Goal: Information Seeking & Learning: Compare options

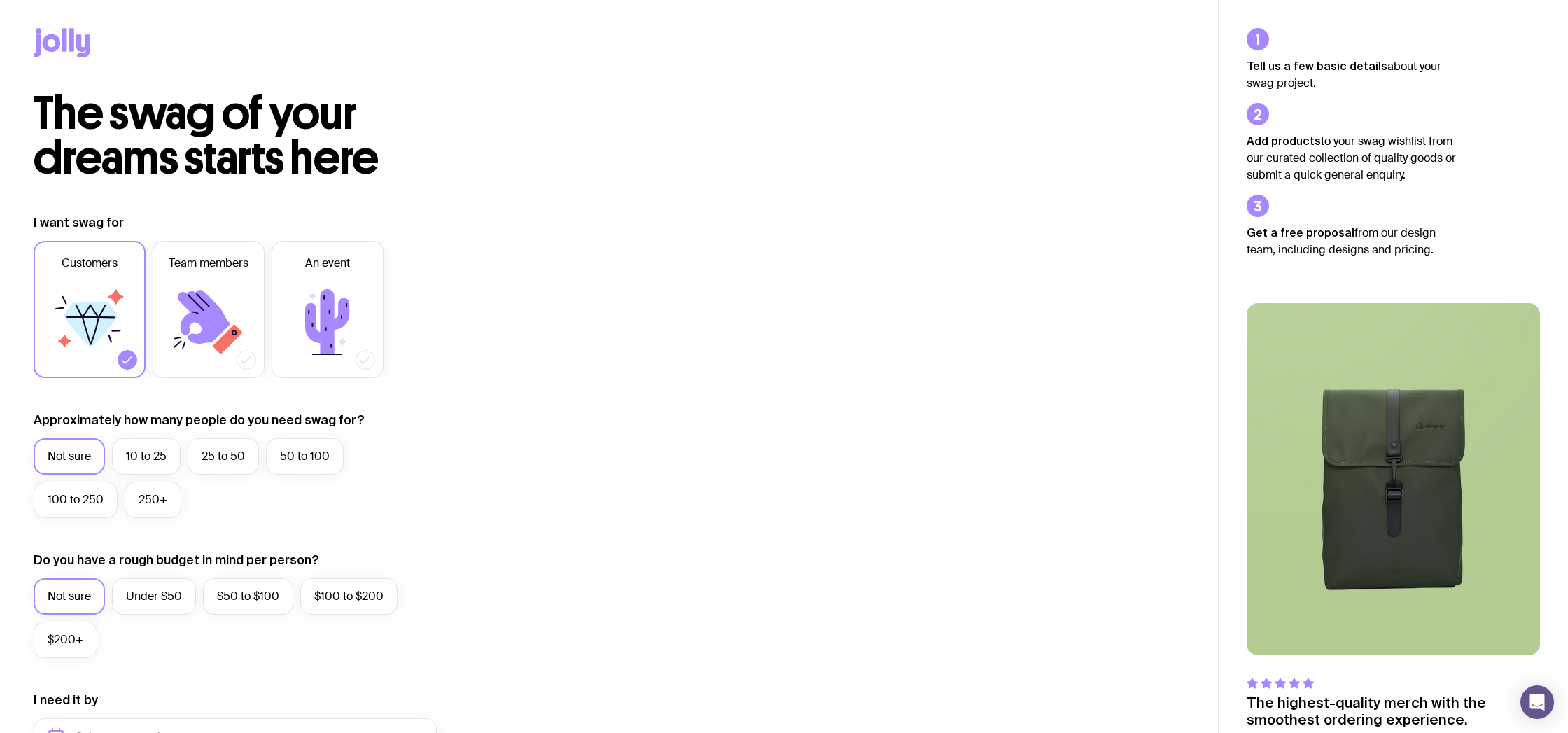
click at [55, 39] on icon at bounding box center [52, 43] width 18 height 18
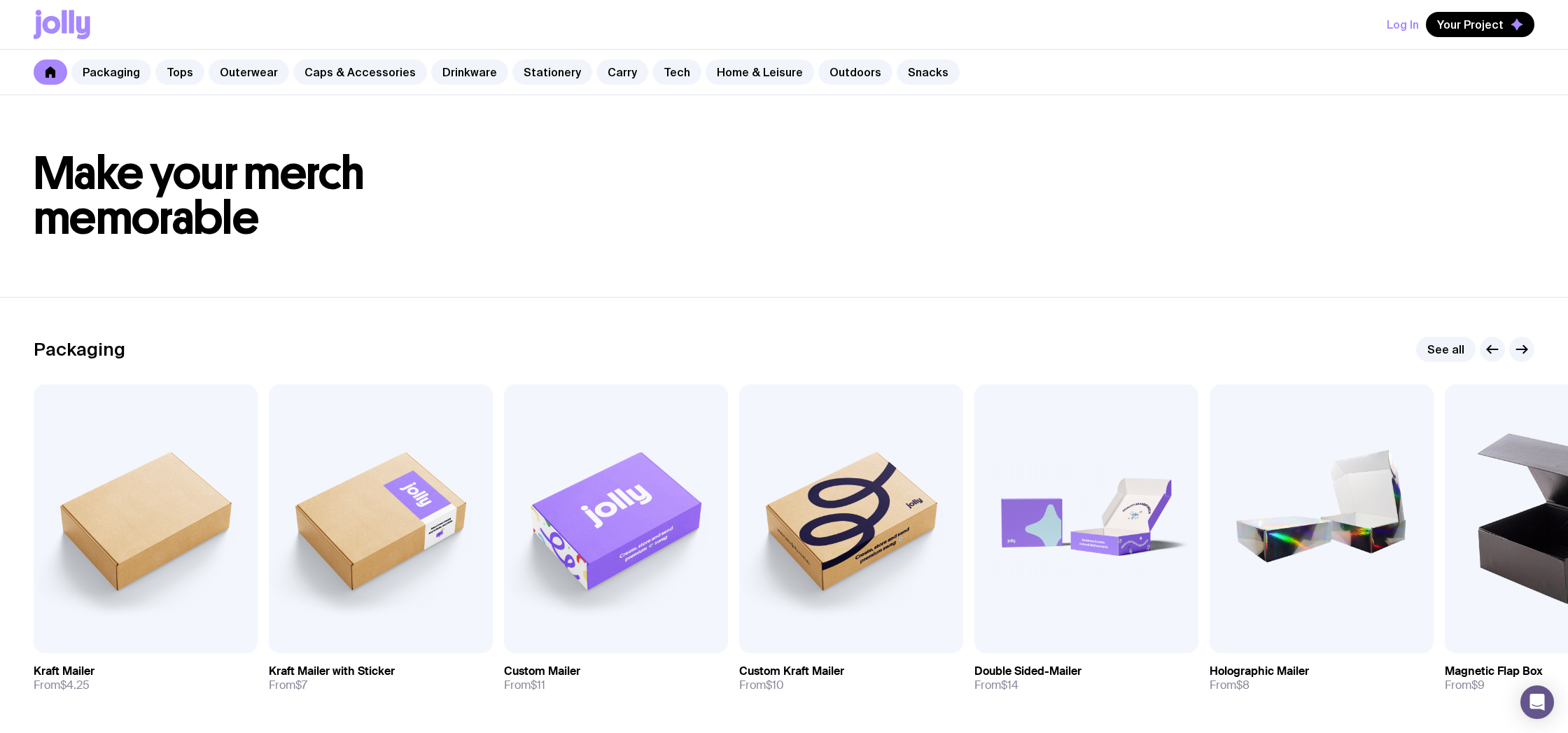
click at [1408, 26] on button "Log In" at bounding box center [1403, 24] width 32 height 25
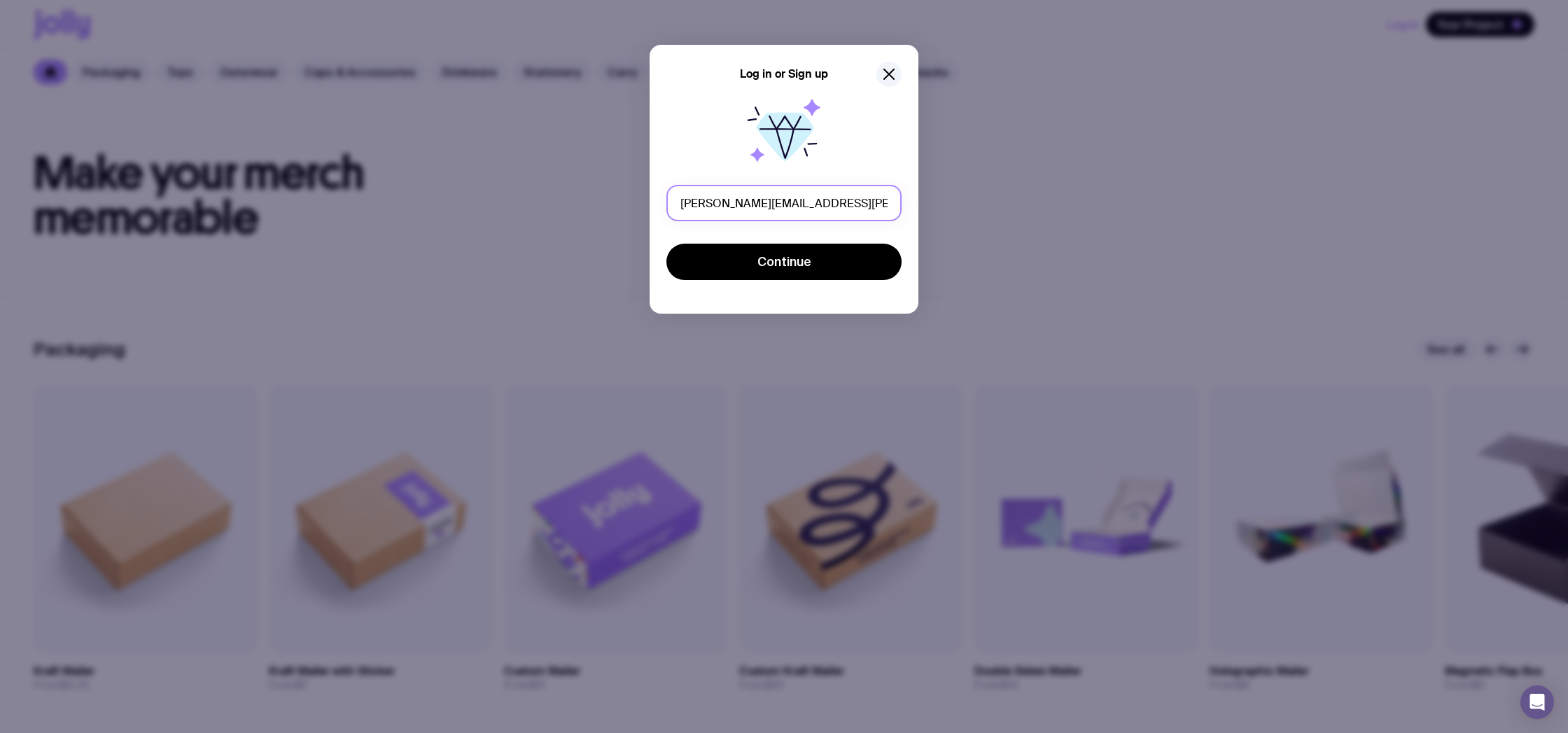
type input "Tim.moule@hotmail.com"
click at [784, 262] on button "Continue" at bounding box center [784, 262] width 235 height 37
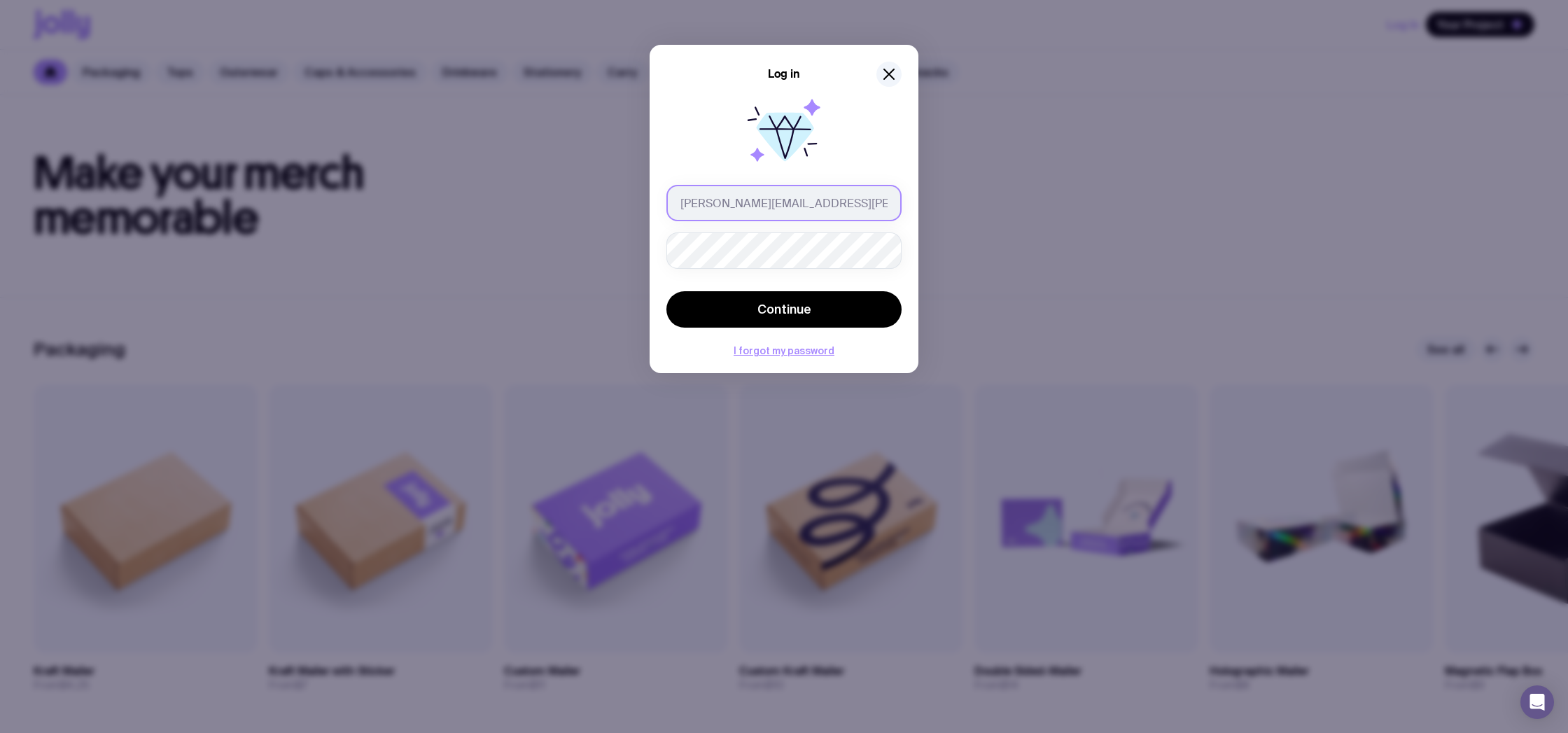
type input "[PERSON_NAME][EMAIL_ADDRESS][PERSON_NAME][DOMAIN_NAME]"
click at [799, 313] on span "Continue" at bounding box center [784, 309] width 54 height 17
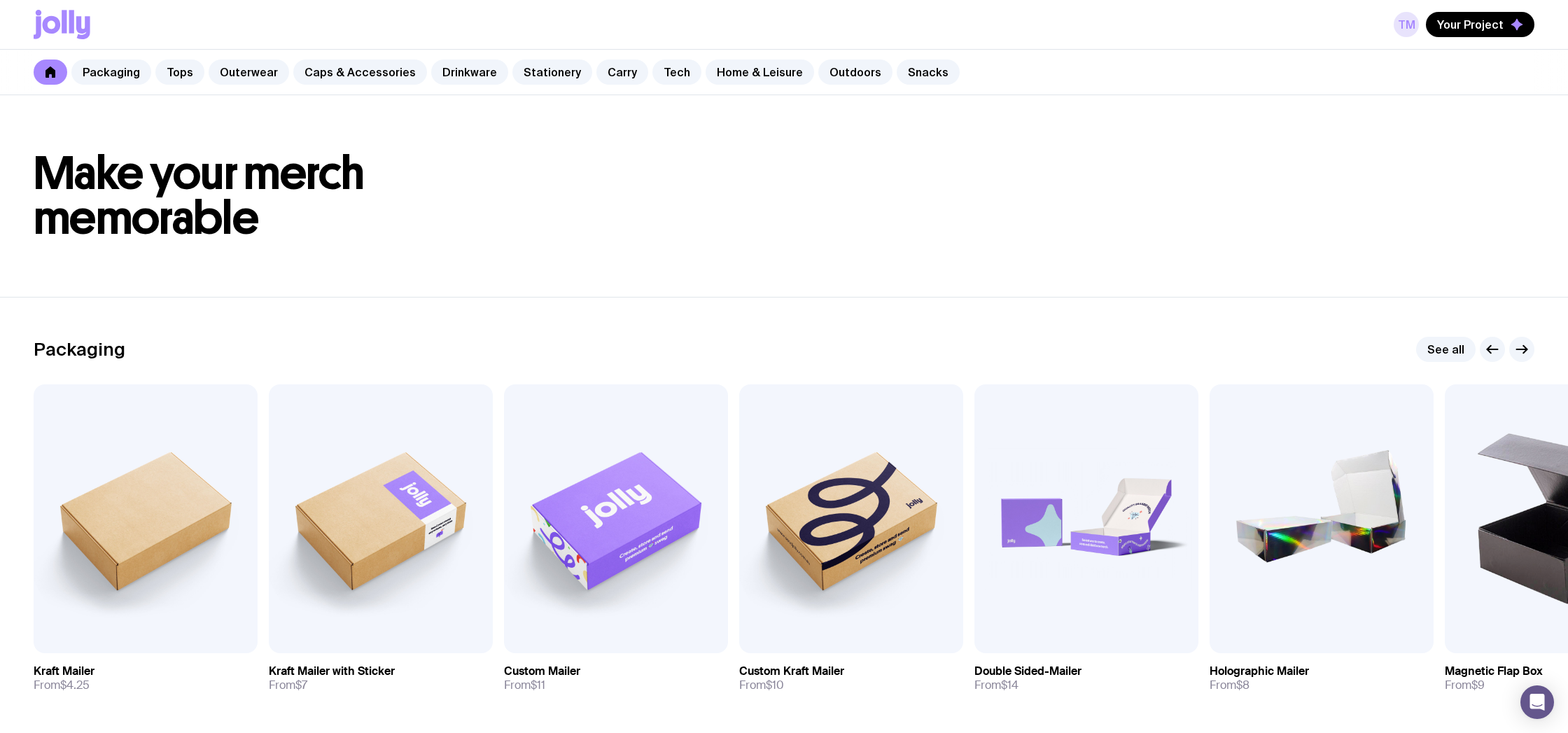
click at [1409, 13] on link "TM" at bounding box center [1407, 24] width 25 height 25
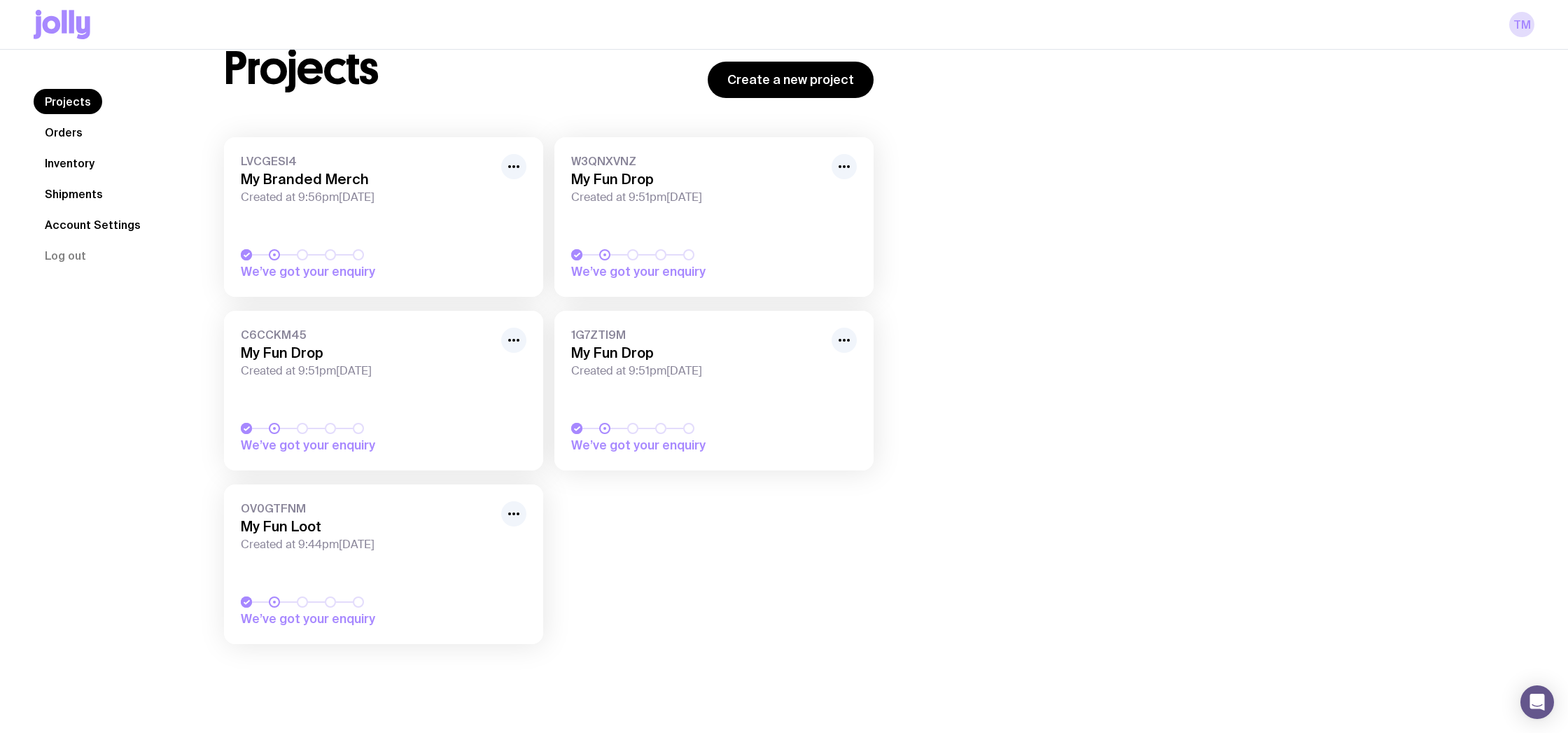
scroll to position [49, 0]
click at [327, 184] on h3 "My Branded Merch" at bounding box center [367, 179] width 252 height 17
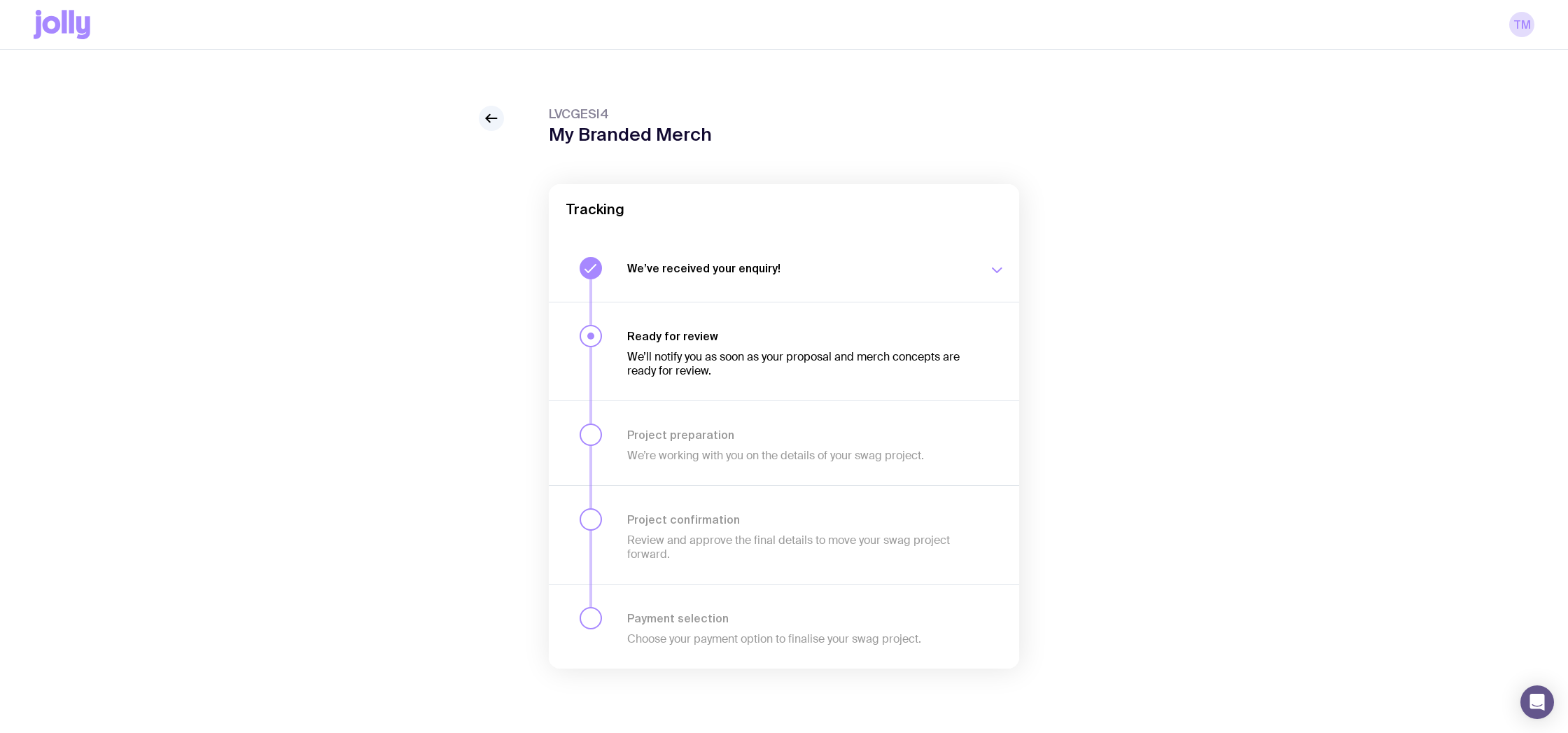
click at [737, 292] on button "We’ve received your enquiry! Our team is on it and preparing your proposal now.…" at bounding box center [784, 268] width 471 height 67
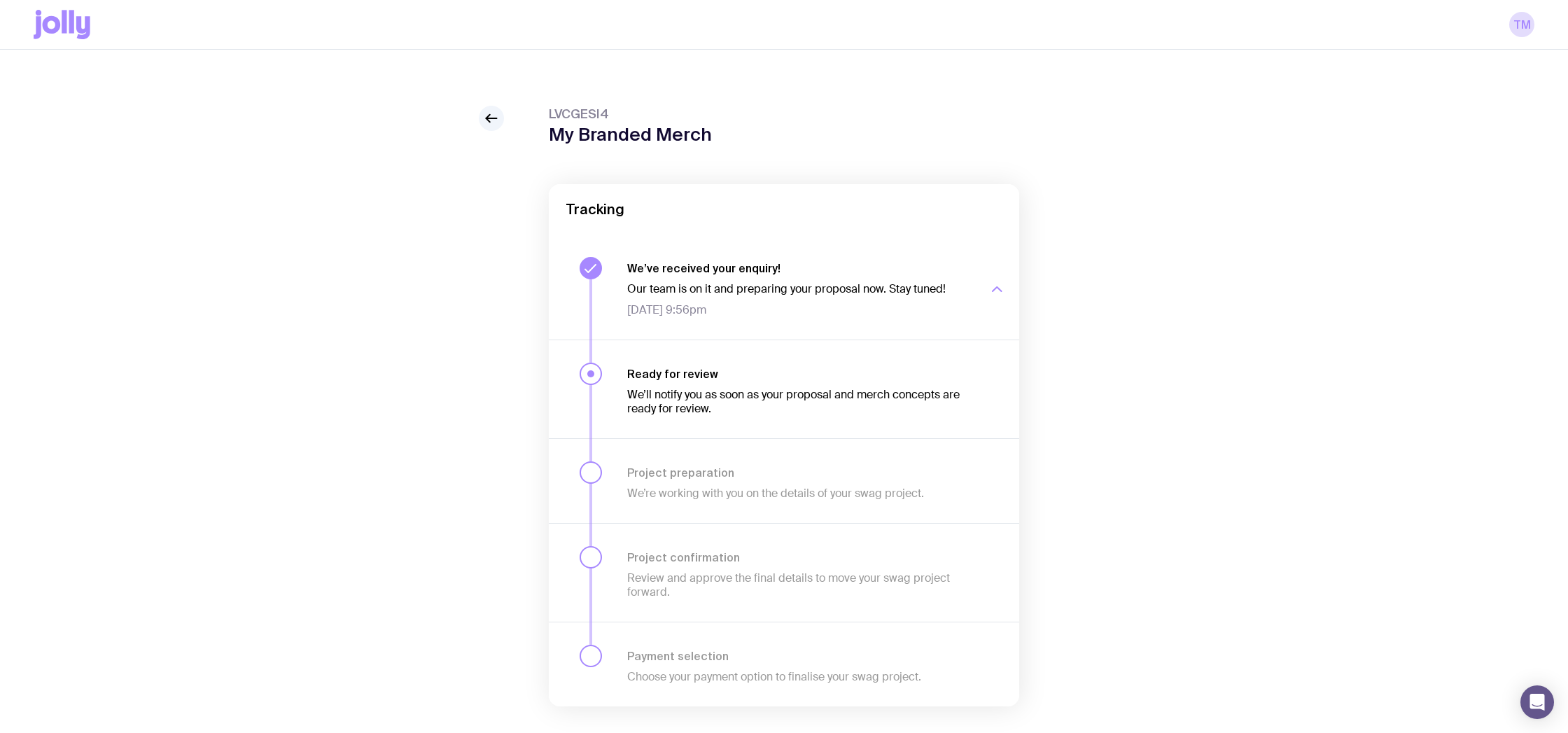
click at [838, 260] on div "We’ve received your enquiry! Our team is on it and preparing your proposal now.…" at bounding box center [817, 287] width 378 height 60
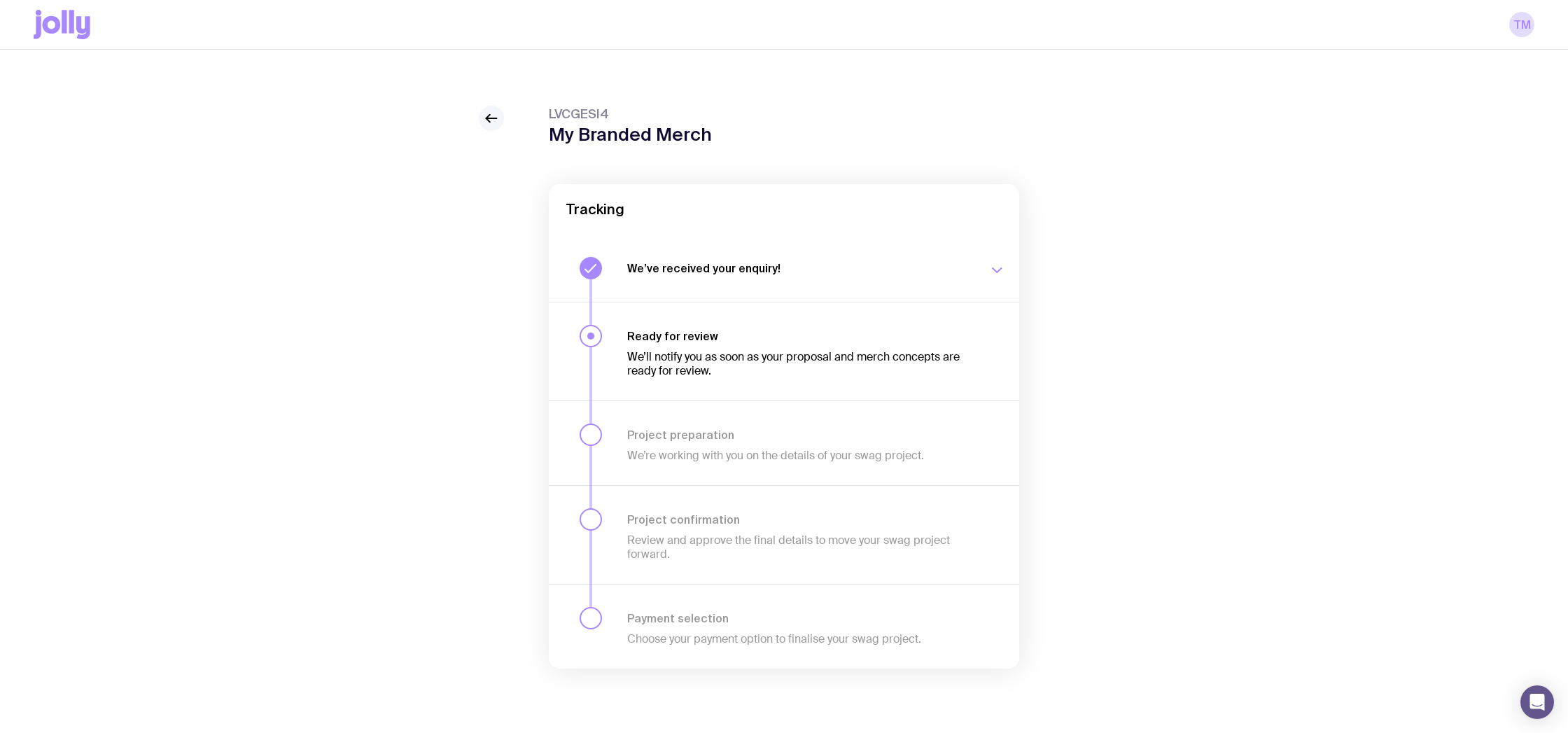
click at [497, 120] on icon at bounding box center [491, 118] width 17 height 17
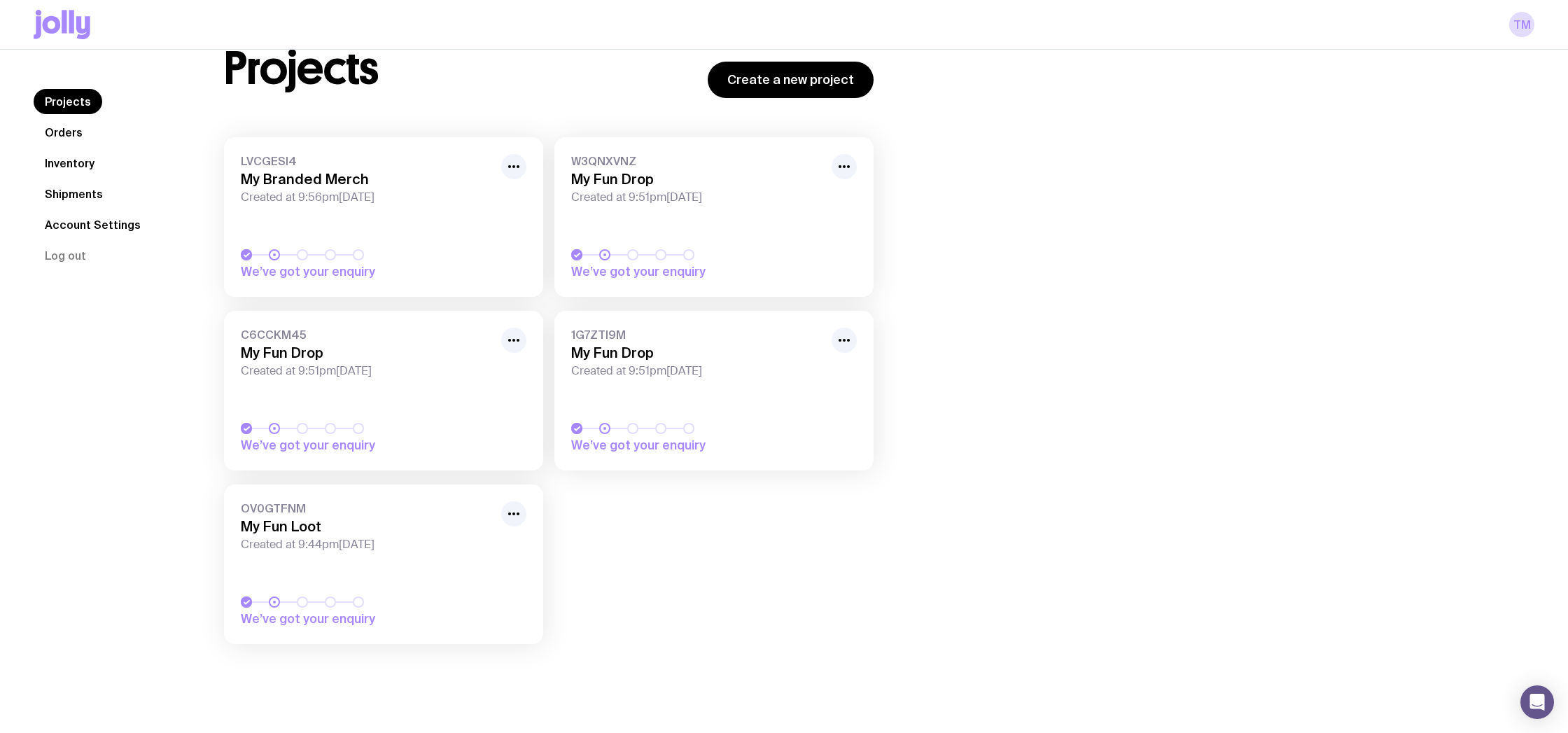
scroll to position [49, 0]
click at [586, 167] on span "W3QNXVNZ" at bounding box center [697, 161] width 252 height 14
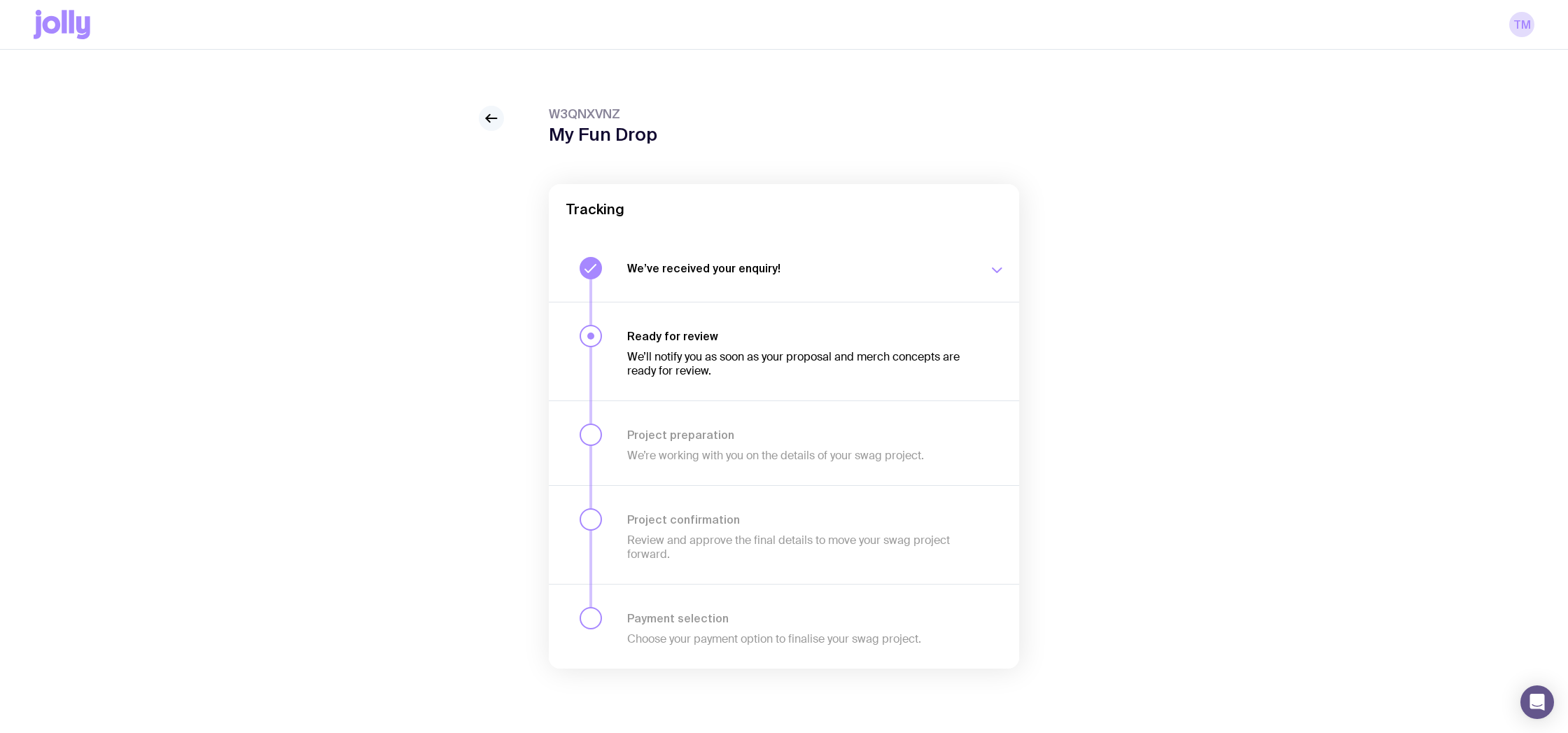
click at [489, 125] on icon at bounding box center [491, 118] width 17 height 17
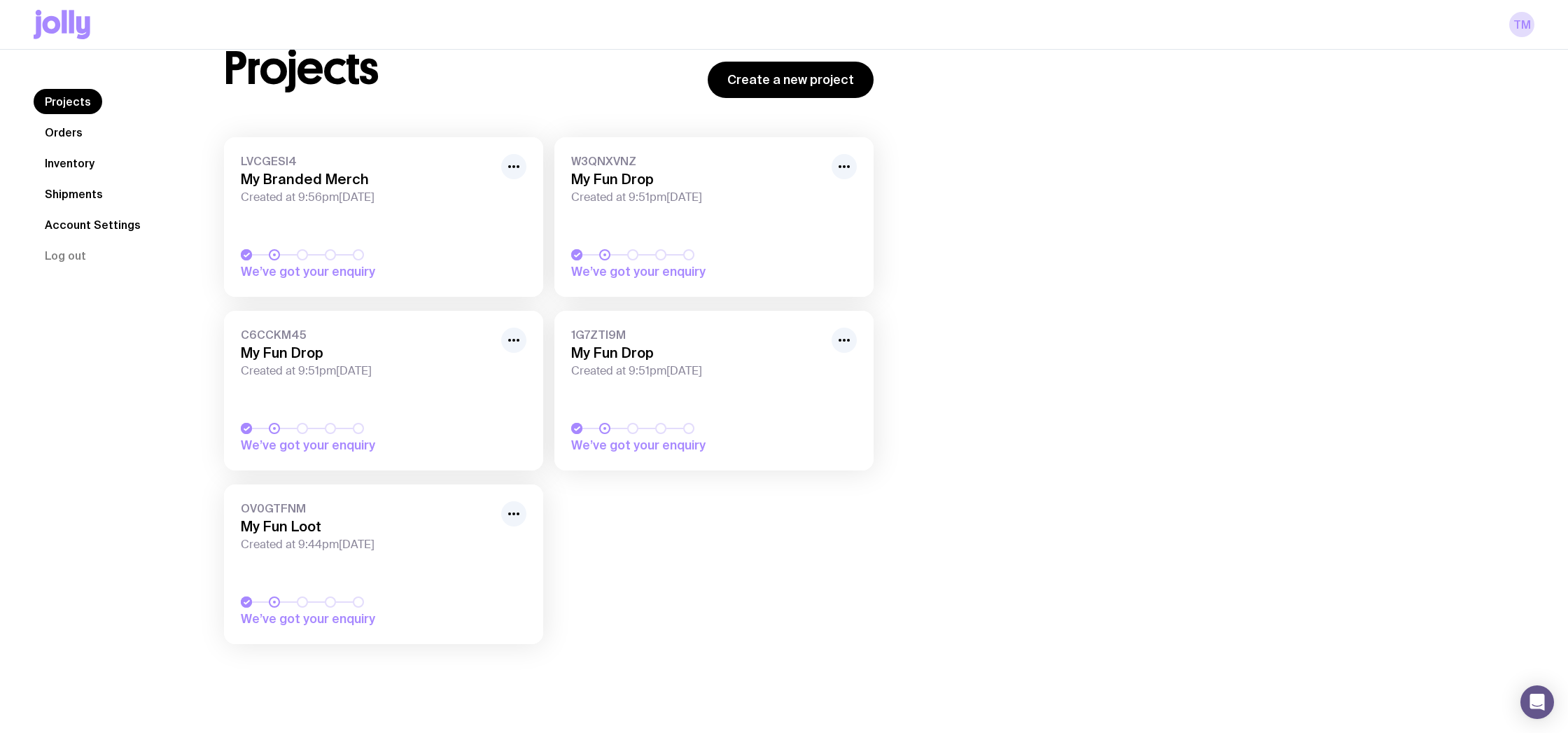
scroll to position [49, 0]
click at [60, 28] on icon at bounding box center [61, 24] width 56 height 30
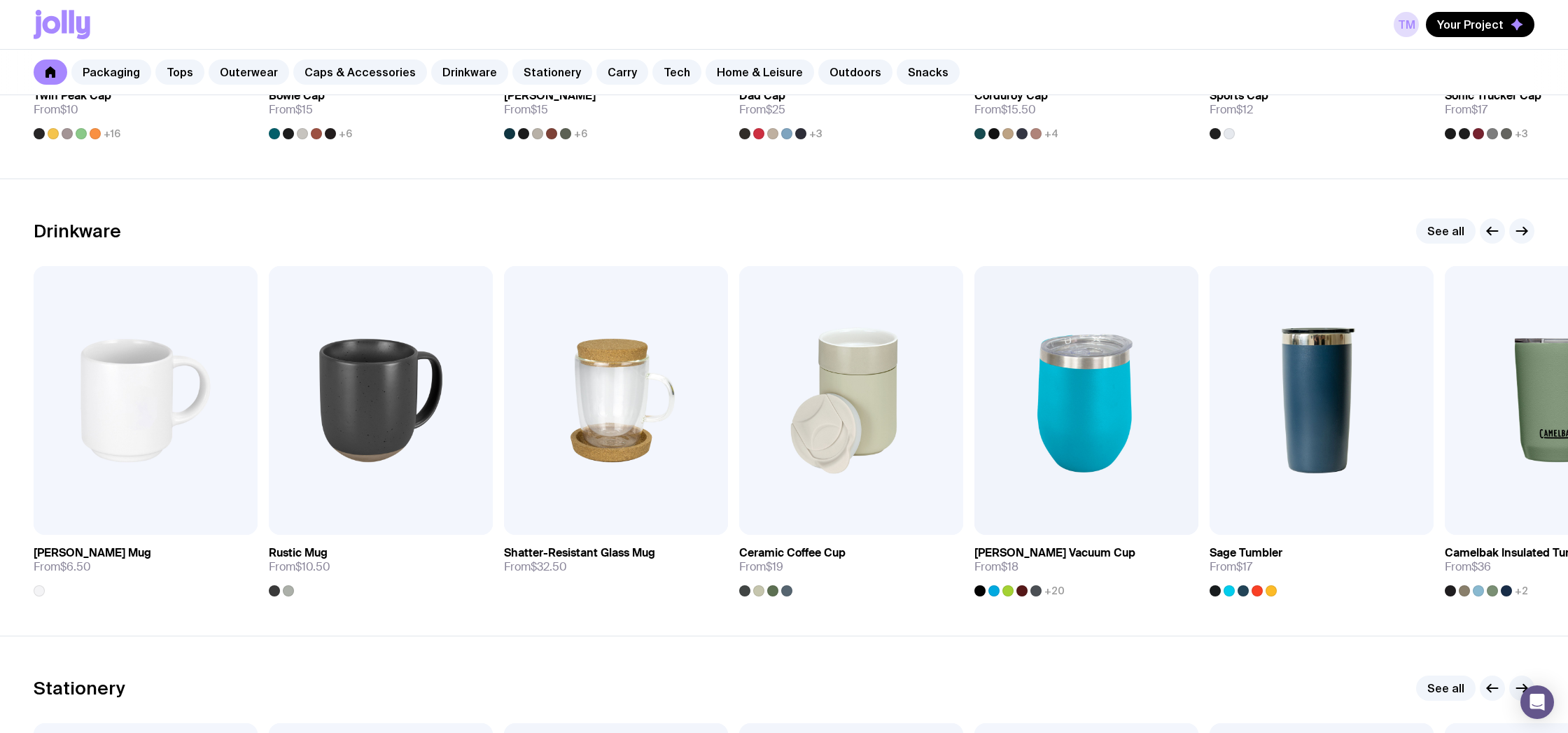
scroll to position [1934, 0]
drag, startPoint x: 1440, startPoint y: 226, endPoint x: 1433, endPoint y: 227, distance: 7.1
click at [1440, 226] on link "See all" at bounding box center [1446, 231] width 59 height 25
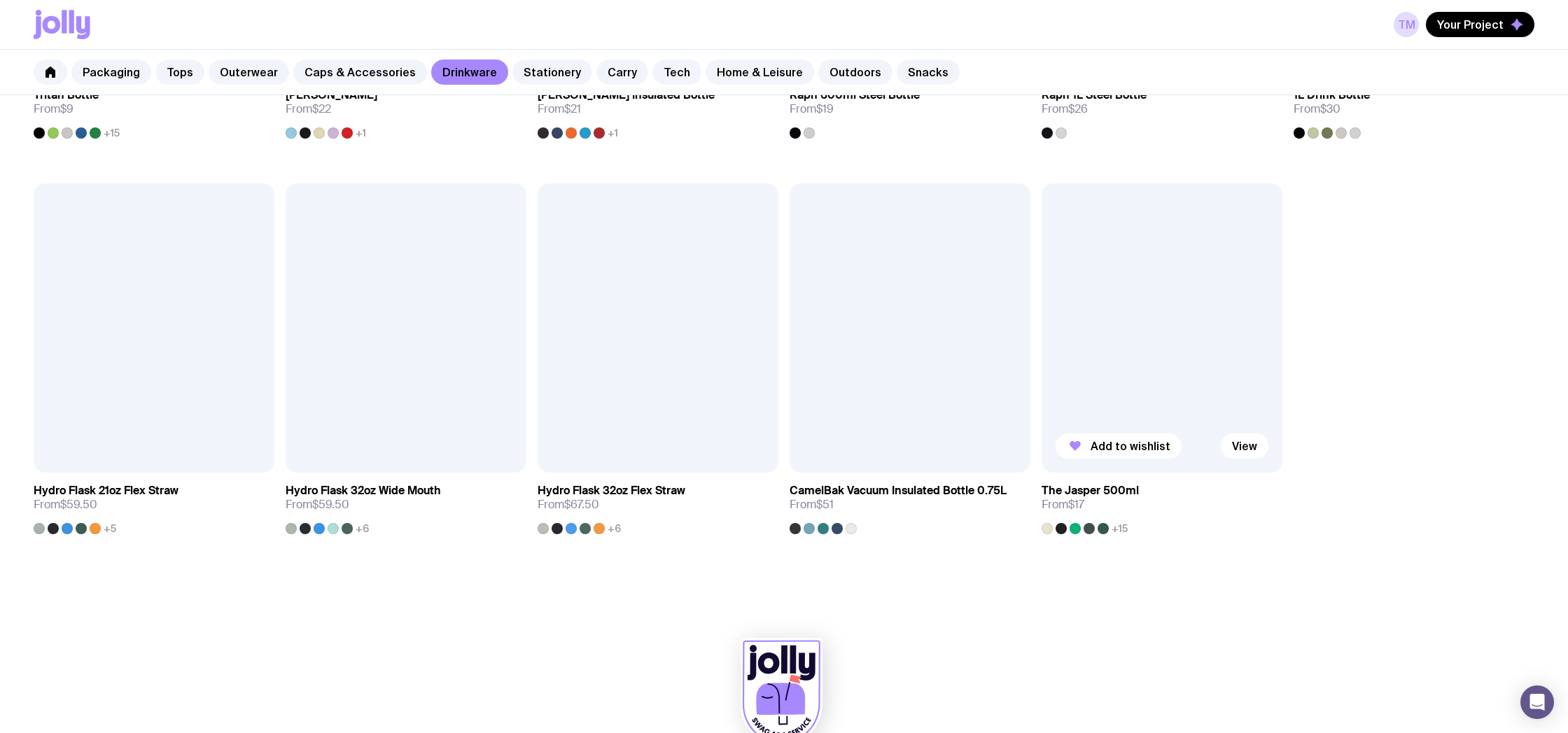
scroll to position [1367, 0]
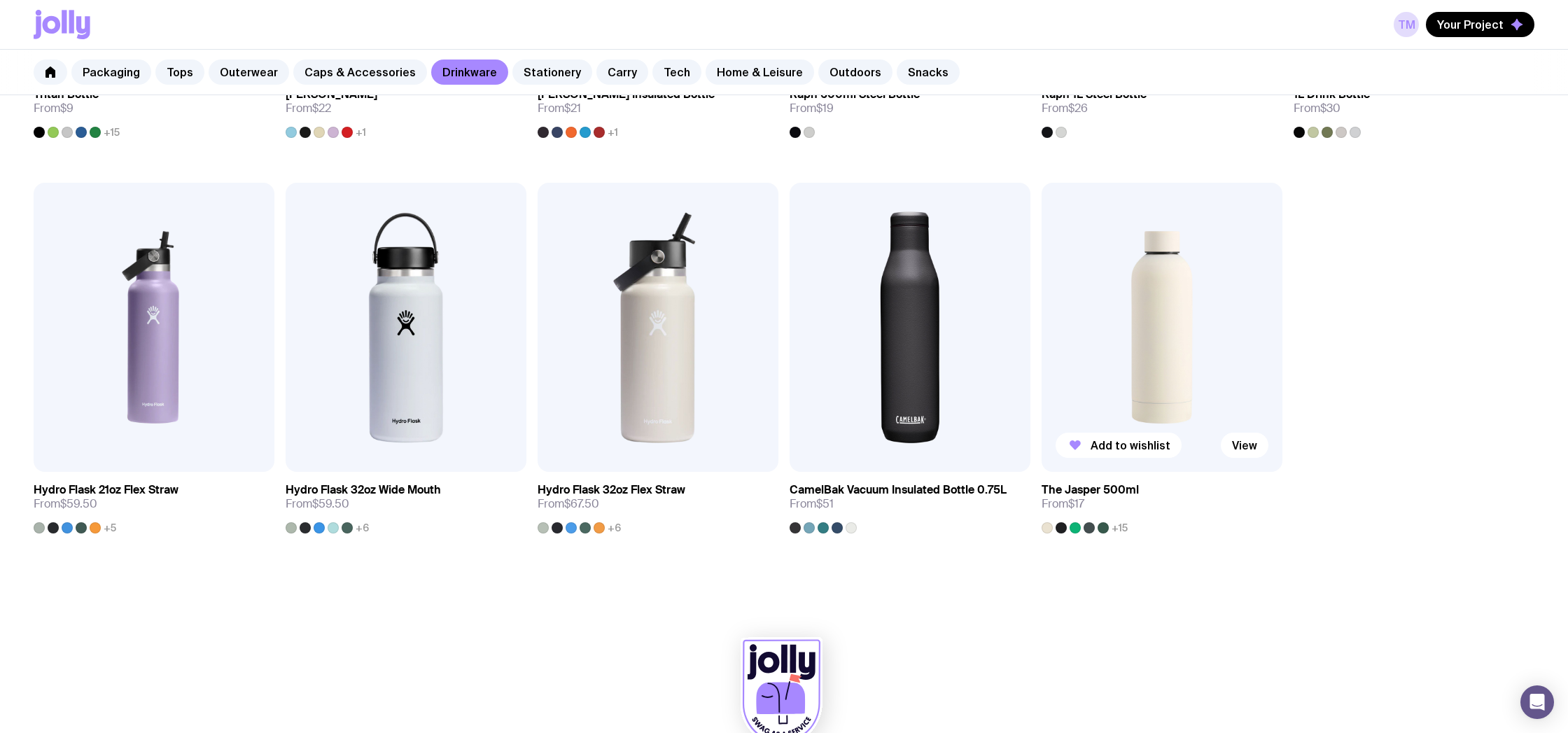
click at [1160, 320] on img at bounding box center [1162, 327] width 241 height 289
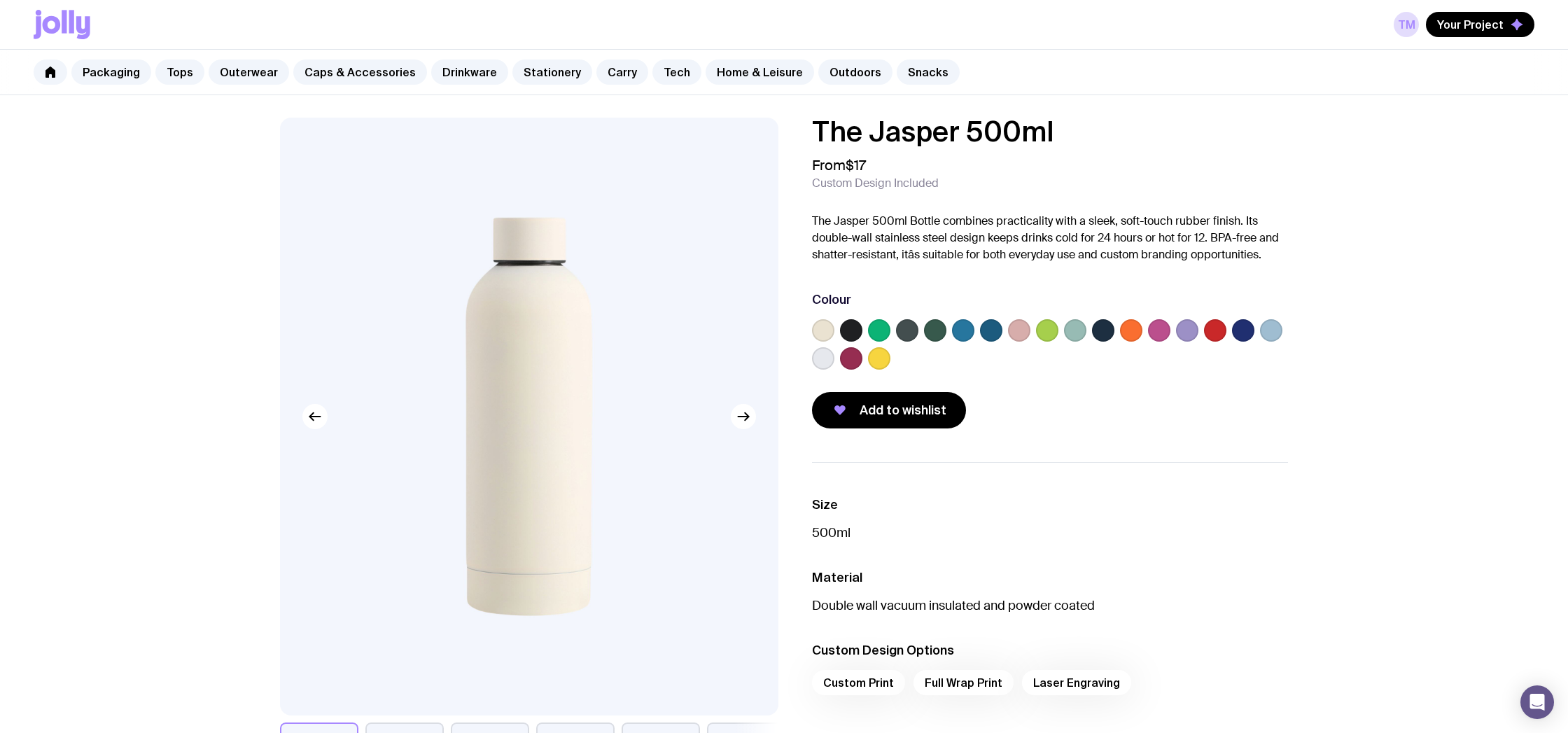
click at [882, 330] on label at bounding box center [879, 330] width 22 height 22
click at [0, 0] on input "radio" at bounding box center [0, 0] width 0 height 0
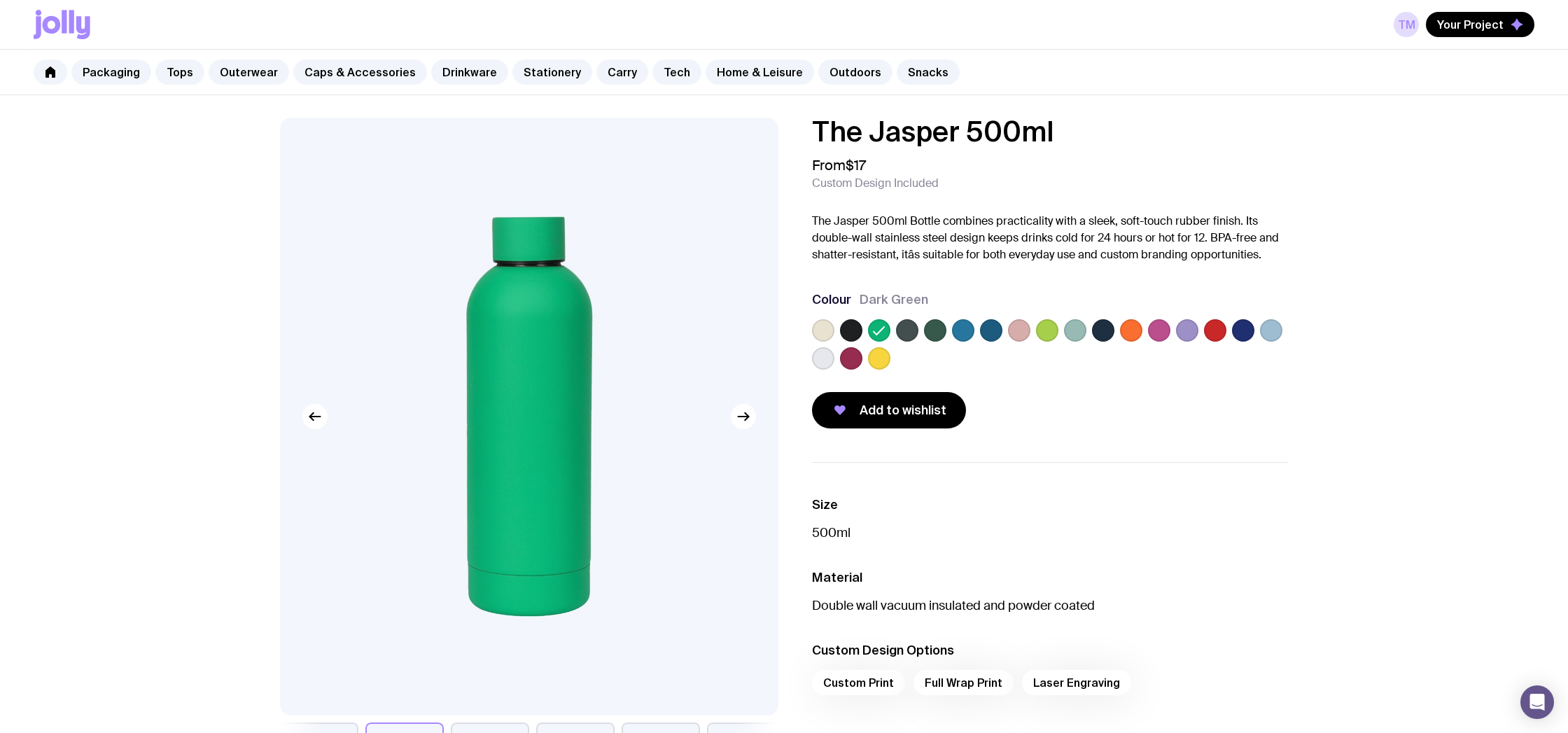
click at [936, 332] on label at bounding box center [935, 330] width 22 height 22
click at [0, 0] on input "radio" at bounding box center [0, 0] width 0 height 0
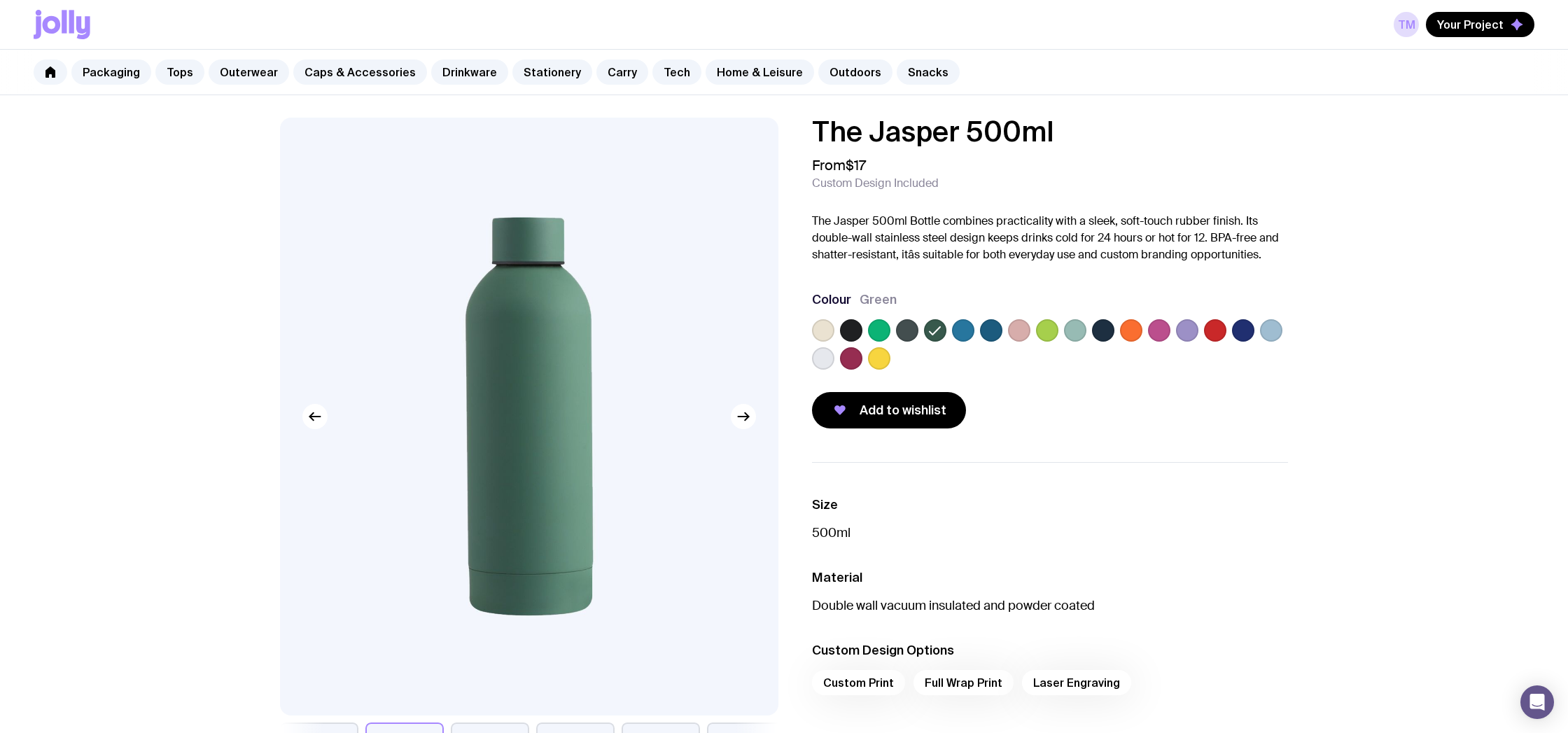
click at [881, 331] on label at bounding box center [879, 330] width 22 height 22
click at [0, 0] on input "radio" at bounding box center [0, 0] width 0 height 0
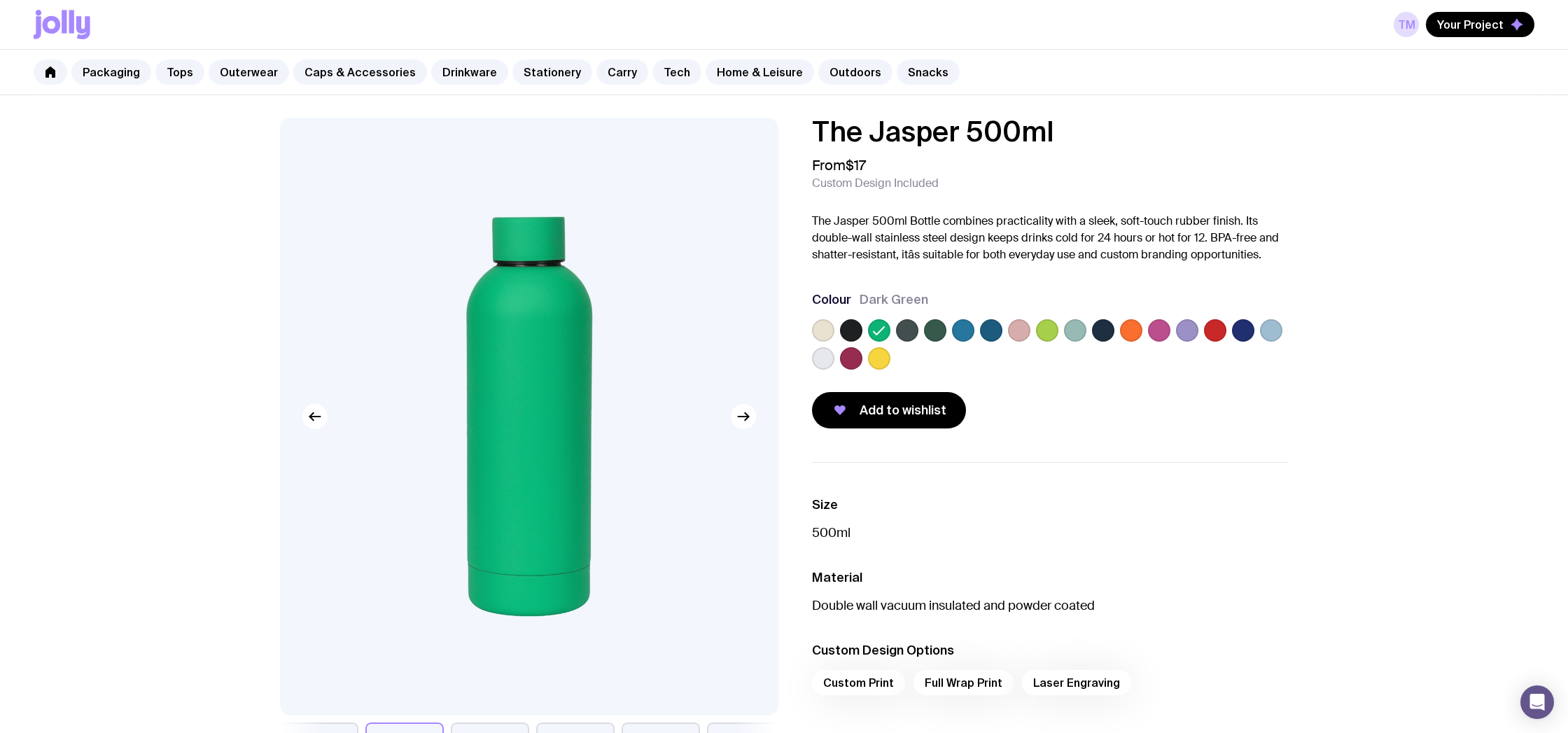
click at [935, 332] on label at bounding box center [935, 330] width 22 height 22
click at [0, 0] on input "radio" at bounding box center [0, 0] width 0 height 0
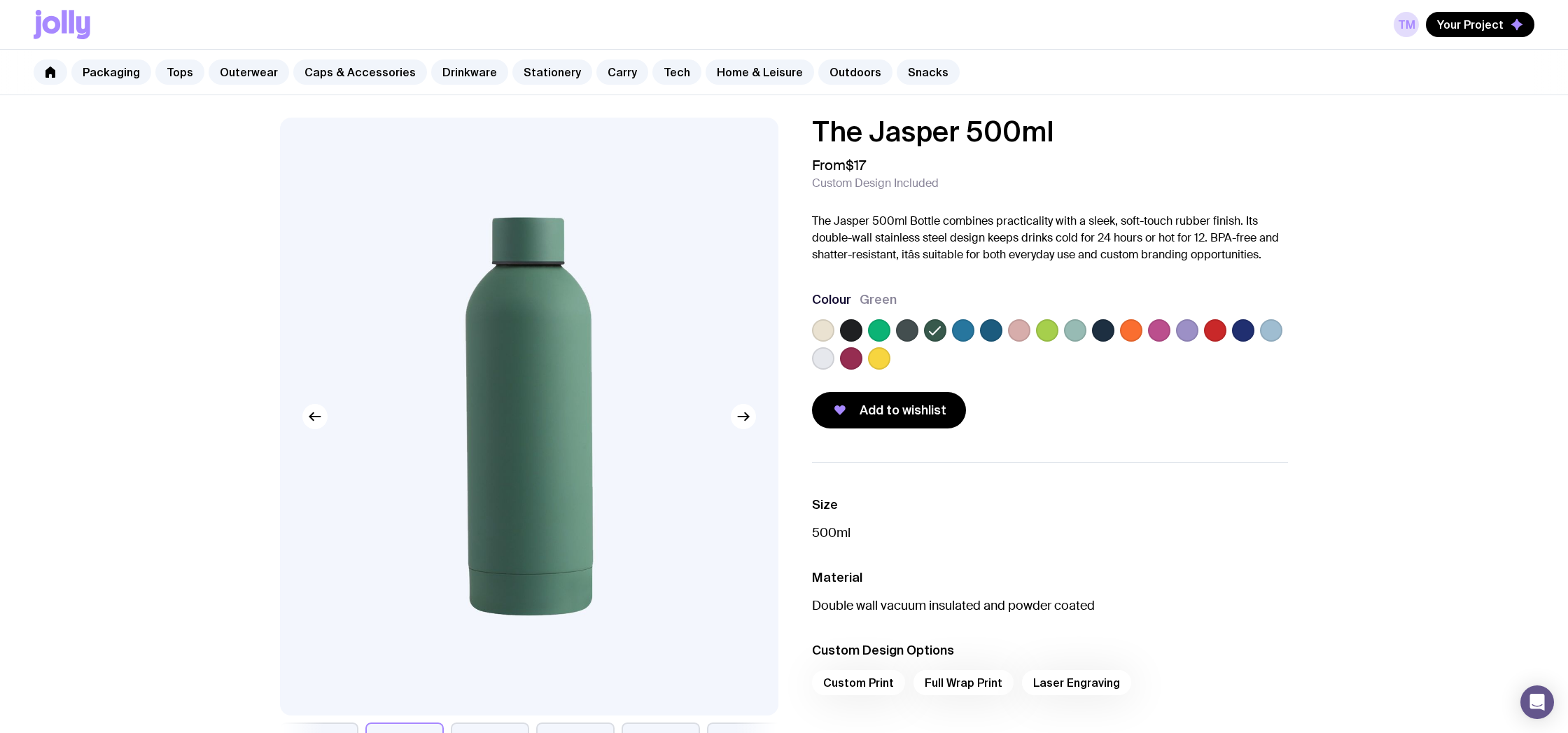
drag, startPoint x: 823, startPoint y: 133, endPoint x: 1006, endPoint y: 133, distance: 183.0
click at [1004, 133] on h1 "The Jasper 500ml" at bounding box center [1050, 131] width 476 height 28
click at [1096, 126] on h1 "The Jasper 500ml" at bounding box center [1050, 131] width 476 height 28
click at [1414, 18] on link "TM" at bounding box center [1407, 24] width 25 height 25
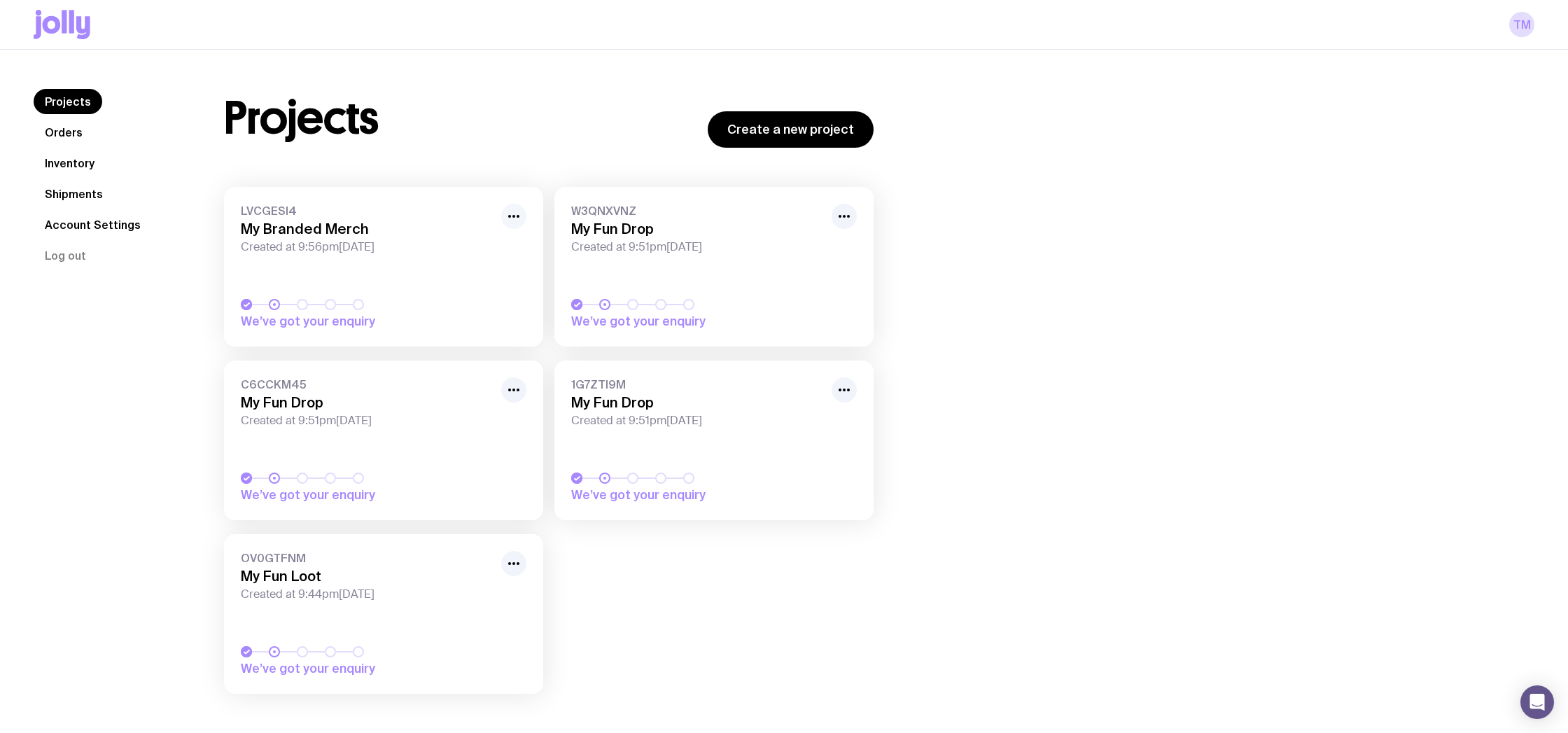
click at [509, 214] on icon "button" at bounding box center [514, 216] width 17 height 17
click at [339, 237] on h3 "My Branded Merch" at bounding box center [367, 229] width 252 height 17
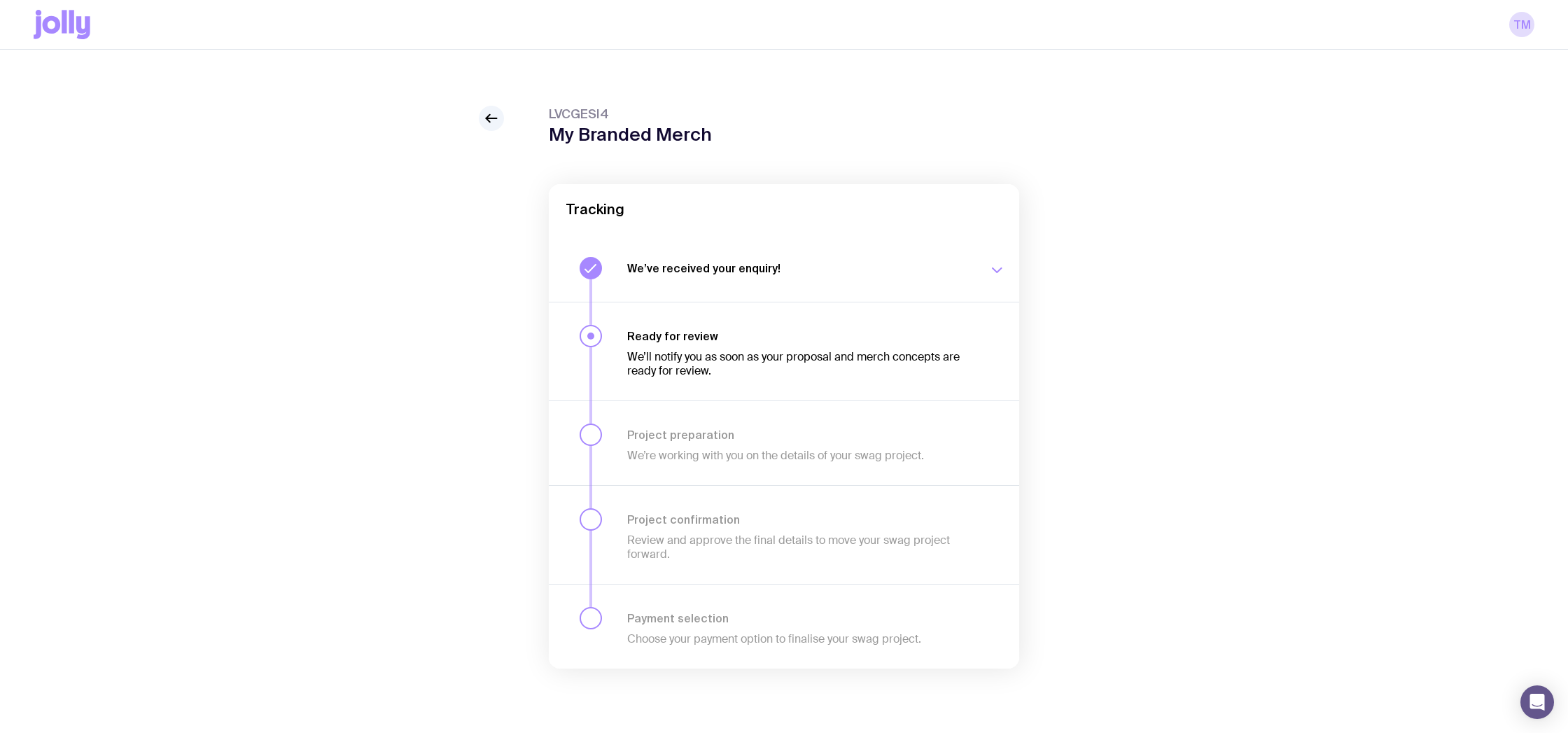
click at [685, 274] on h3 "We’ve received your enquiry!" at bounding box center [800, 268] width 344 height 14
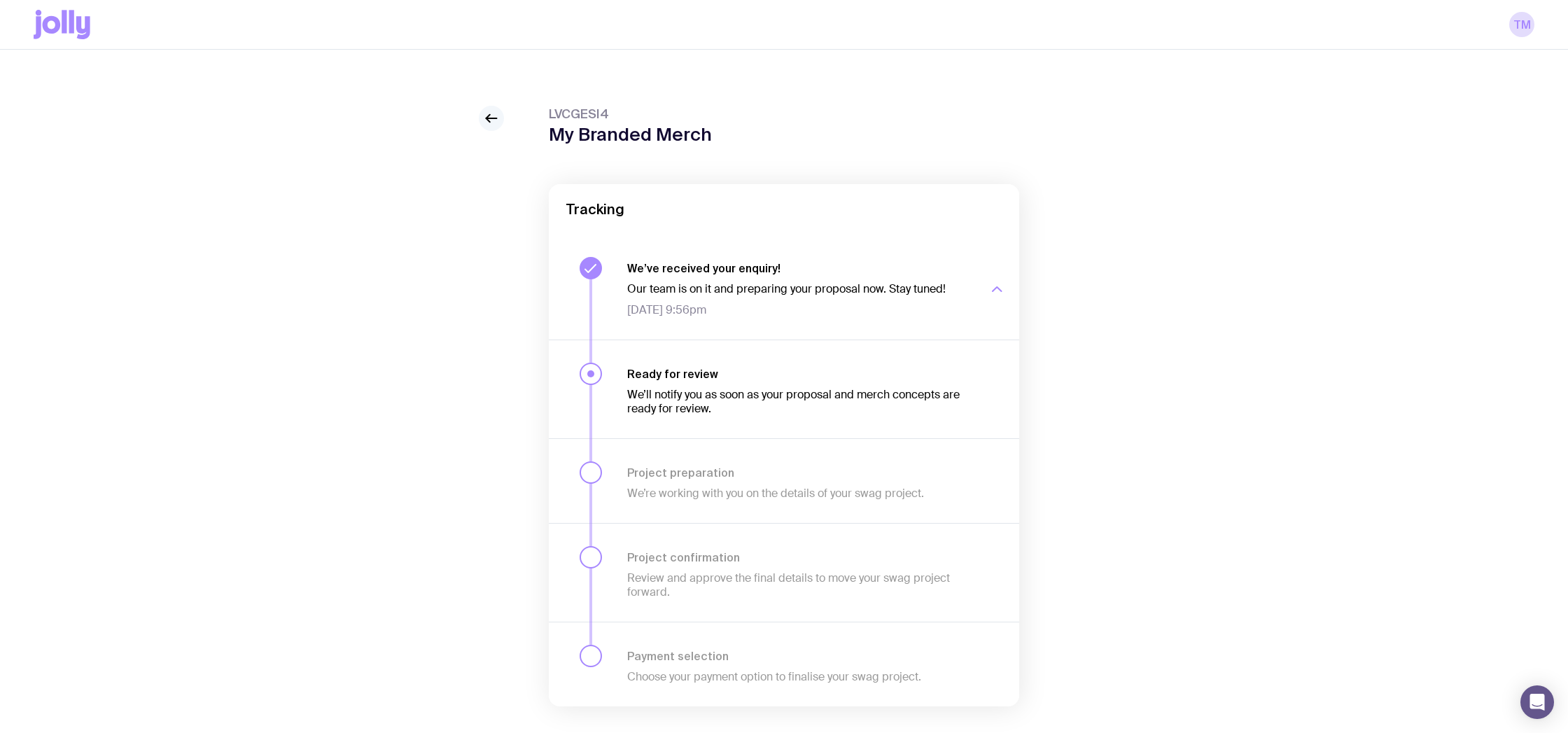
click at [484, 113] on icon at bounding box center [491, 118] width 17 height 17
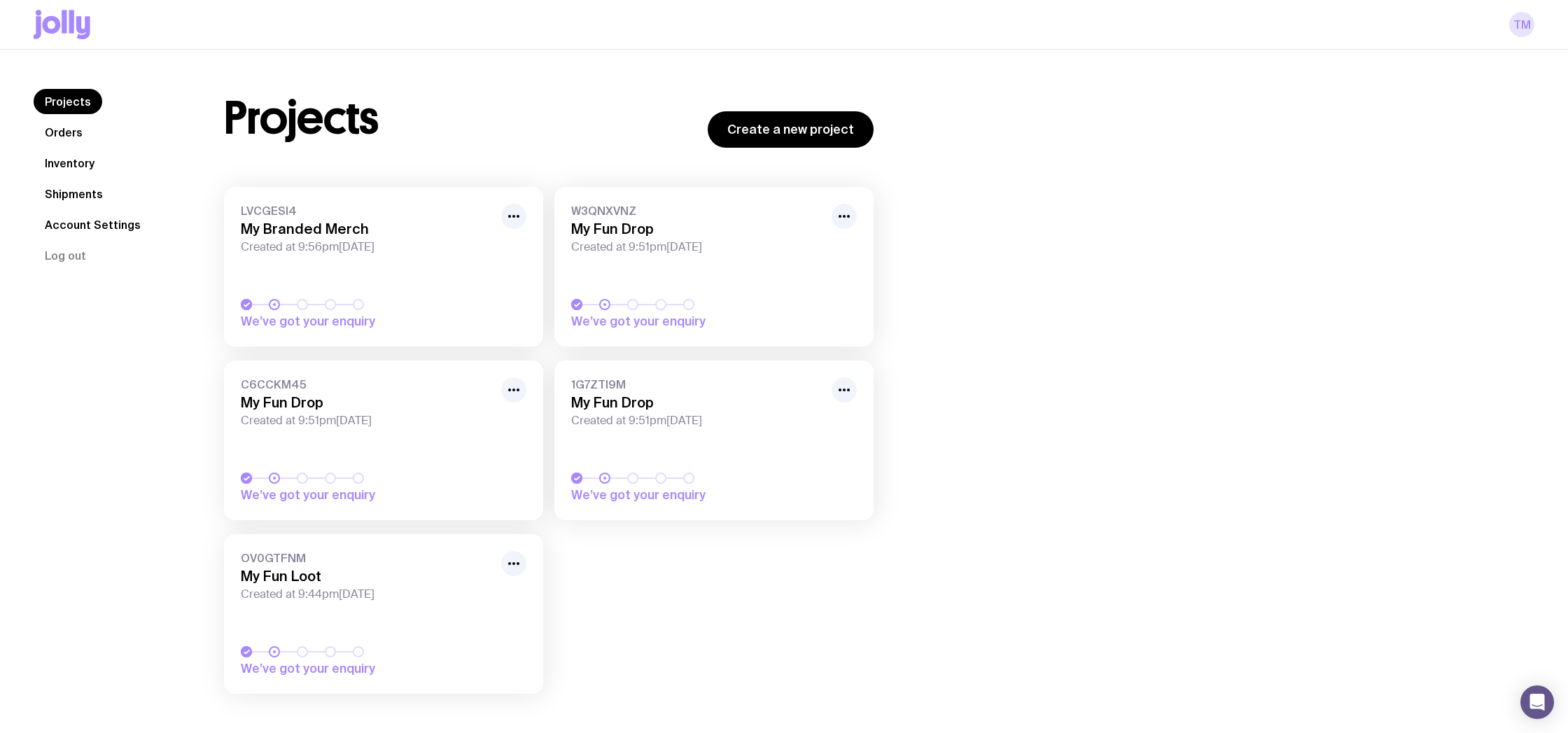
click at [1513, 29] on link "TM" at bounding box center [1521, 24] width 25 height 25
click at [1520, 25] on link "TM" at bounding box center [1521, 24] width 25 height 25
drag, startPoint x: 63, startPoint y: 134, endPoint x: 62, endPoint y: 150, distance: 16.0
click at [63, 134] on link "Orders" at bounding box center [63, 133] width 60 height 25
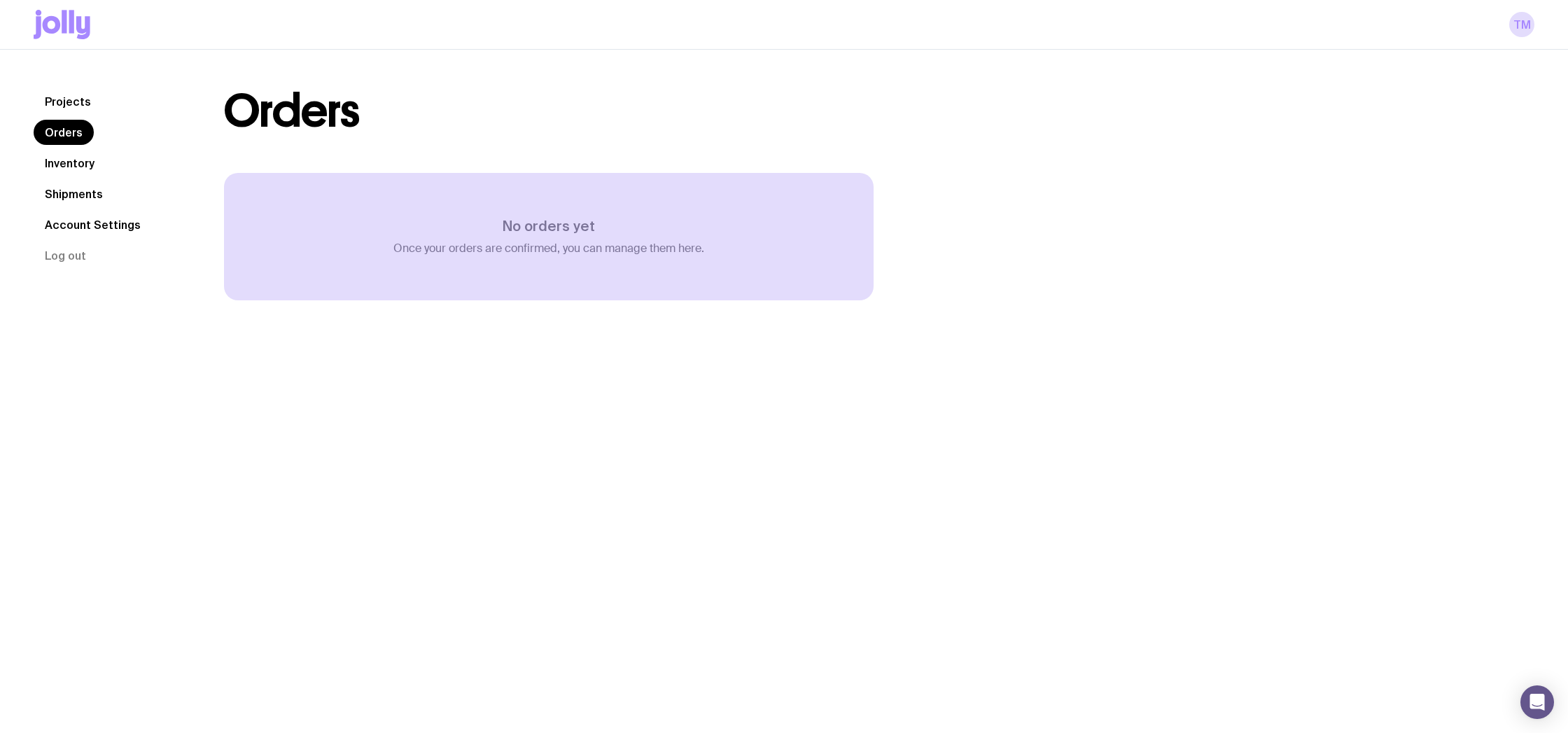
click at [68, 164] on link "Inventory" at bounding box center [69, 163] width 72 height 25
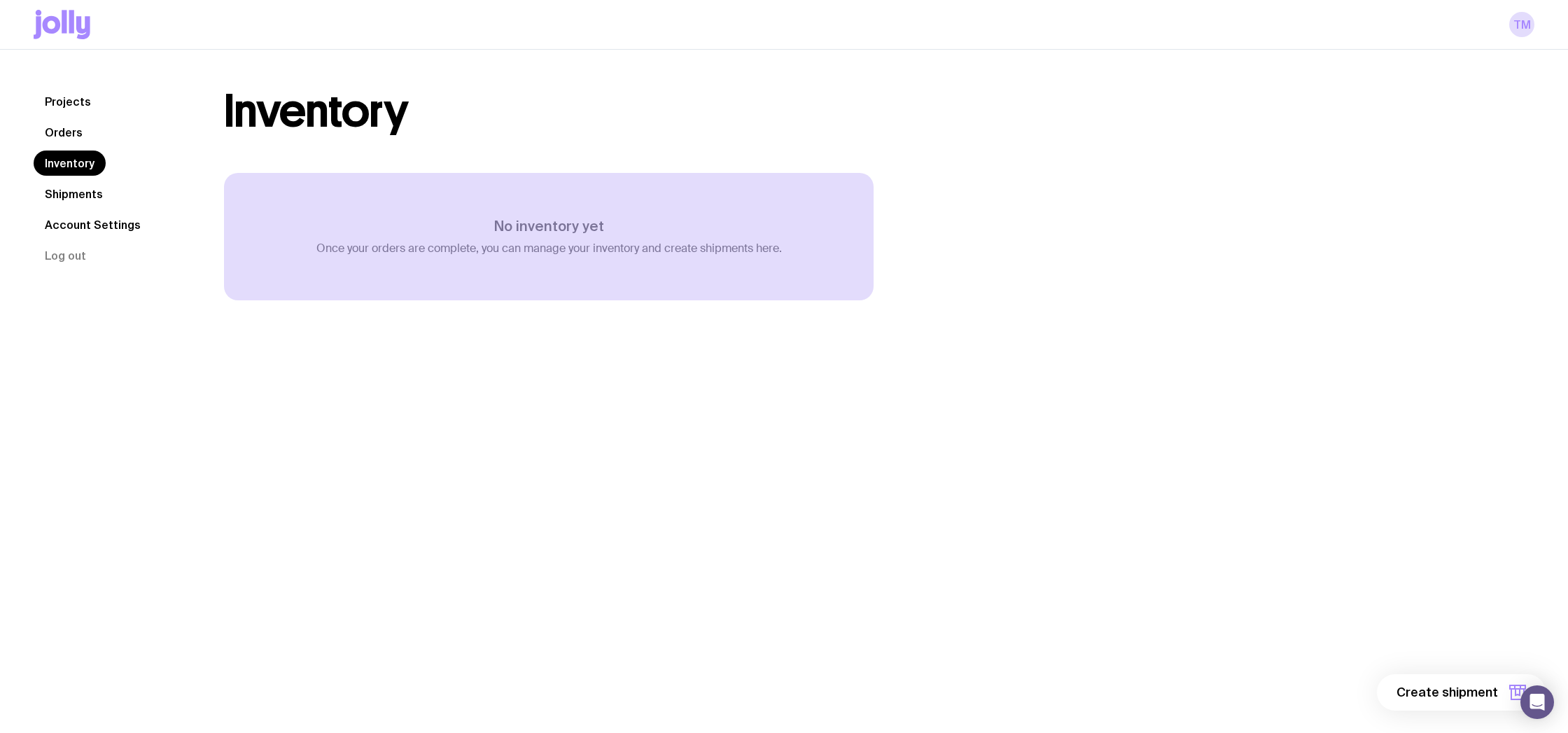
click at [72, 194] on link "Shipments" at bounding box center [74, 194] width 81 height 25
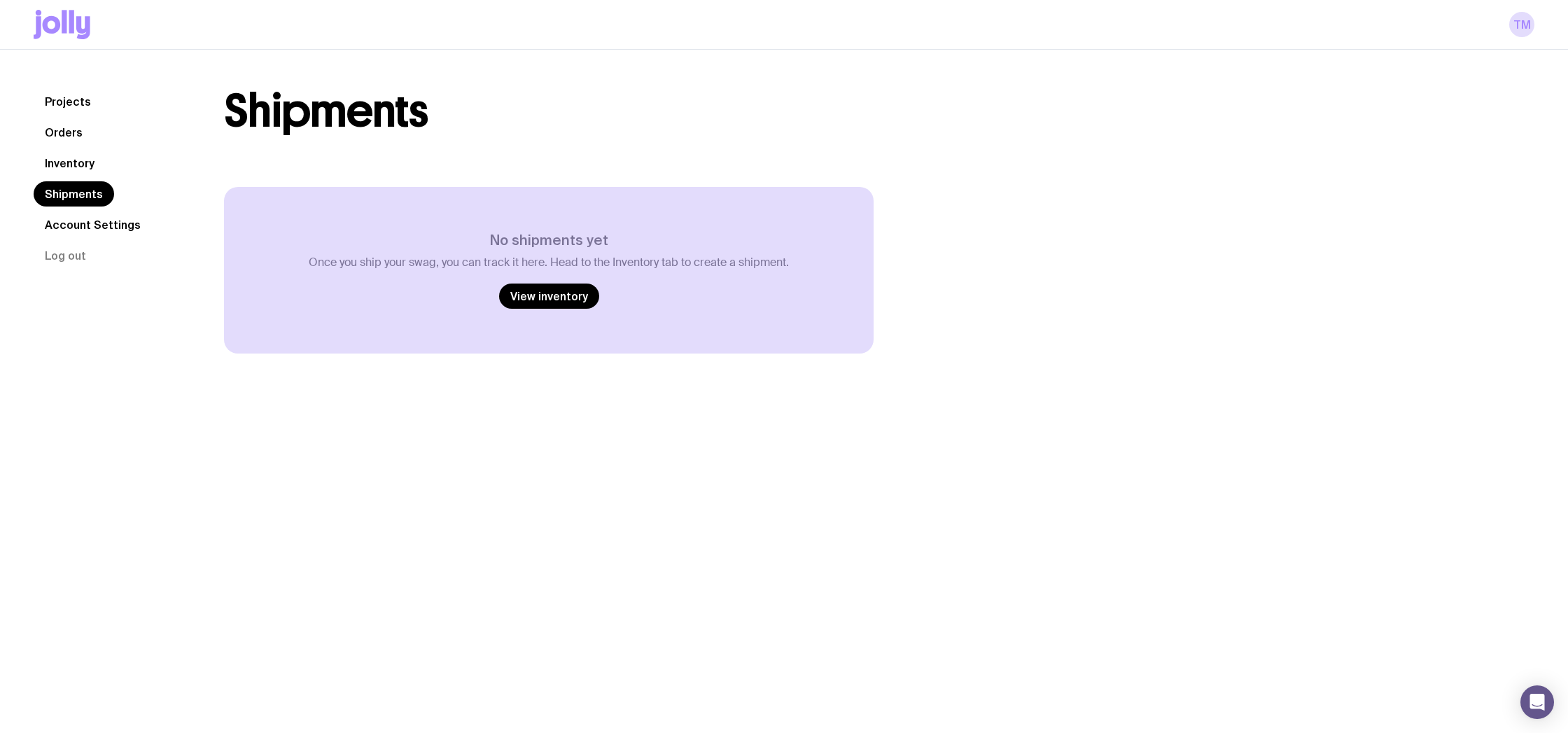
click at [80, 225] on link "Account Settings" at bounding box center [92, 225] width 118 height 25
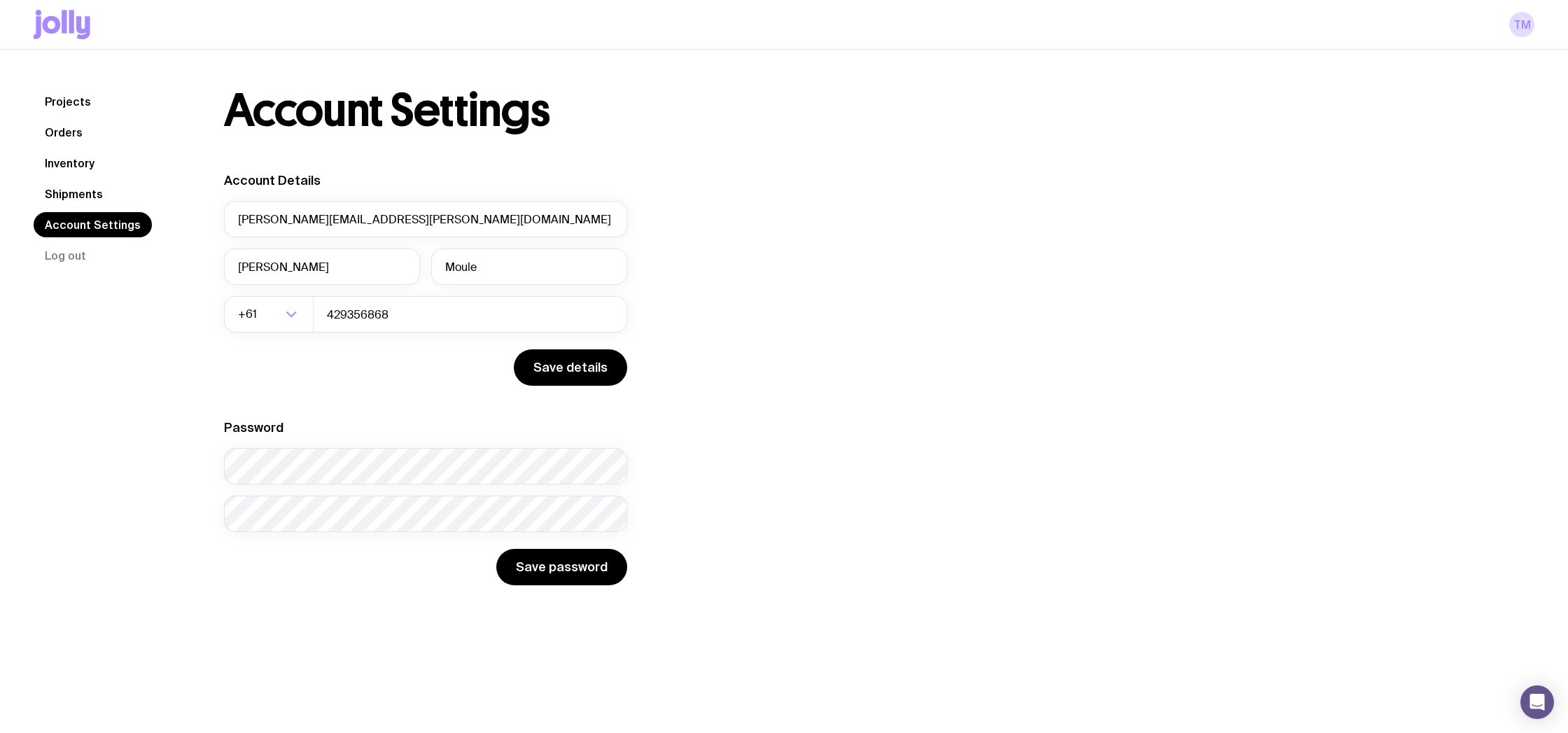
scroll to position [17, 0]
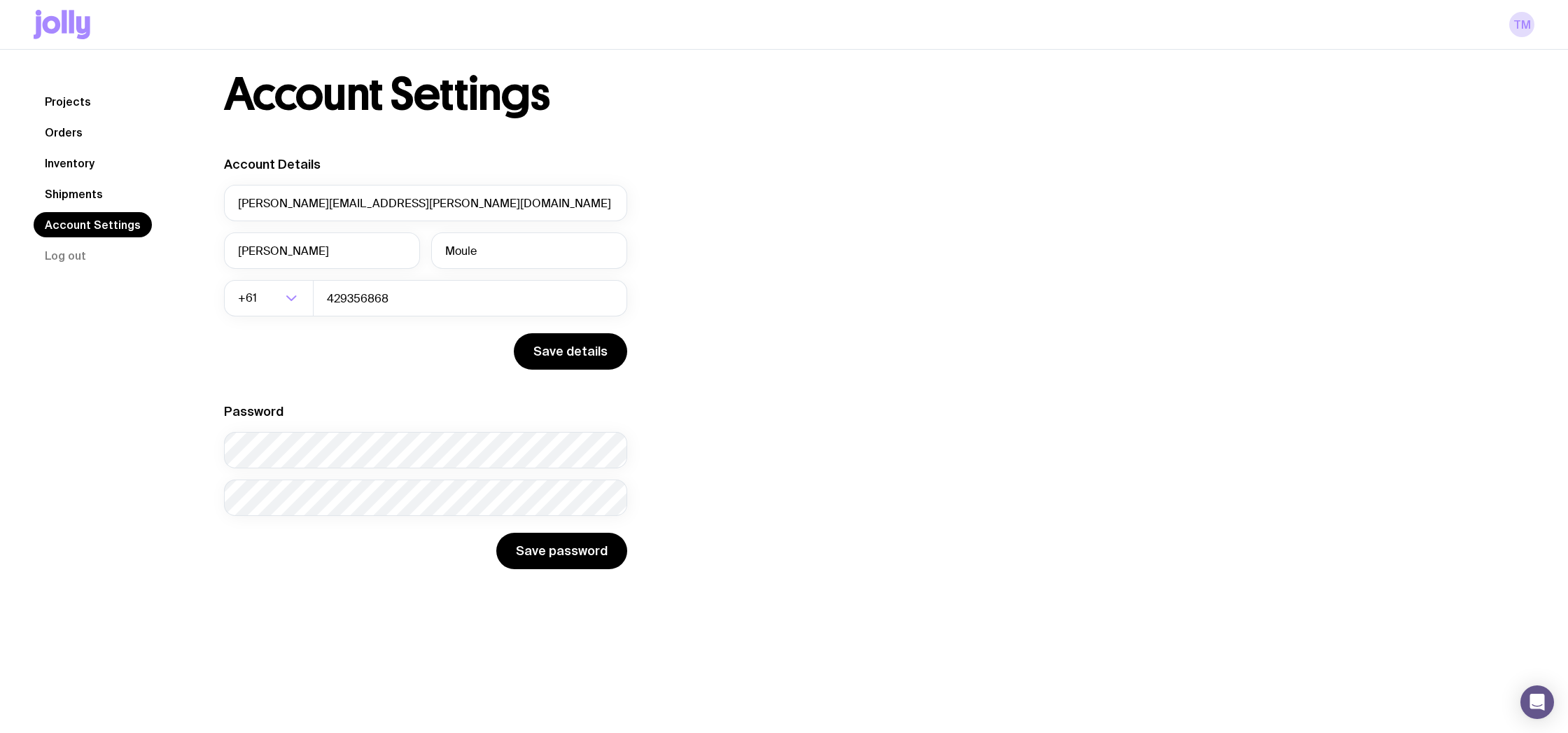
click at [74, 103] on link "Projects" at bounding box center [67, 101] width 69 height 25
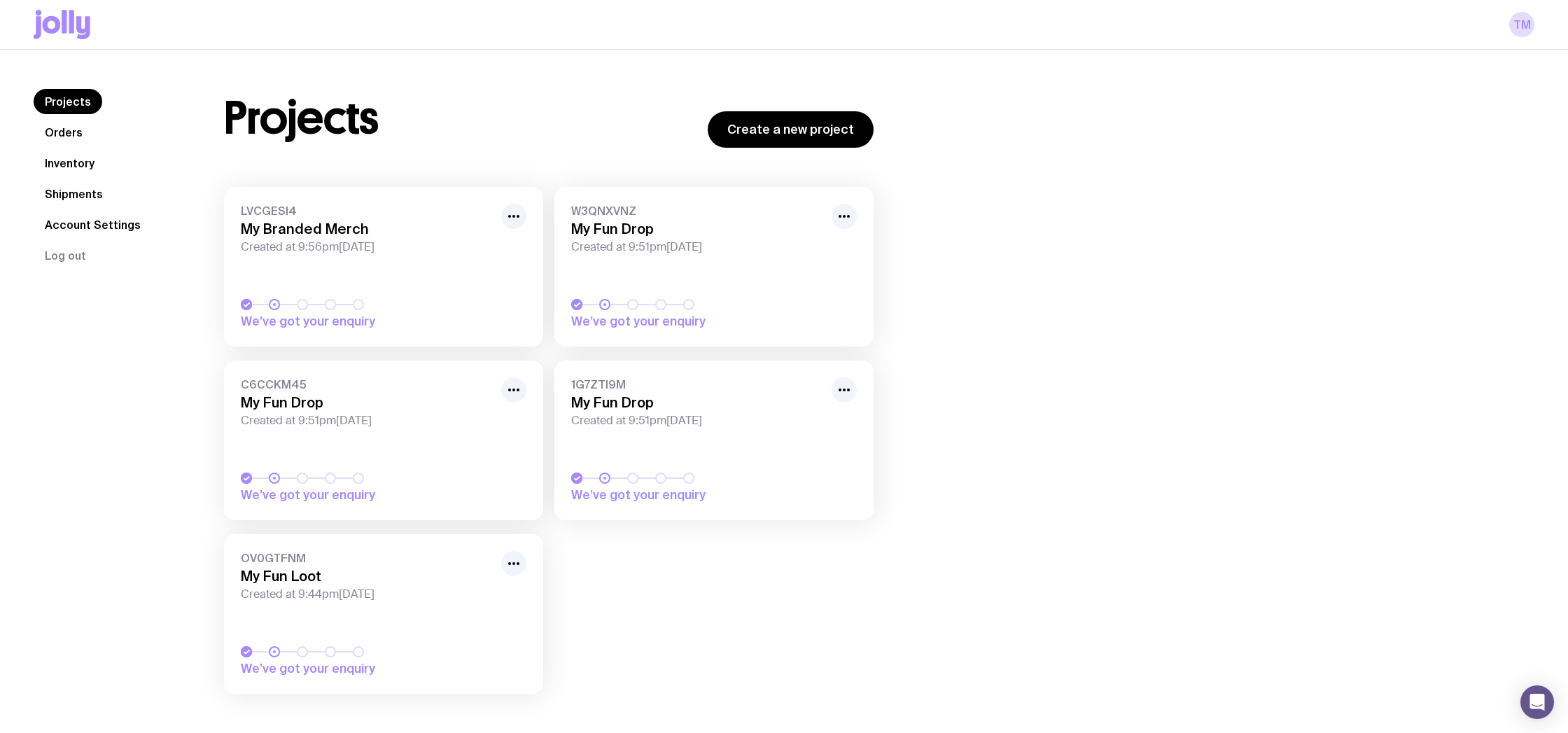
click at [78, 100] on link "Projects" at bounding box center [67, 101] width 69 height 25
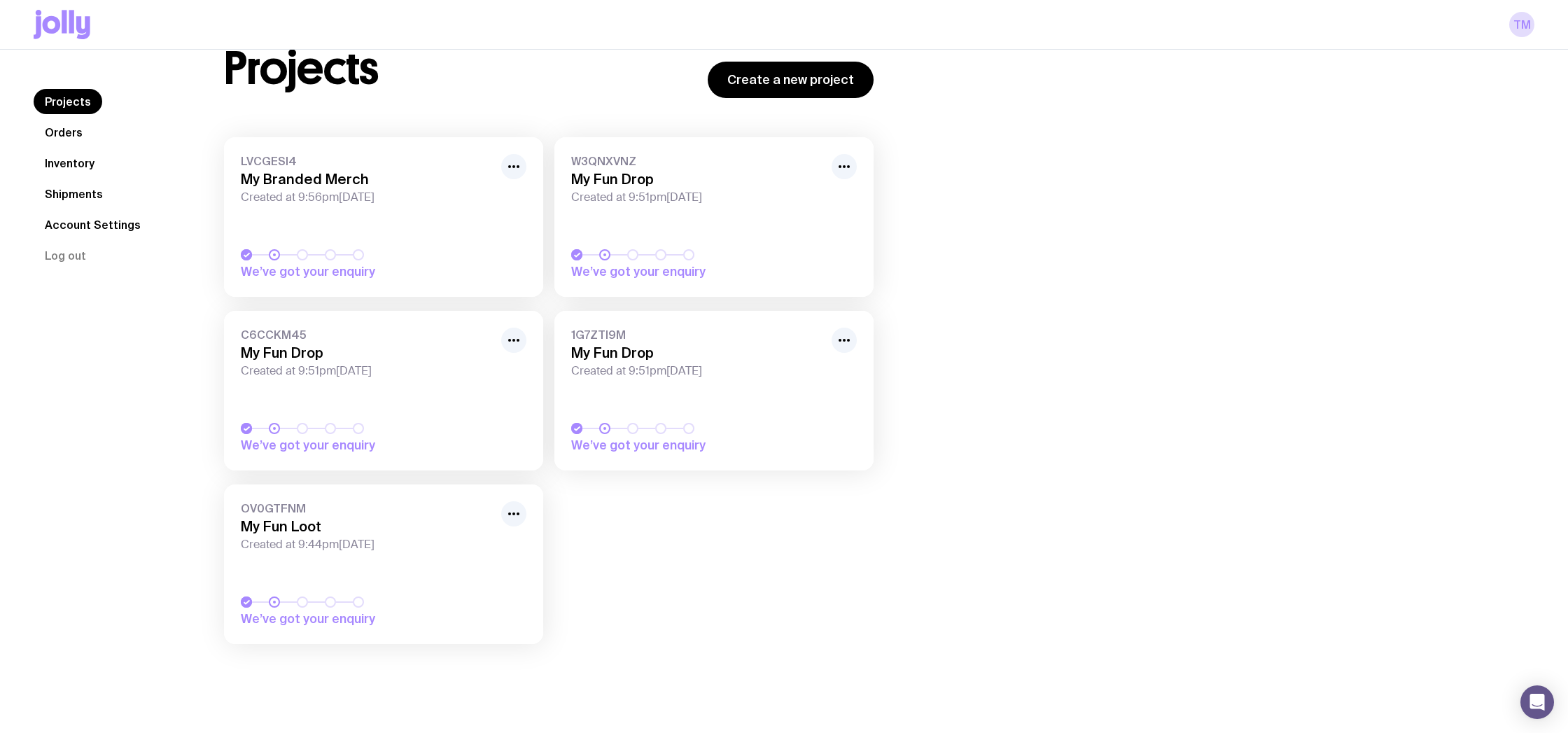
scroll to position [49, 0]
click at [68, 24] on icon at bounding box center [61, 24] width 56 height 30
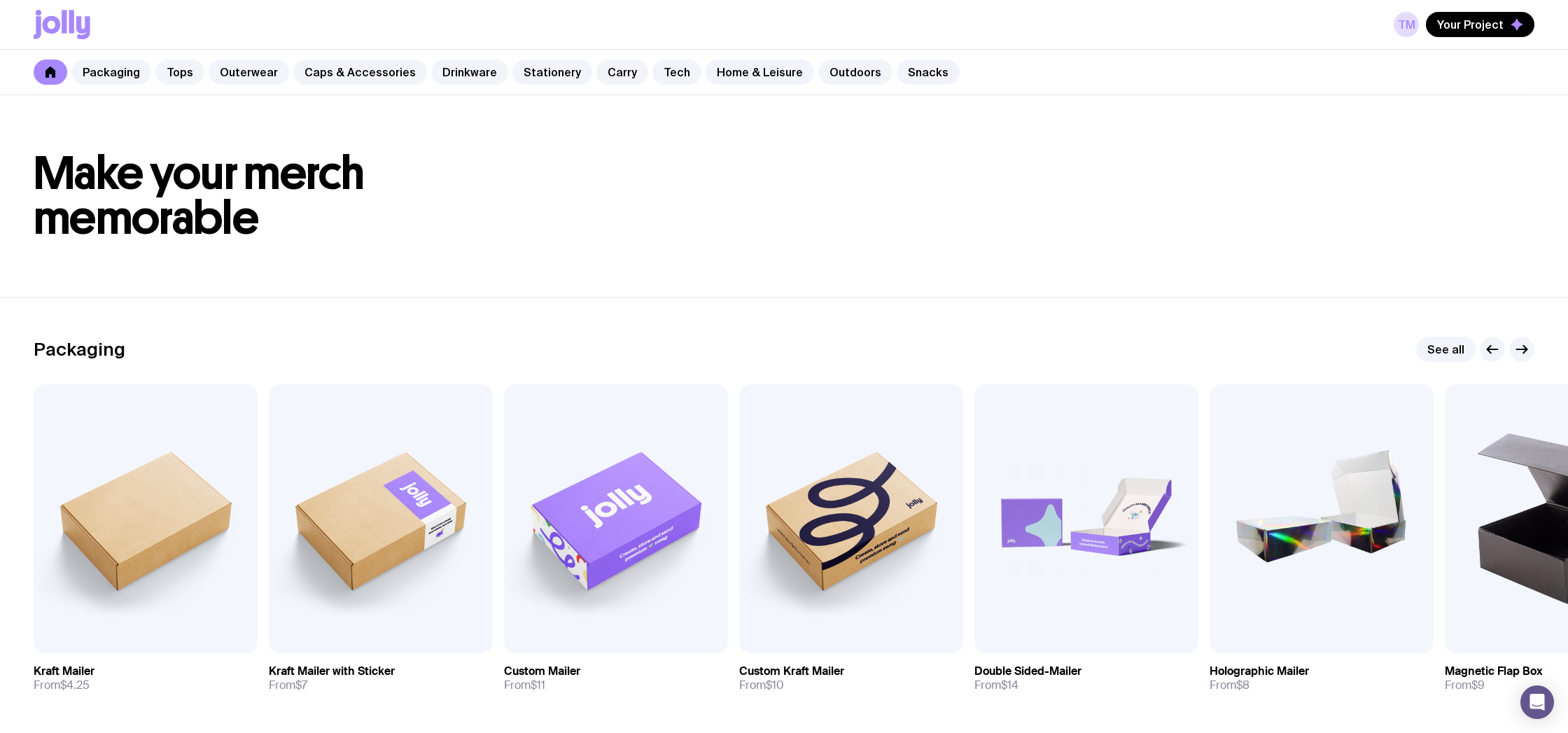
click at [51, 69] on icon at bounding box center [50, 72] width 10 height 11
click at [56, 24] on icon at bounding box center [52, 25] width 18 height 18
click at [1481, 18] on button "Your Project" at bounding box center [1480, 24] width 108 height 25
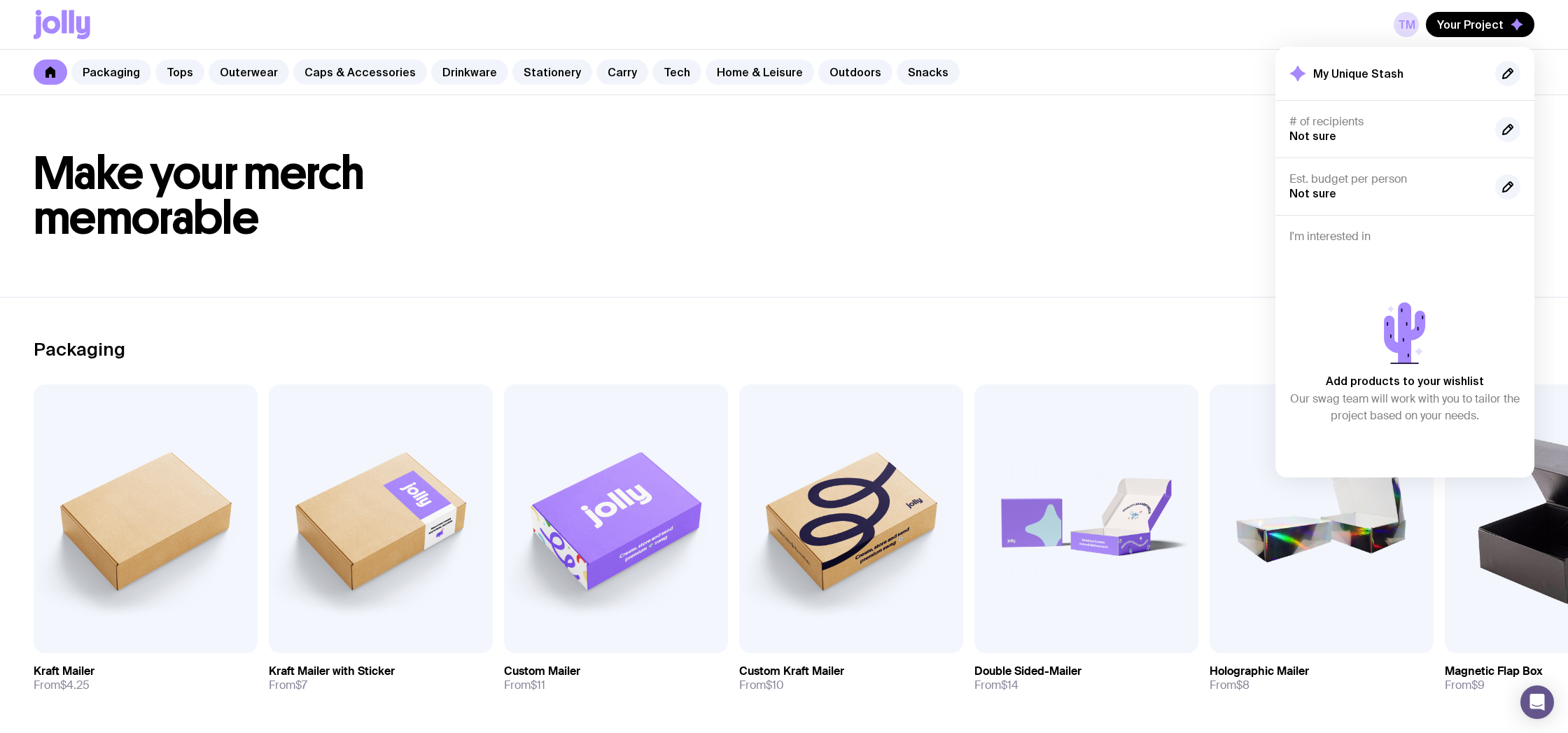
click at [1279, 100] on div "My Unique Stash" at bounding box center [1405, 129] width 259 height 57
click at [1124, 27] on div "TM Your Project My Unique Stash # of recipients Not sure Est. budget per person…" at bounding box center [784, 24] width 1501 height 49
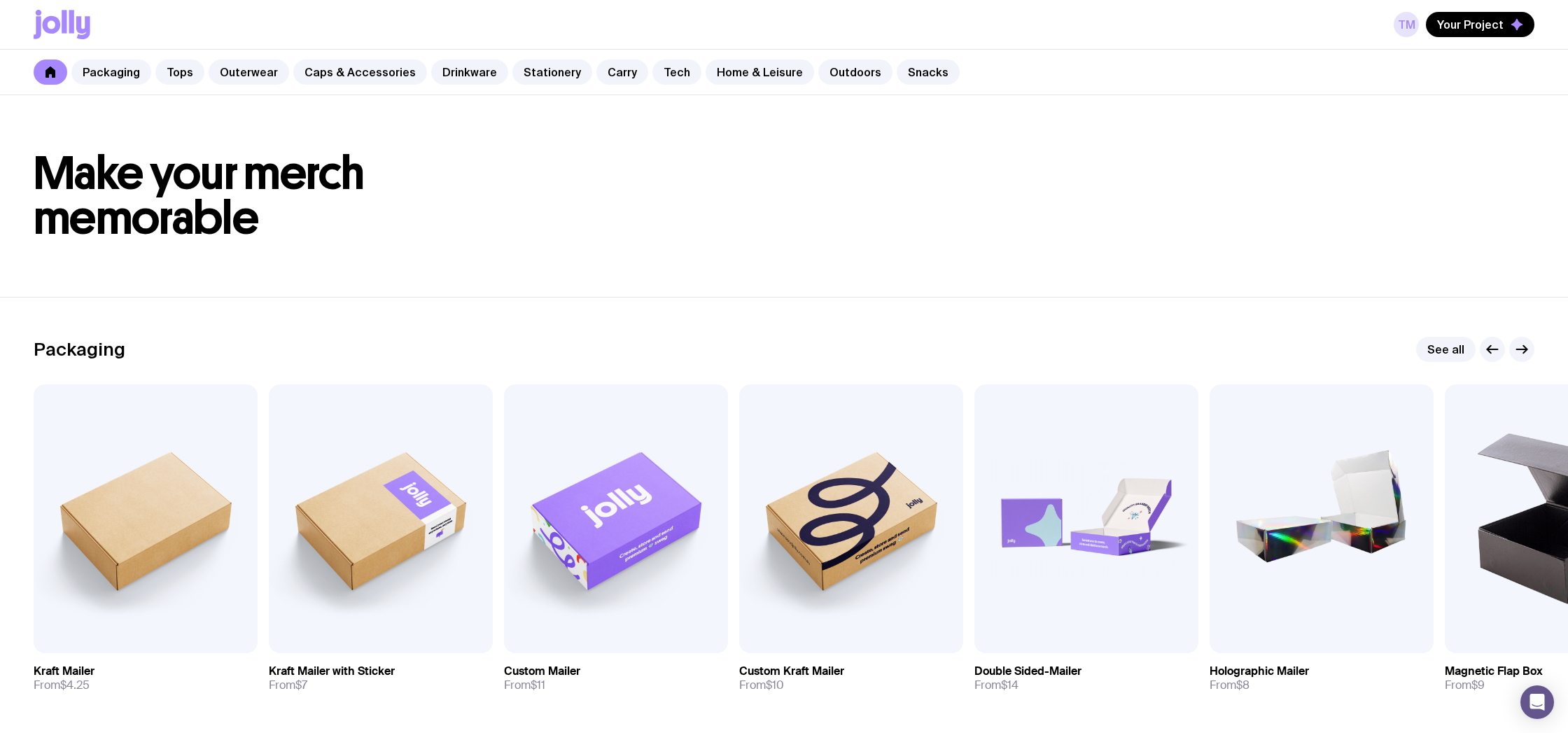
click at [1414, 24] on link "TM" at bounding box center [1407, 24] width 25 height 25
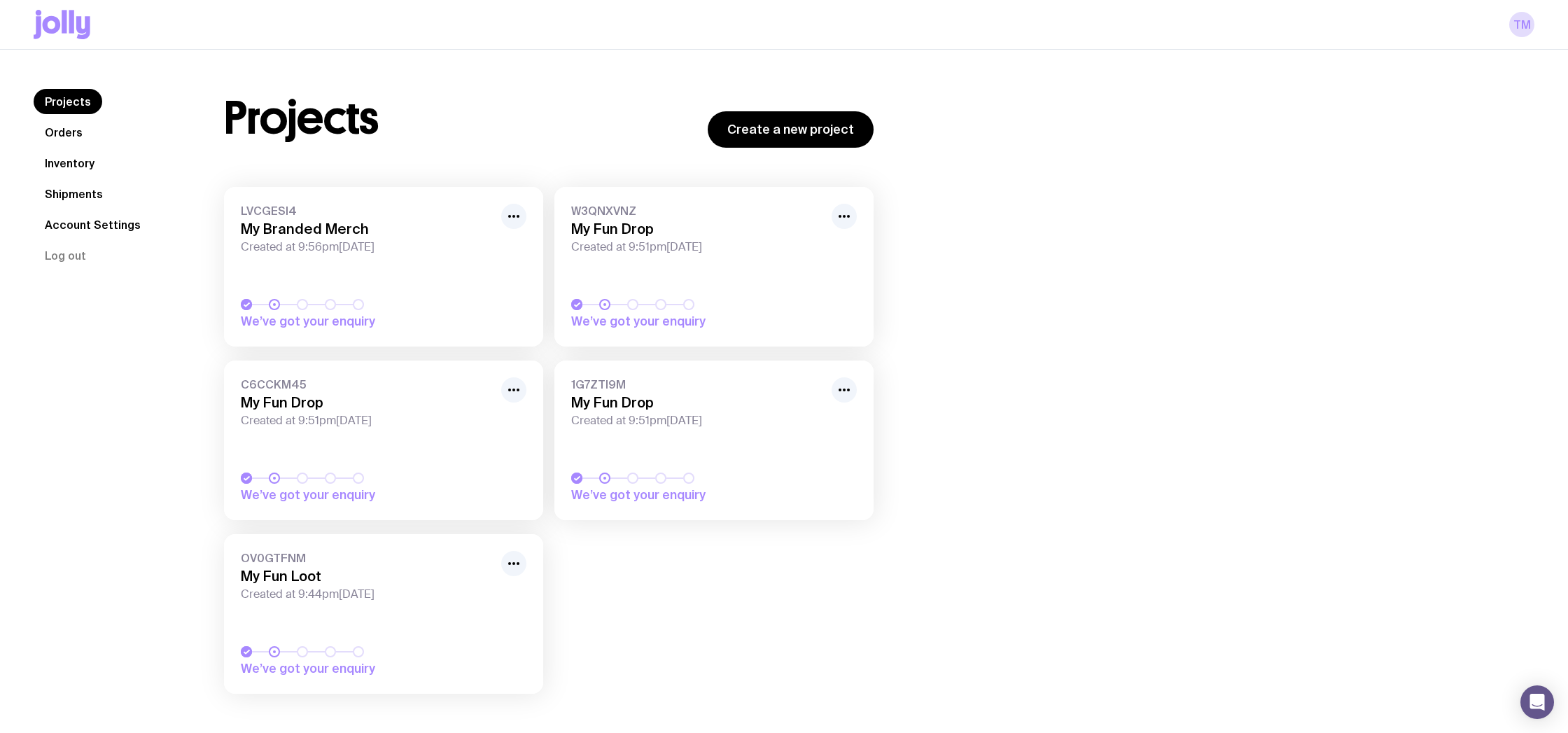
click at [68, 21] on icon at bounding box center [61, 24] width 56 height 30
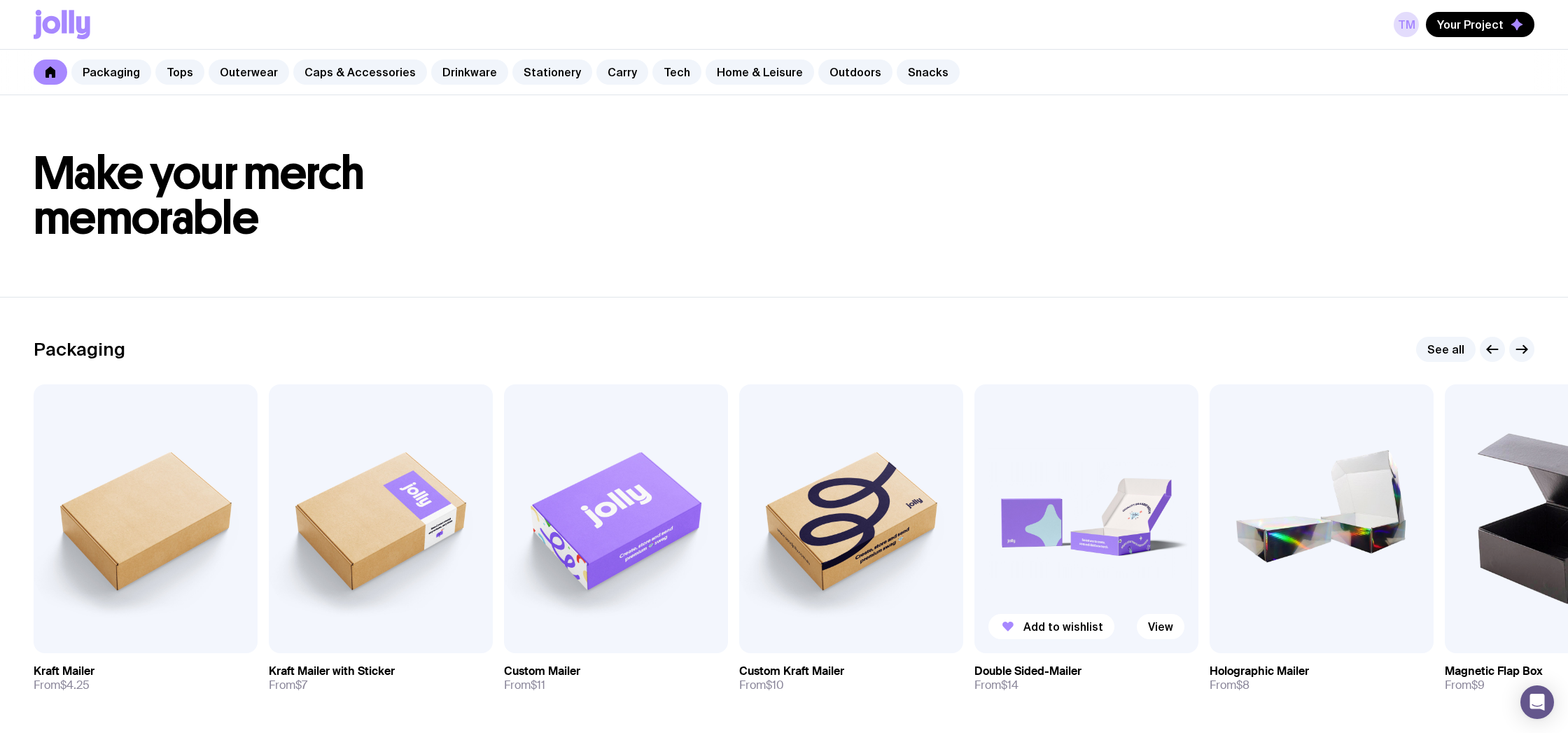
click at [1106, 485] on img at bounding box center [1087, 519] width 224 height 269
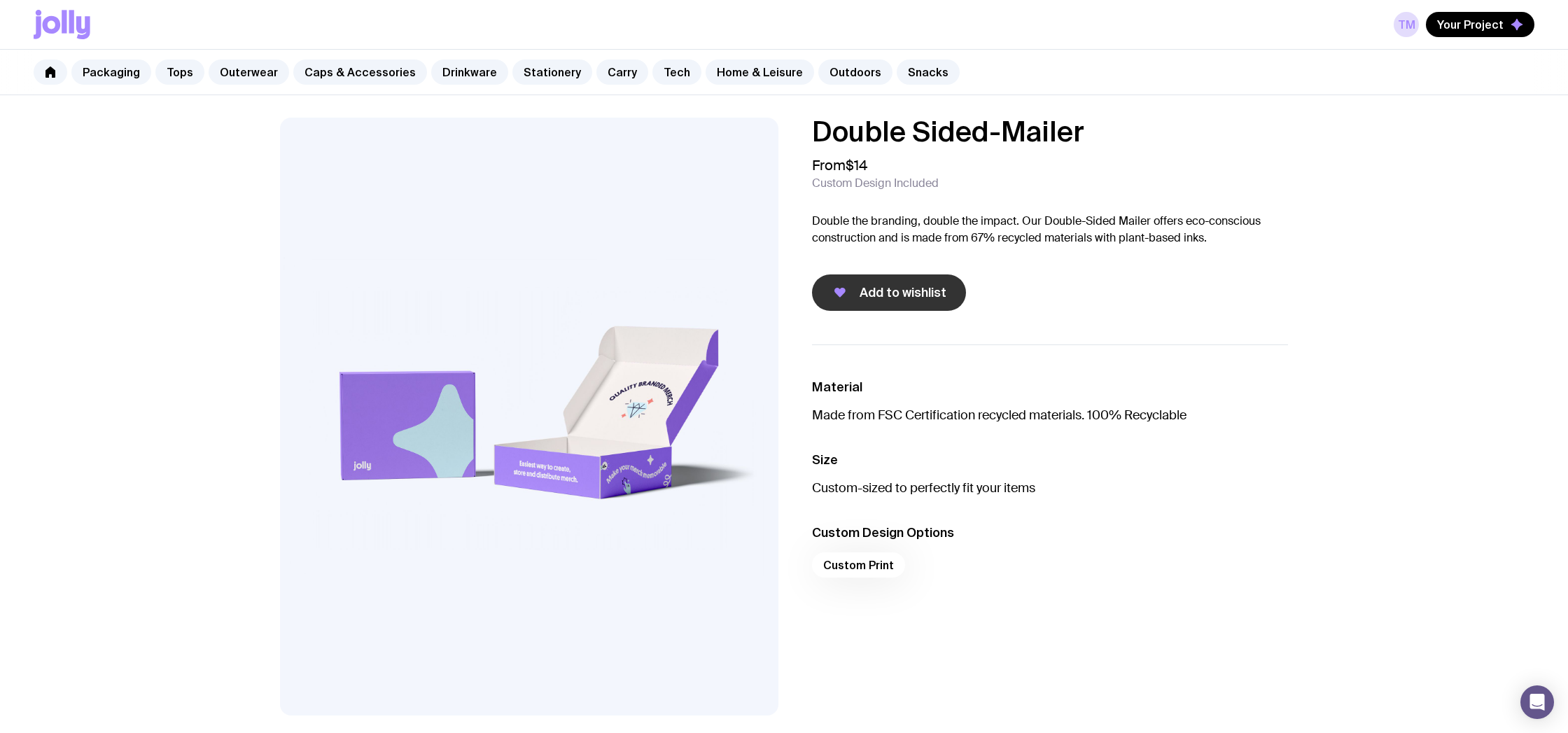
click at [890, 299] on span "Add to wishlist" at bounding box center [903, 292] width 87 height 17
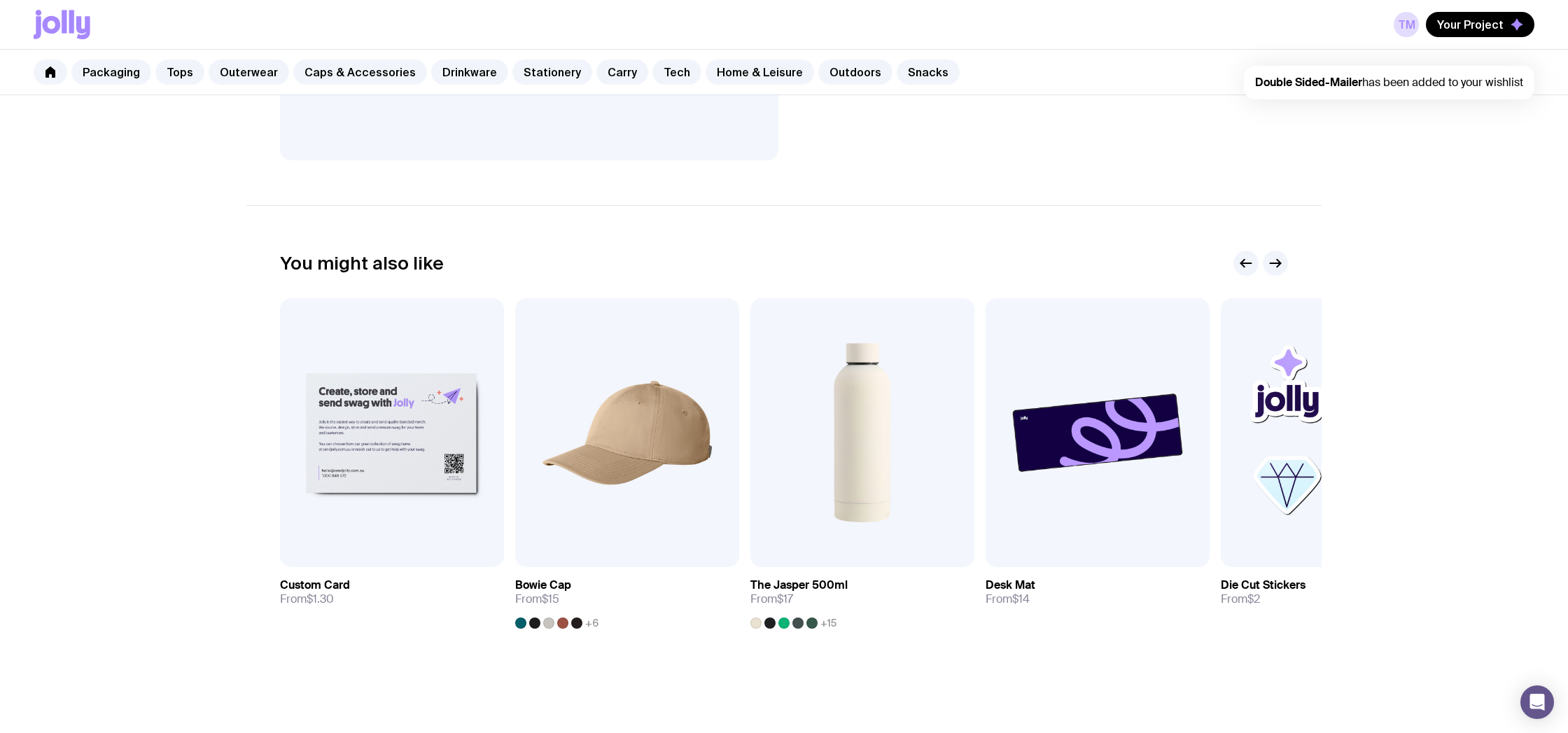
scroll to position [551, 0]
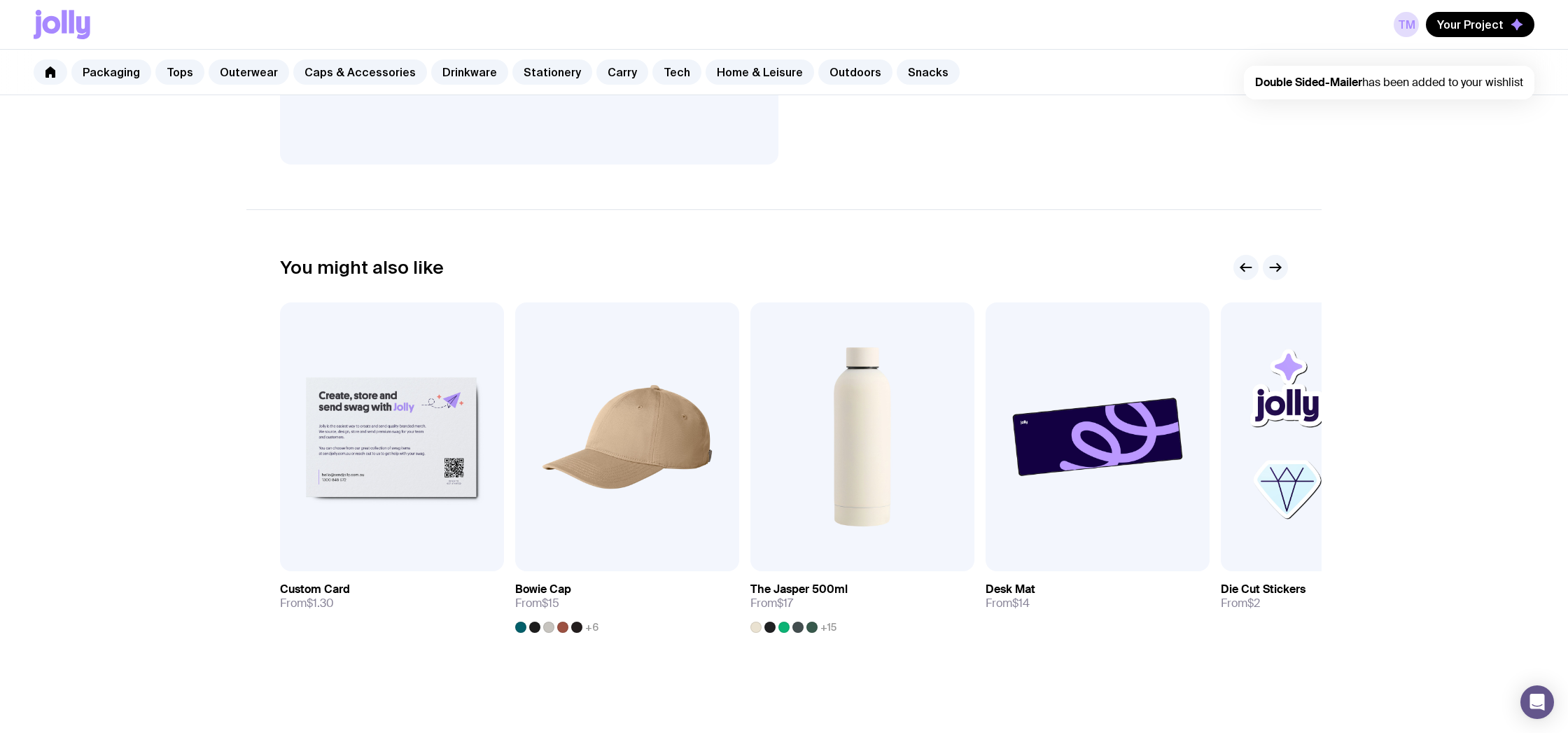
click at [1378, 82] on span "Double Sided-Mailer has been added to your wishlist" at bounding box center [1389, 82] width 268 height 14
click at [1464, 27] on span "Your Project" at bounding box center [1470, 25] width 66 height 14
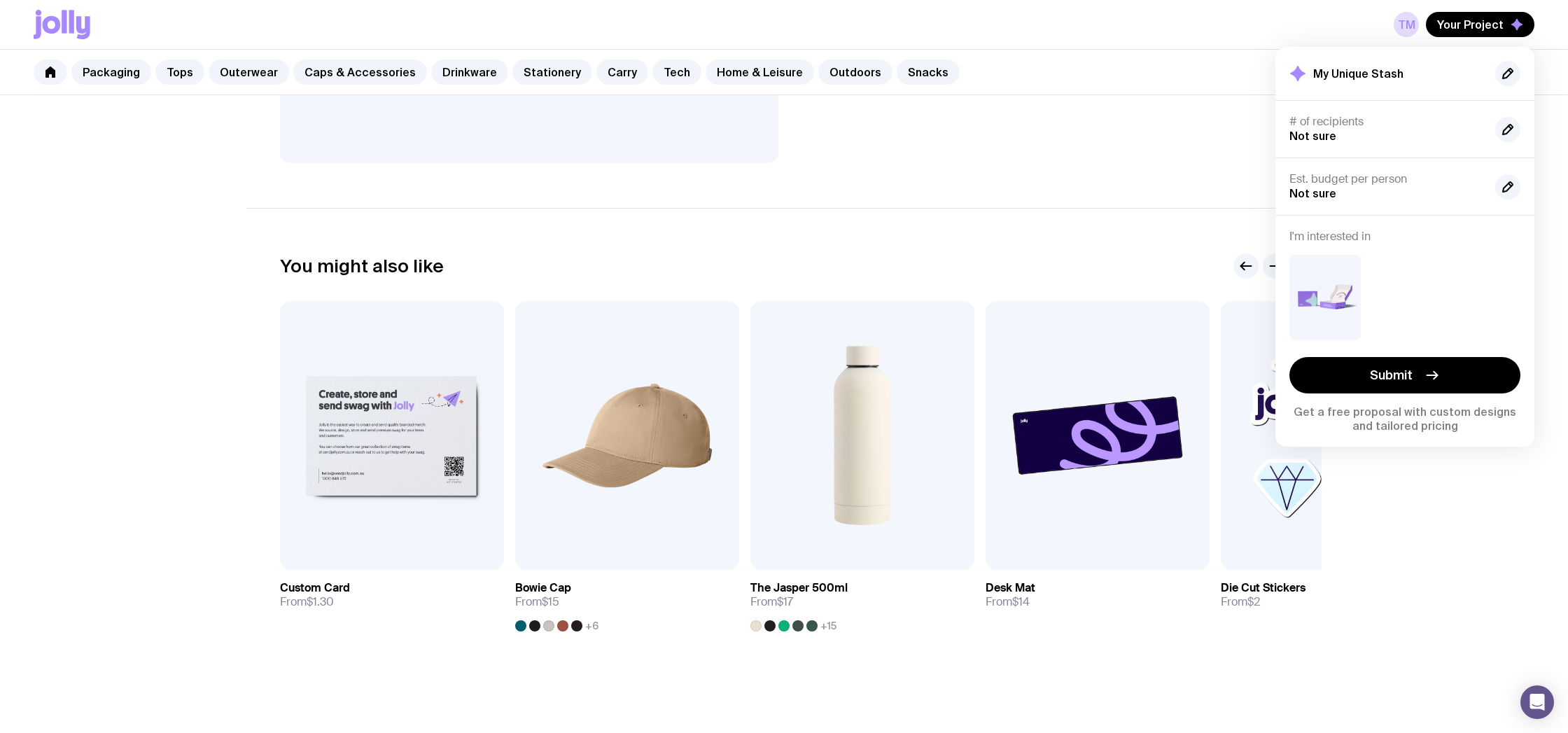
click at [1371, 137] on div "# of recipients Not sure" at bounding box center [1386, 129] width 195 height 29
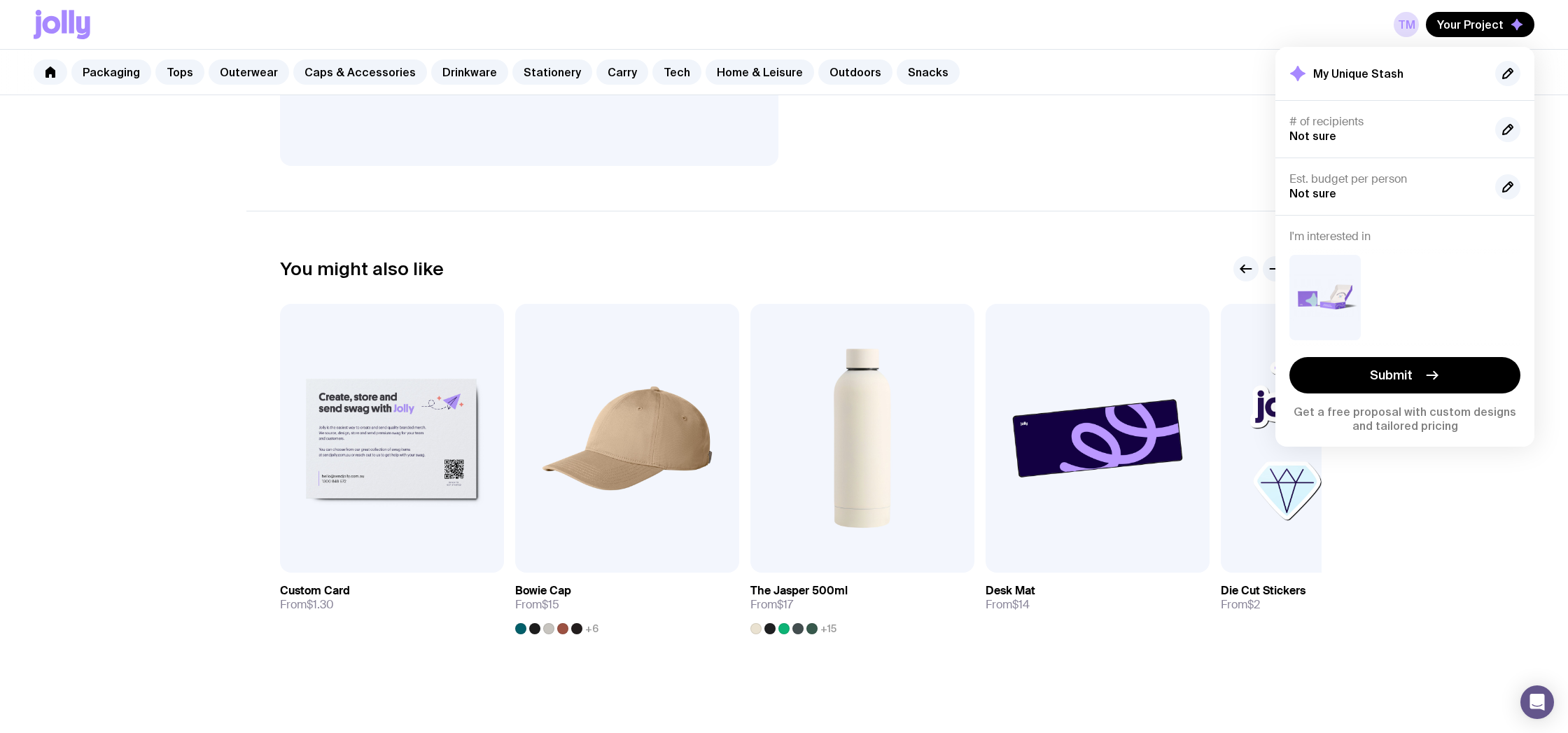
click at [1229, 47] on div "TM Your Project My Unique Stash # of recipients Not sure Est. budget per person…" at bounding box center [784, 24] width 1501 height 49
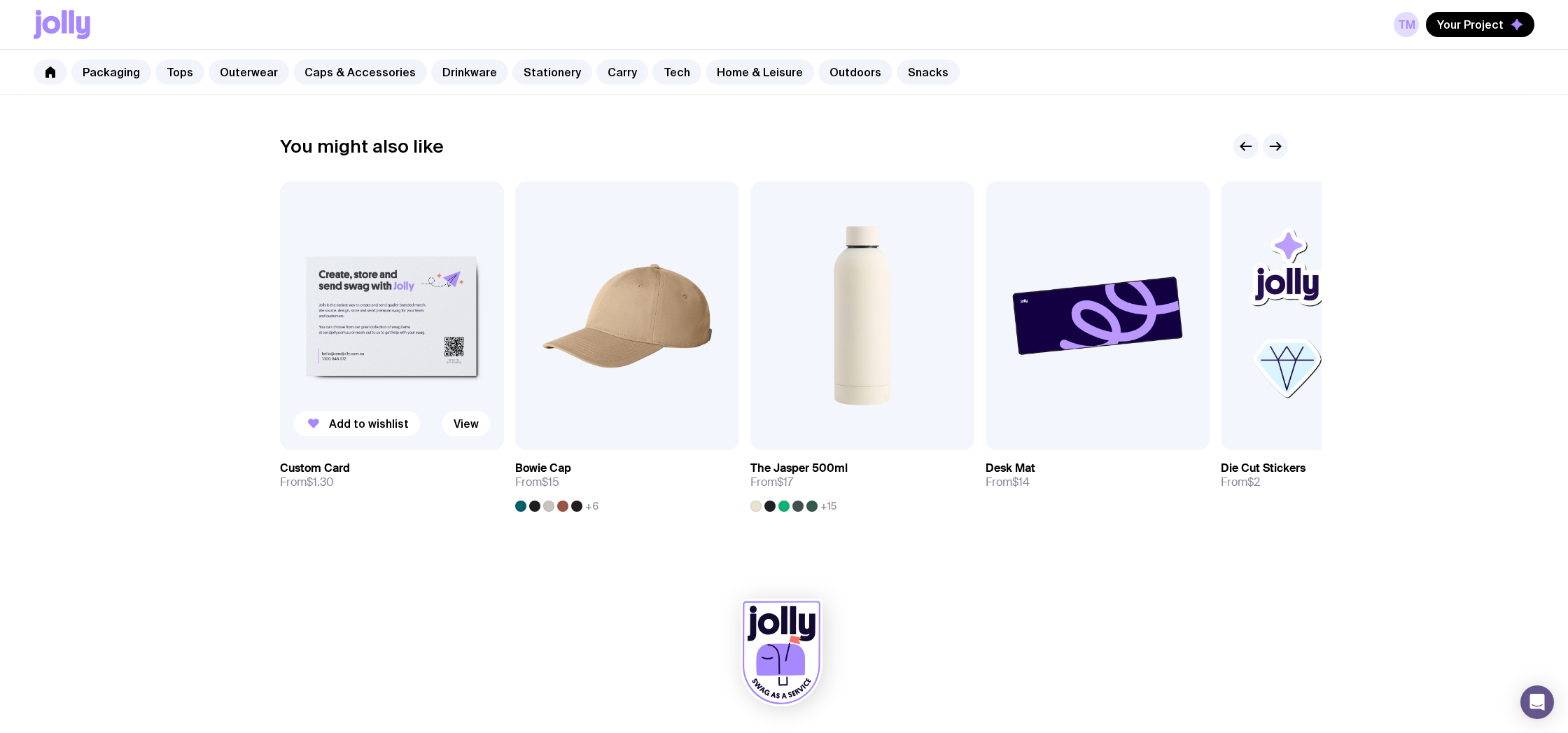
scroll to position [672, 0]
click at [468, 419] on link "View" at bounding box center [465, 423] width 48 height 25
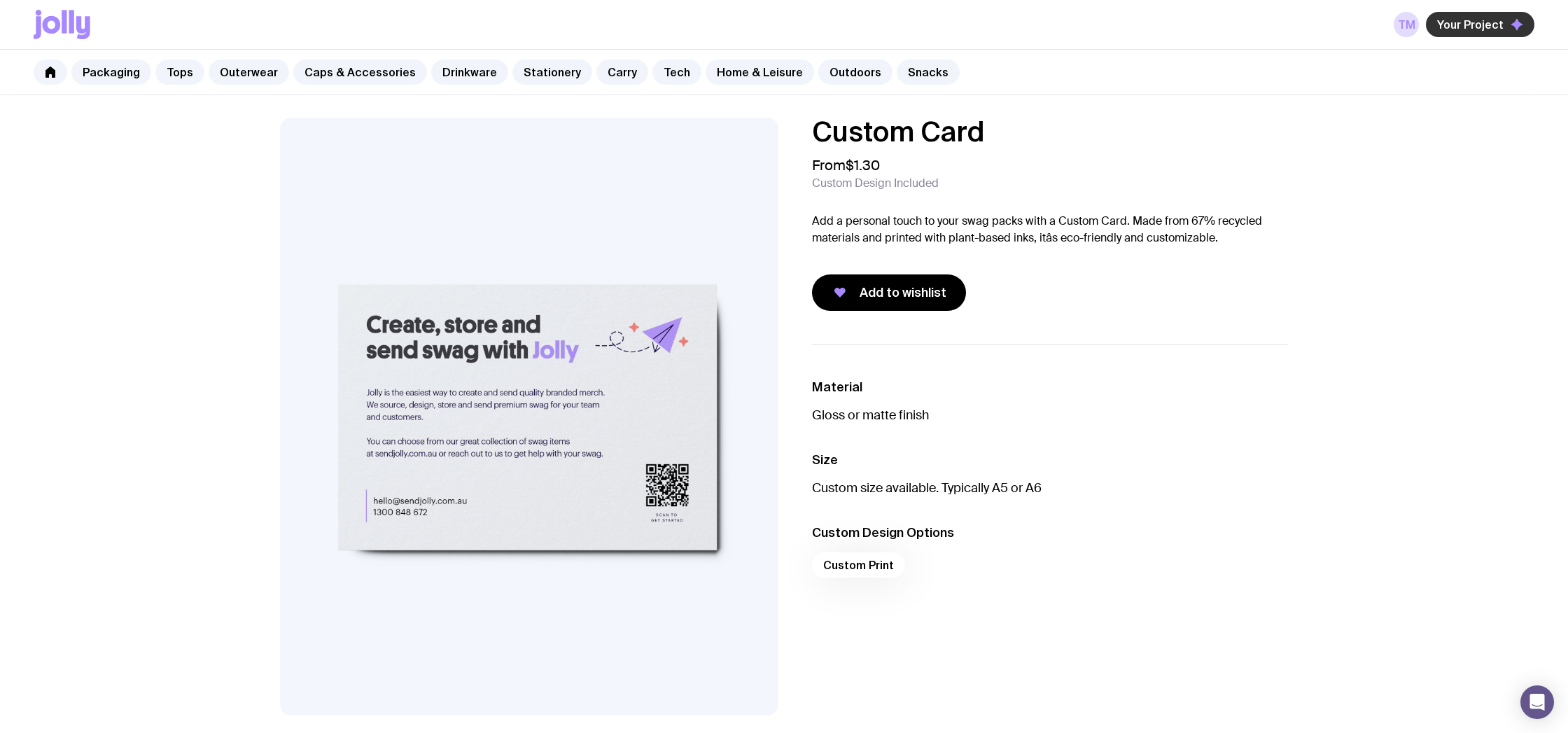
click at [1449, 26] on span "Your Project" at bounding box center [1470, 25] width 66 height 14
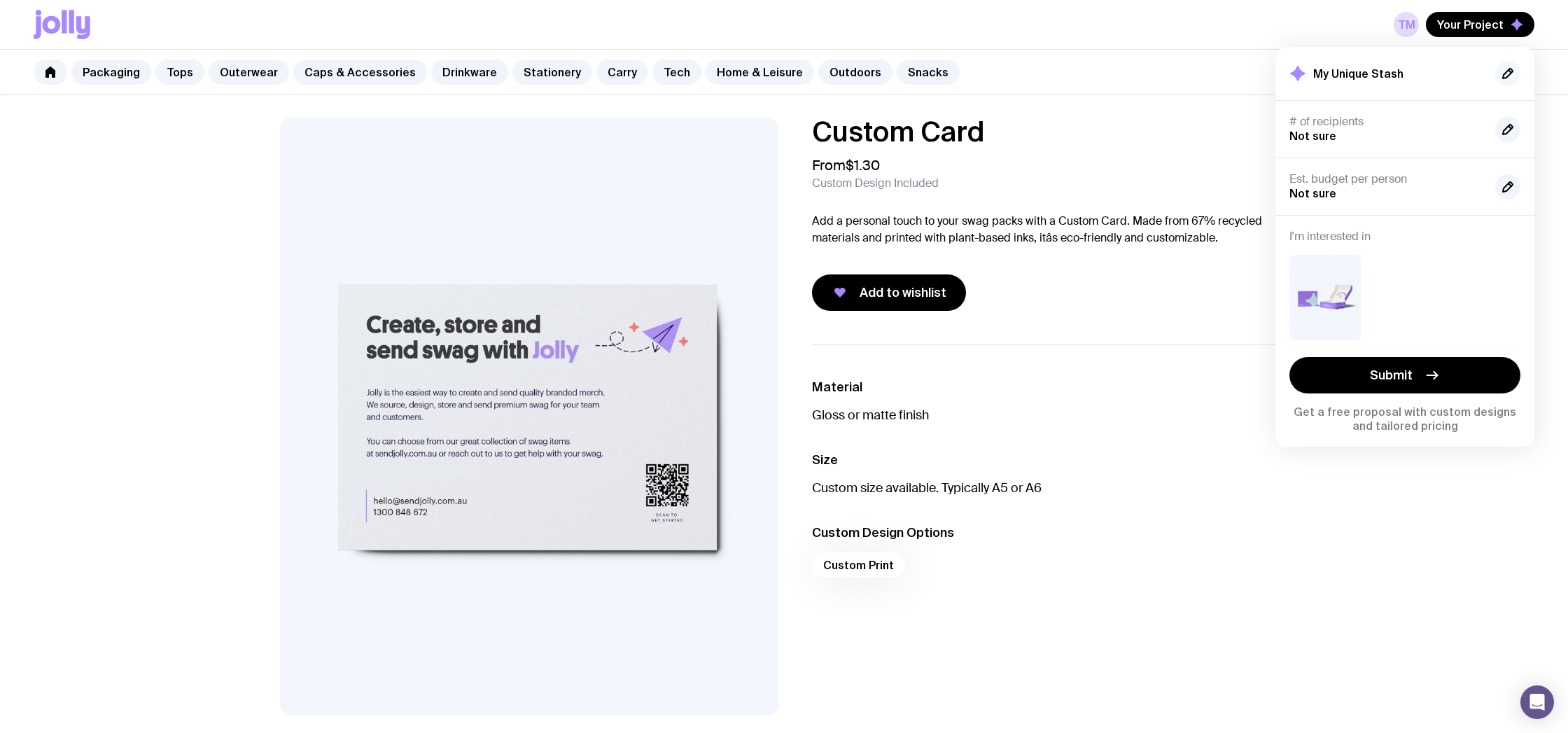
click at [1512, 70] on icon "button" at bounding box center [1507, 73] width 10 height 10
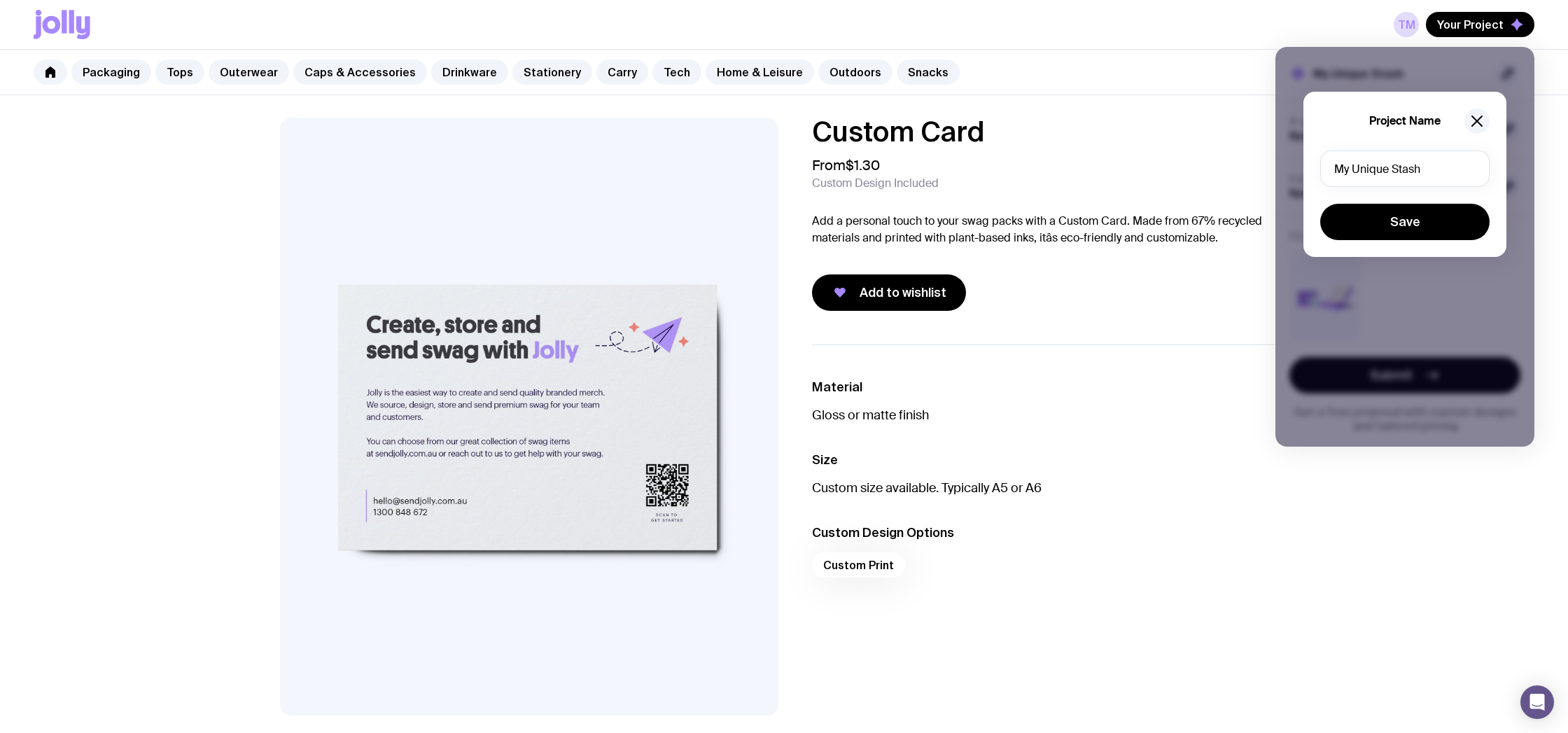
click at [1490, 112] on div "Project Name My Unique Stash Save" at bounding box center [1405, 174] width 203 height 165
click at [1480, 118] on icon "button" at bounding box center [1477, 121] width 10 height 10
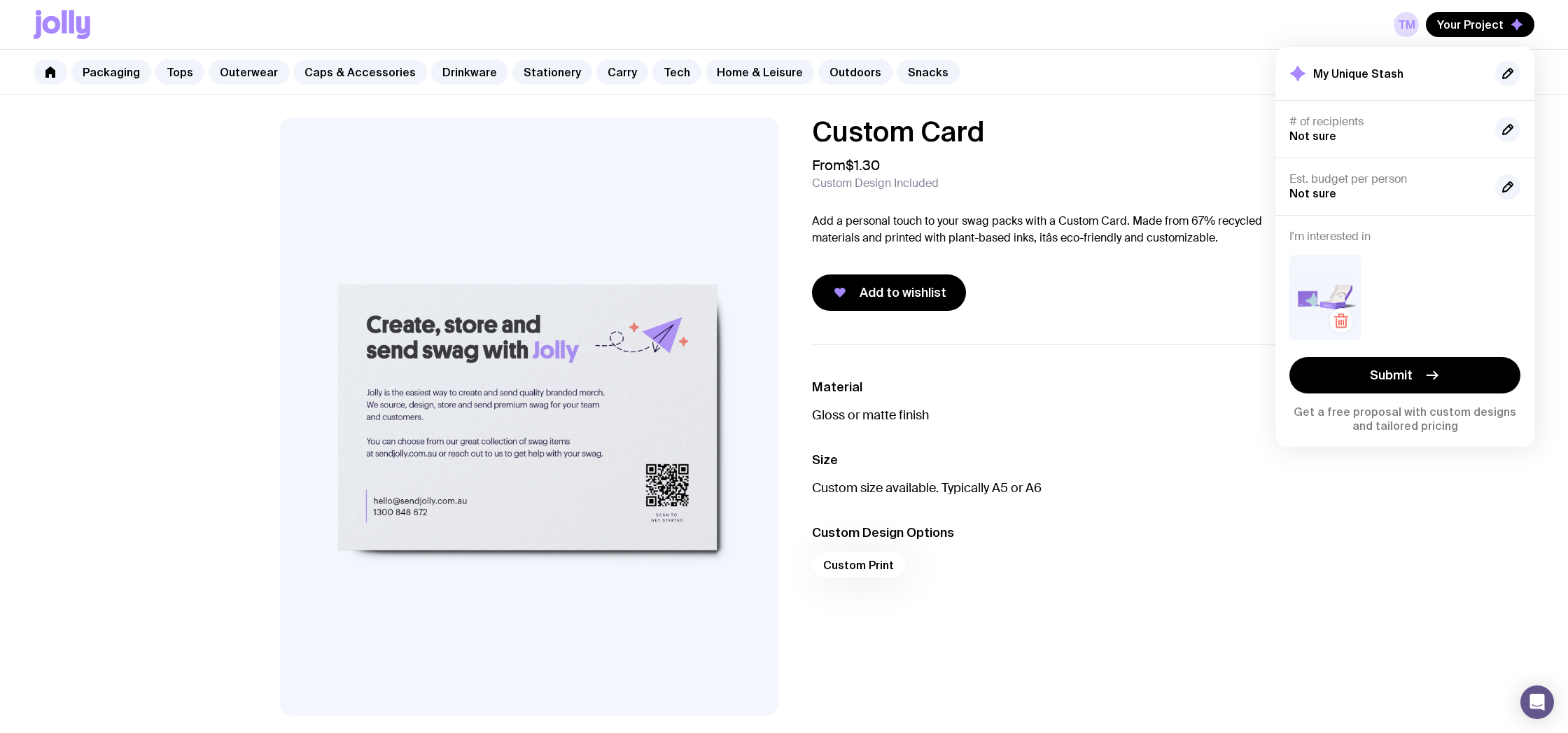
click at [1311, 296] on img at bounding box center [1325, 297] width 72 height 85
click at [1337, 315] on icon "button" at bounding box center [1341, 320] width 17 height 17
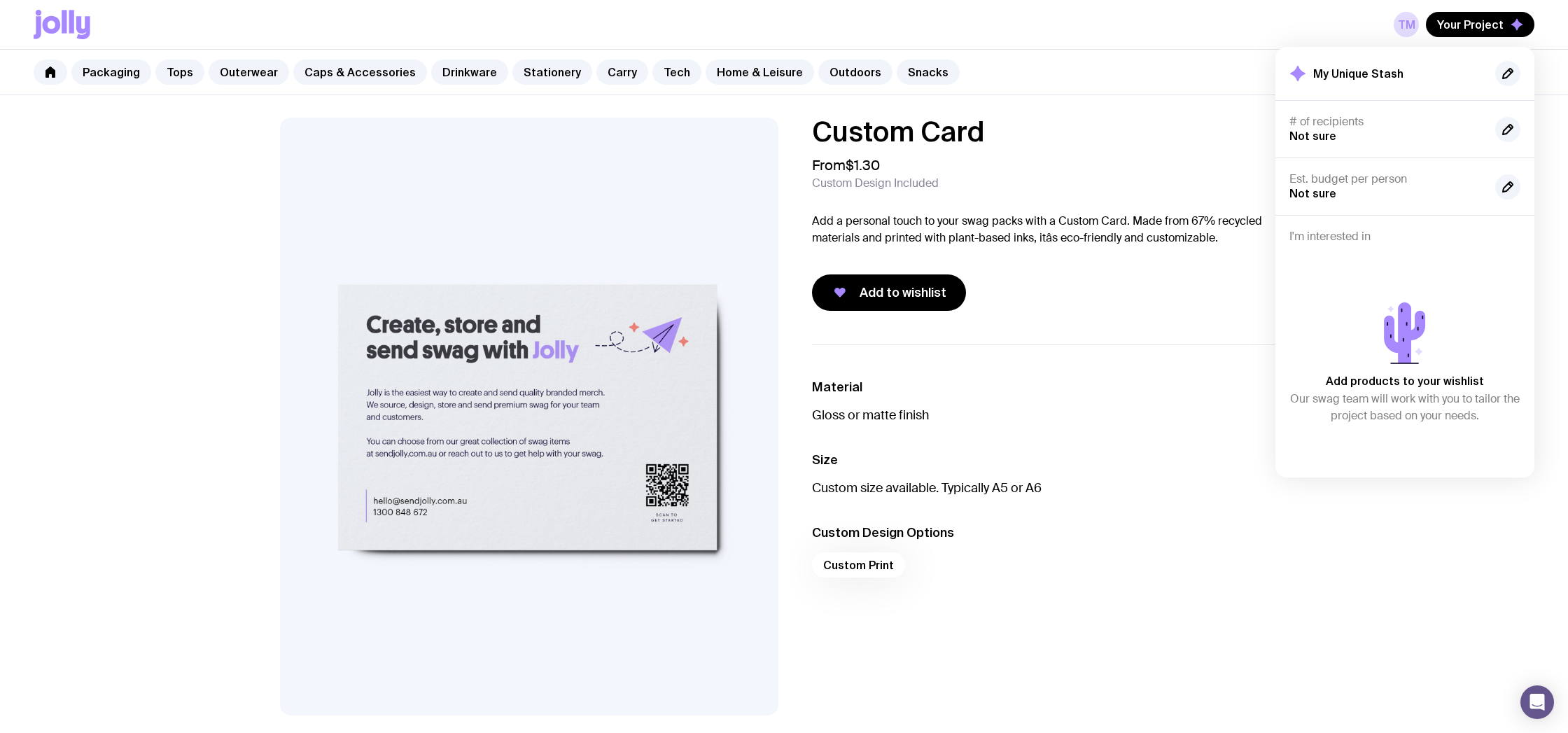
click at [59, 30] on icon at bounding box center [61, 24] width 56 height 30
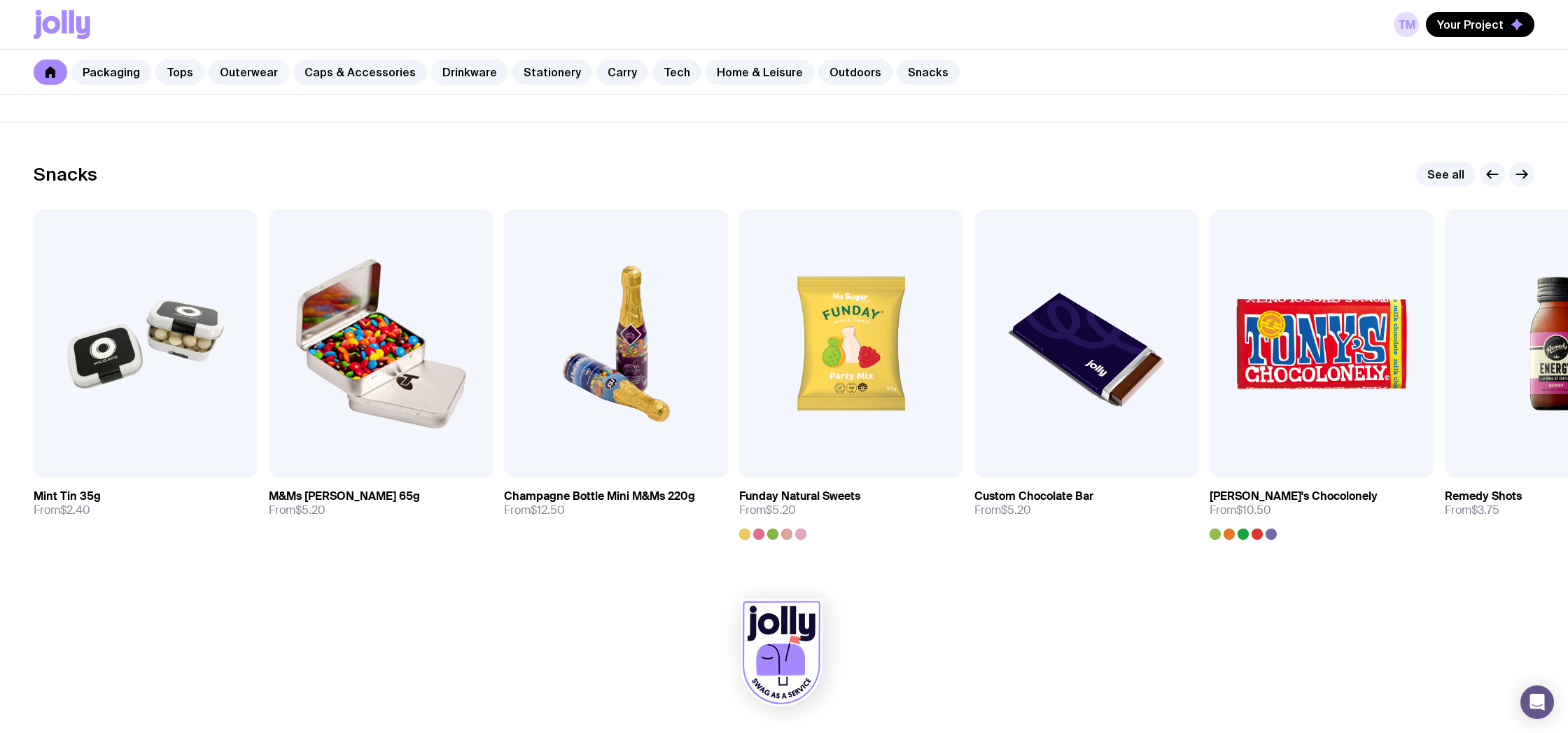
scroll to position [4733, 0]
click at [771, 645] on icon at bounding box center [774, 659] width 13 height 30
click at [807, 623] on icon at bounding box center [781, 651] width 82 height 107
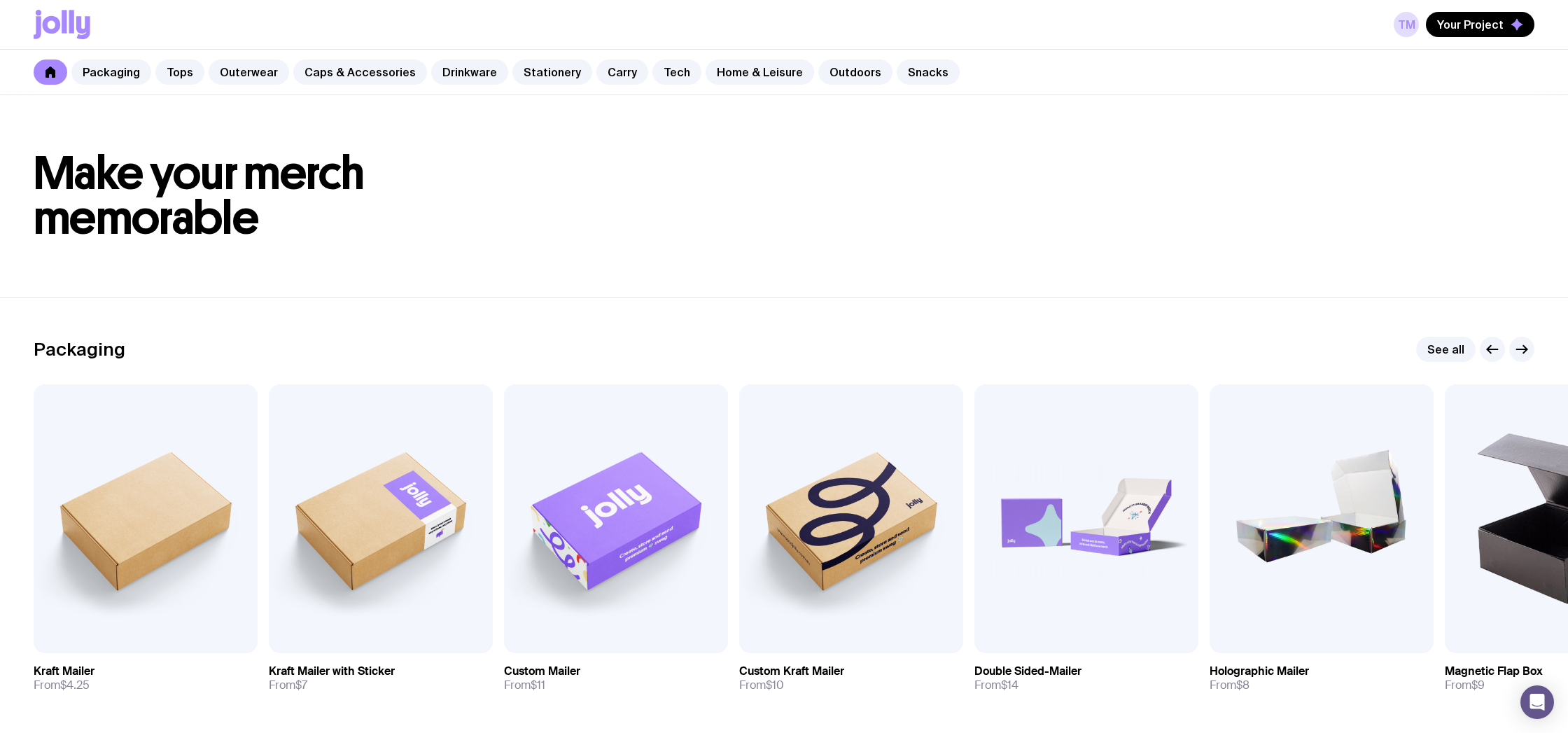
scroll to position [0, 0]
click at [444, 22] on div "TM Your Project" at bounding box center [784, 24] width 1501 height 49
click at [73, 22] on icon at bounding box center [71, 22] width 4 height 23
click at [49, 69] on icon at bounding box center [50, 72] width 10 height 11
click at [159, 70] on link "Tops" at bounding box center [179, 72] width 49 height 25
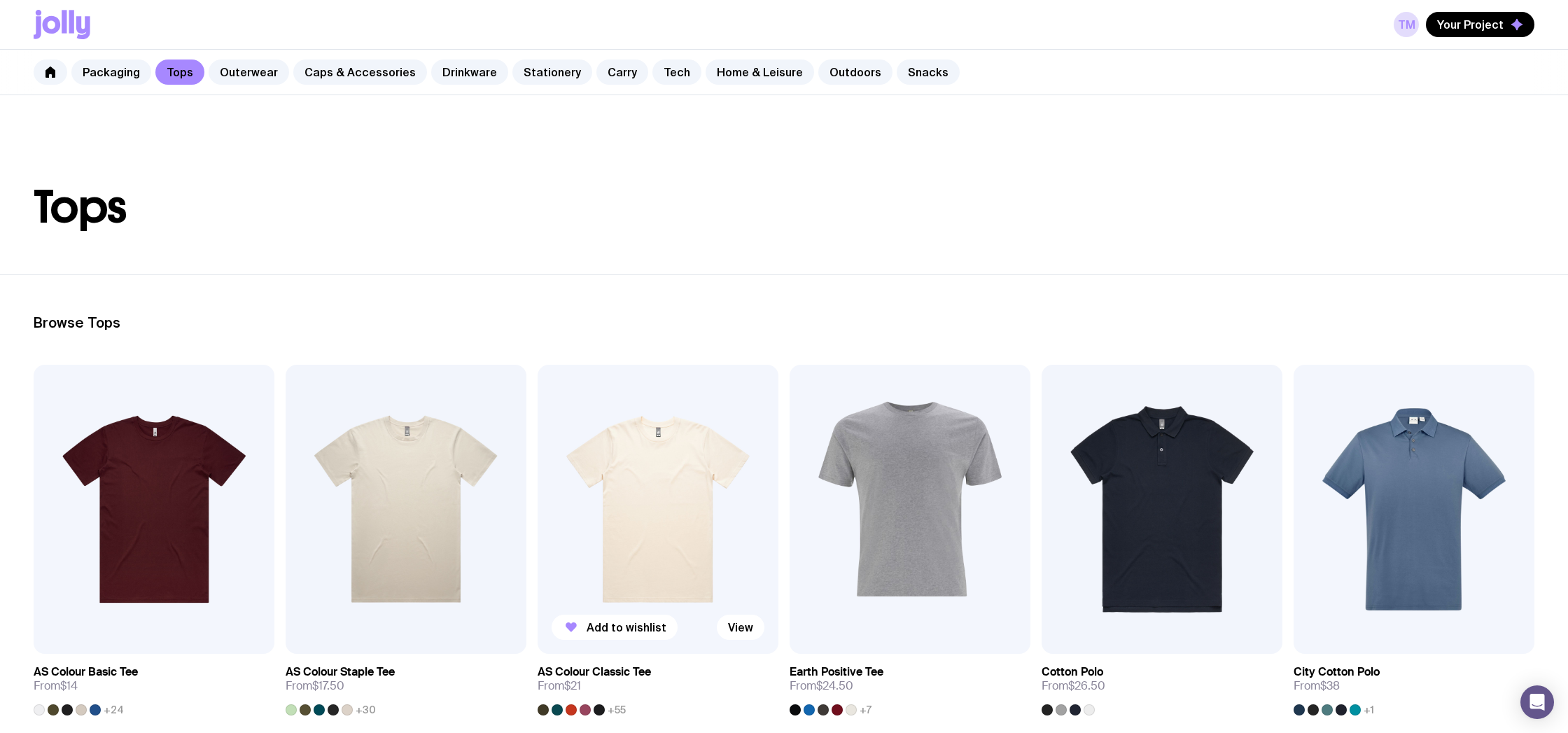
click at [654, 388] on img at bounding box center [658, 509] width 241 height 289
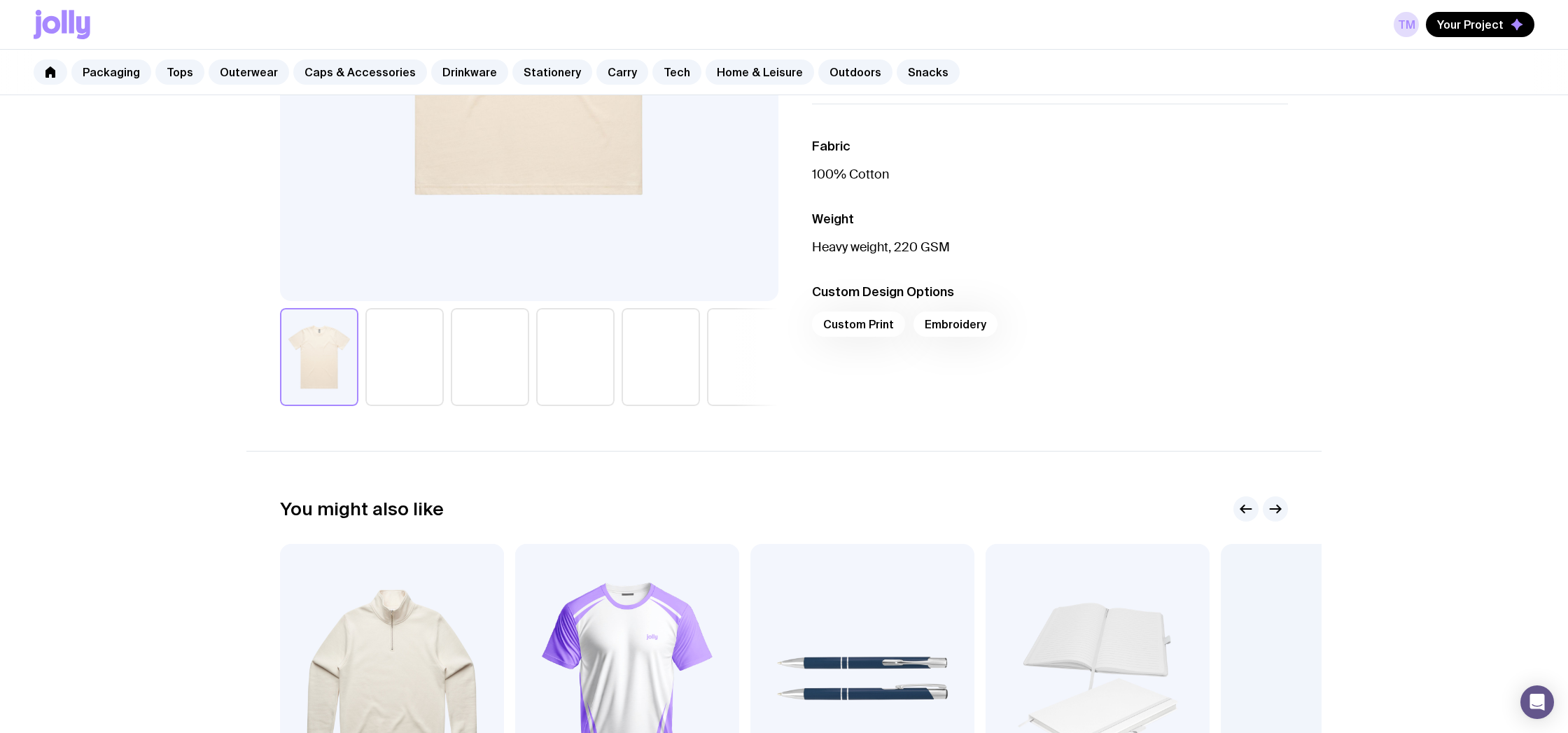
scroll to position [417, 0]
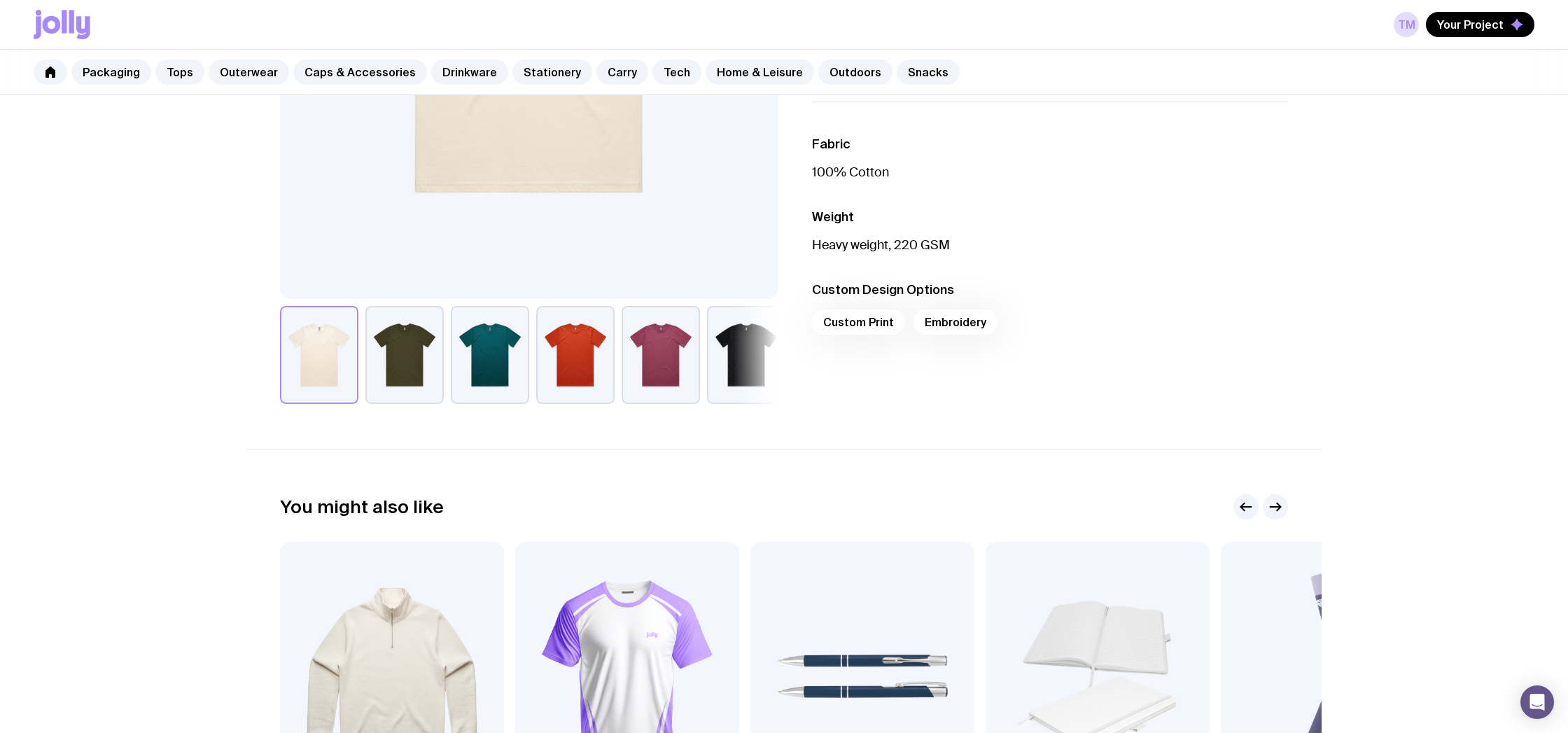
drag, startPoint x: 865, startPoint y: 320, endPoint x: 922, endPoint y: 322, distance: 57.0
click at [866, 320] on div "Custom Print Embroidery" at bounding box center [1050, 325] width 476 height 33
click at [933, 322] on div "Custom Print Embroidery" at bounding box center [1050, 325] width 476 height 33
click at [854, 280] on ul "Fabric 100% Cotton Weight Heavy weight, 220 GSM Custom Design Options Custom Pr…" at bounding box center [1050, 238] width 476 height 275
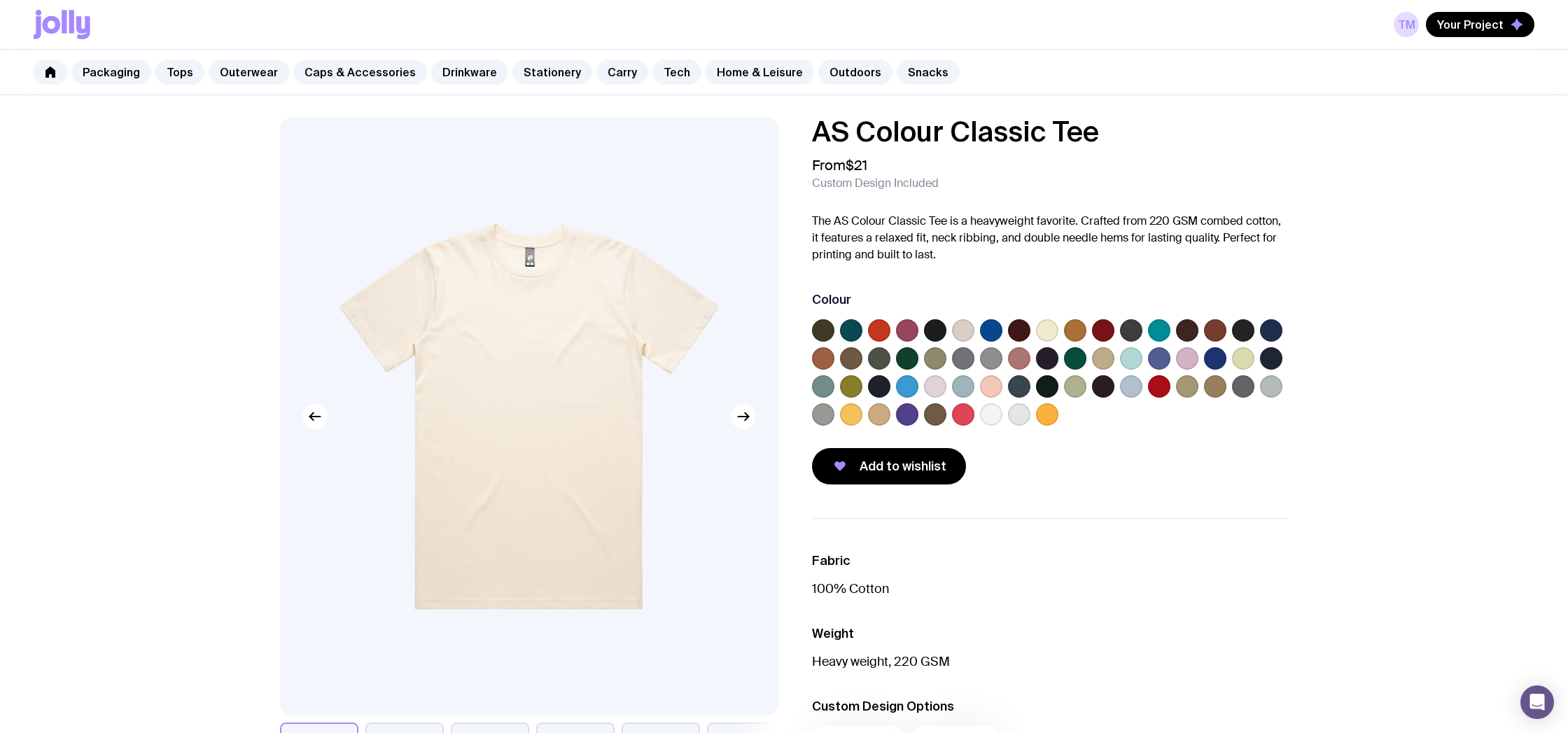
scroll to position [0, 0]
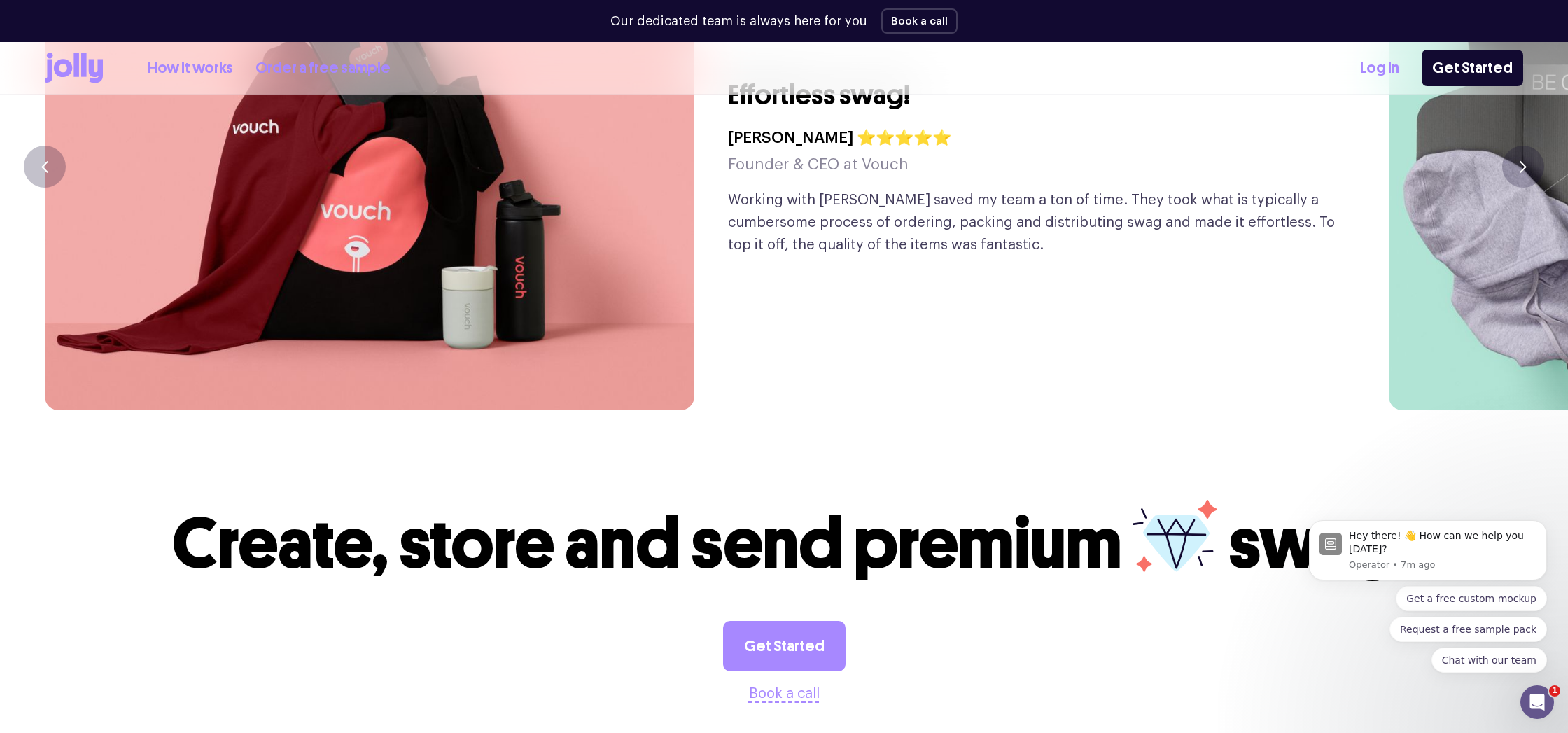
scroll to position [3704, 0]
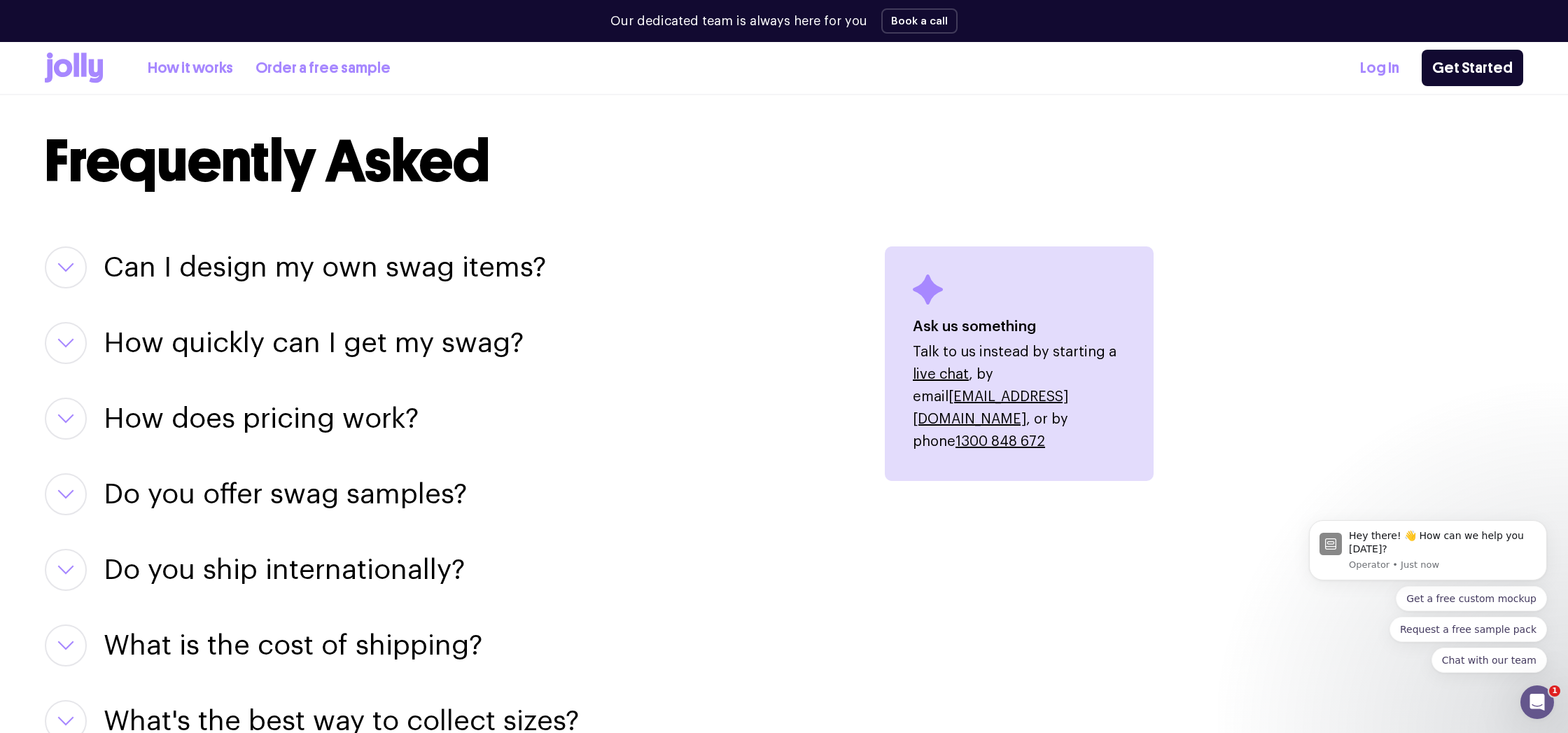
click at [296, 270] on h3 "Can I design my own swag items?" at bounding box center [325, 267] width 442 height 42
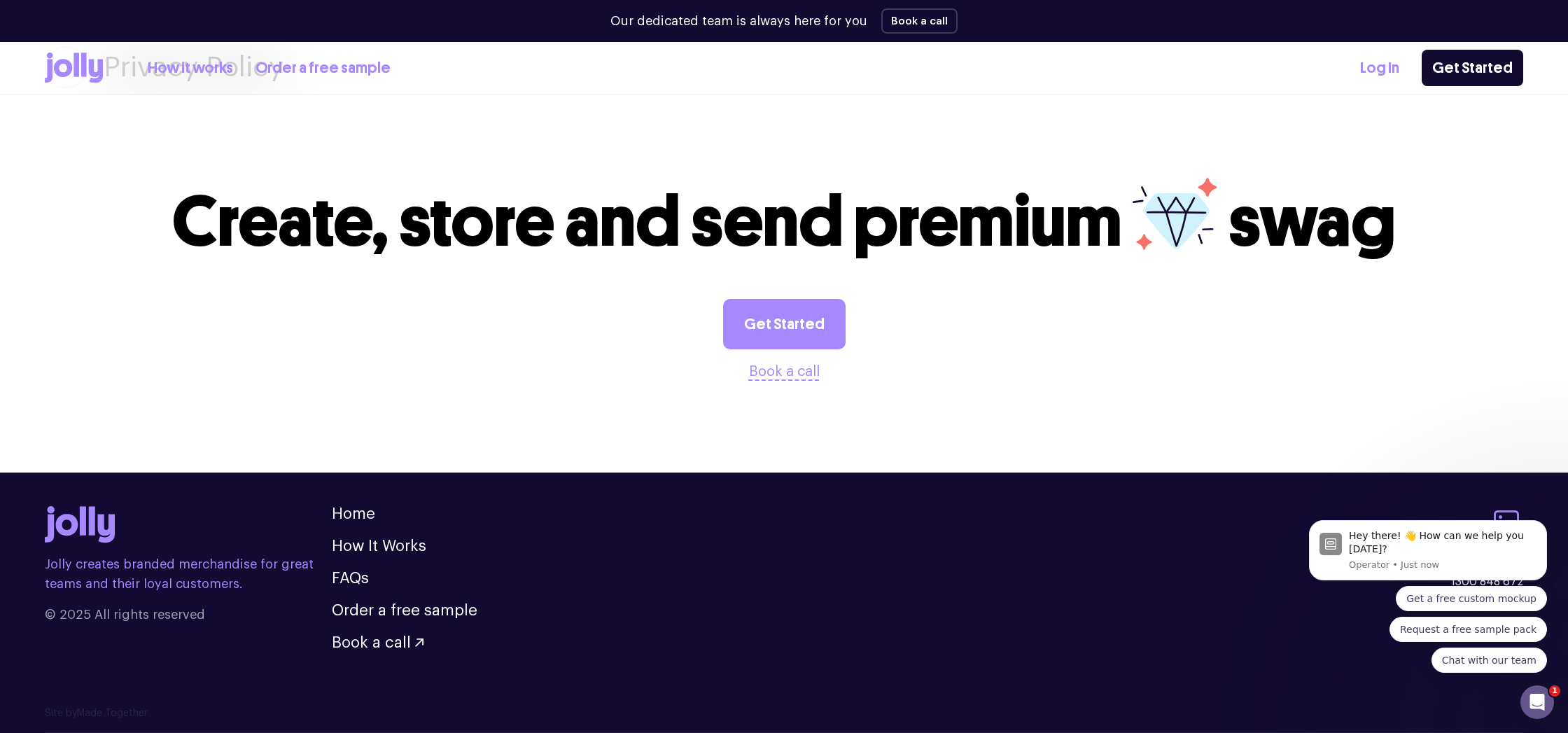
scroll to position [2634, 0]
click at [351, 578] on link "FAQs" at bounding box center [350, 577] width 37 height 15
click at [348, 578] on link "FAQs" at bounding box center [350, 577] width 37 height 15
click at [371, 555] on ul "Home How It Works FAQs Order a free sample Book a call" at bounding box center [404, 578] width 145 height 144
click at [394, 539] on link "How It Works" at bounding box center [378, 545] width 94 height 15
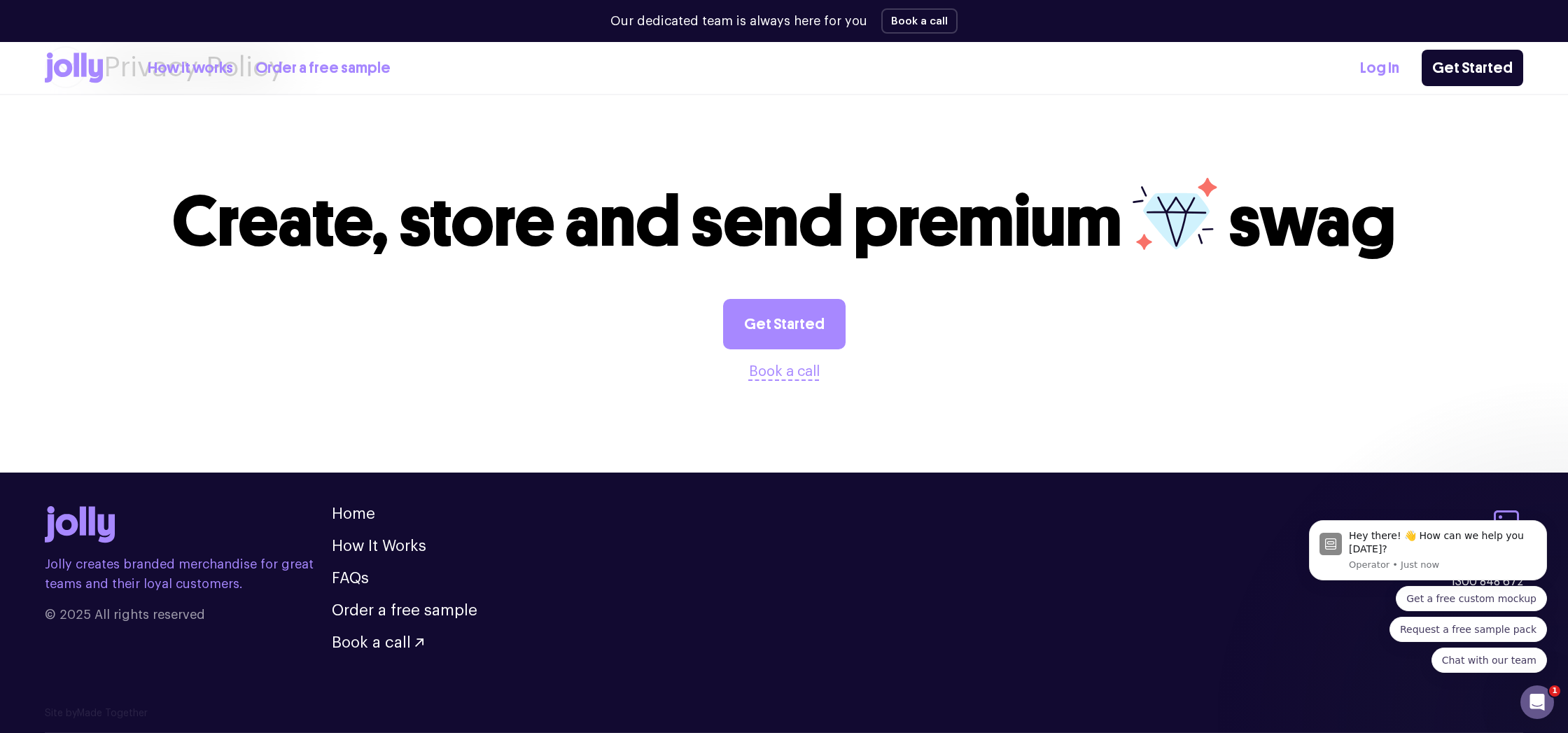
scroll to position [2634, 0]
click at [382, 609] on link "Order a free sample" at bounding box center [404, 609] width 145 height 15
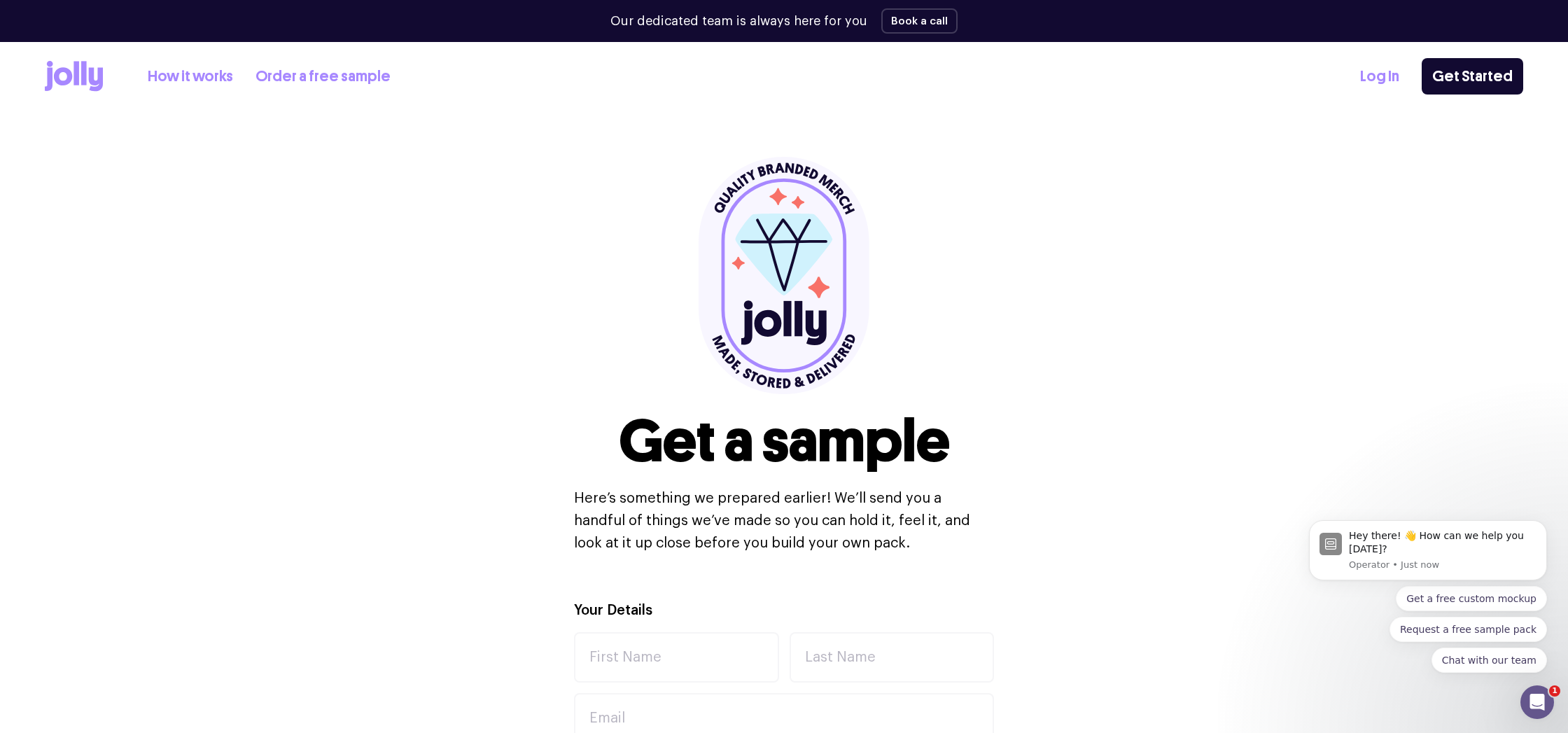
click at [69, 72] on icon at bounding box center [63, 76] width 18 height 18
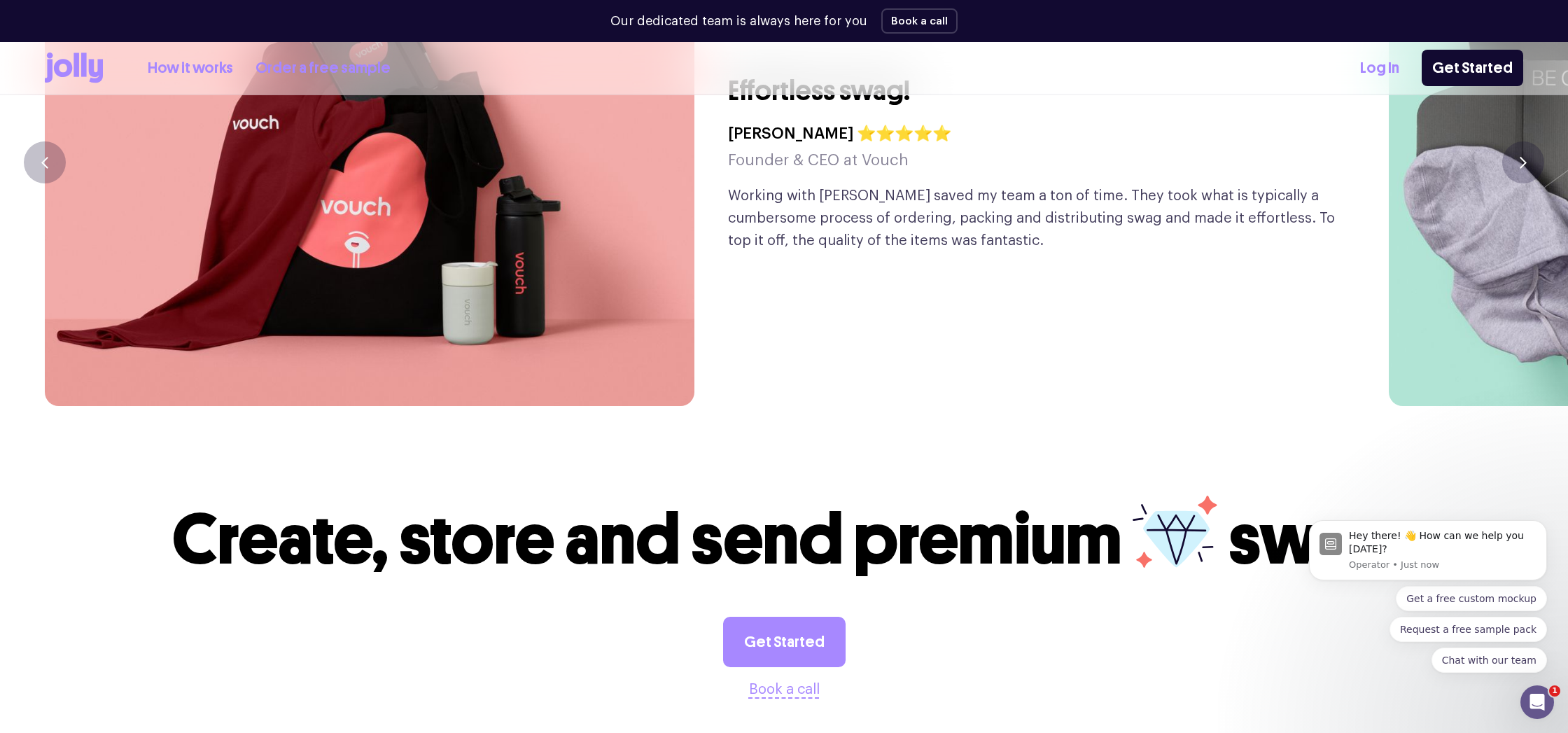
scroll to position [3705, 0]
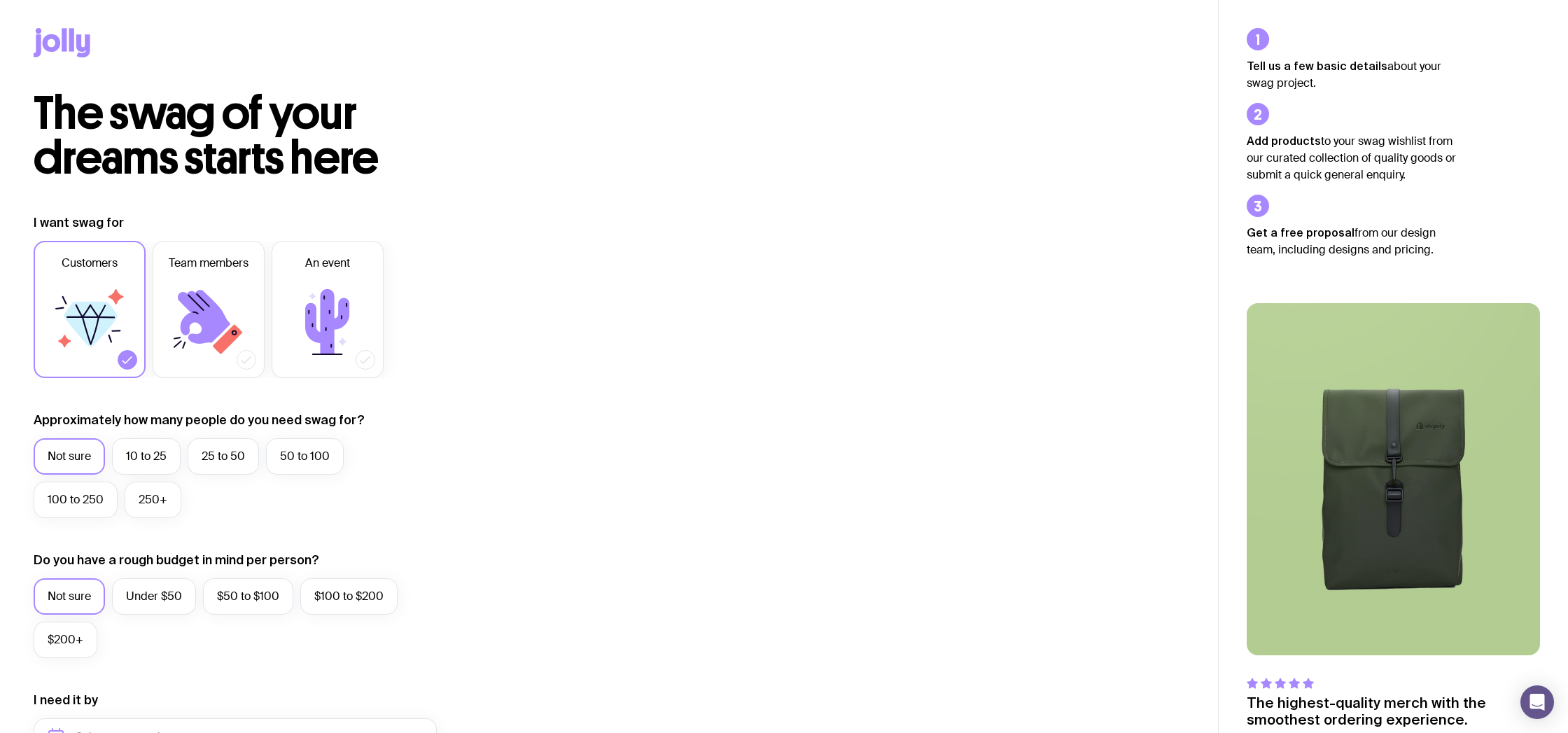
click at [59, 43] on icon at bounding box center [52, 43] width 18 height 18
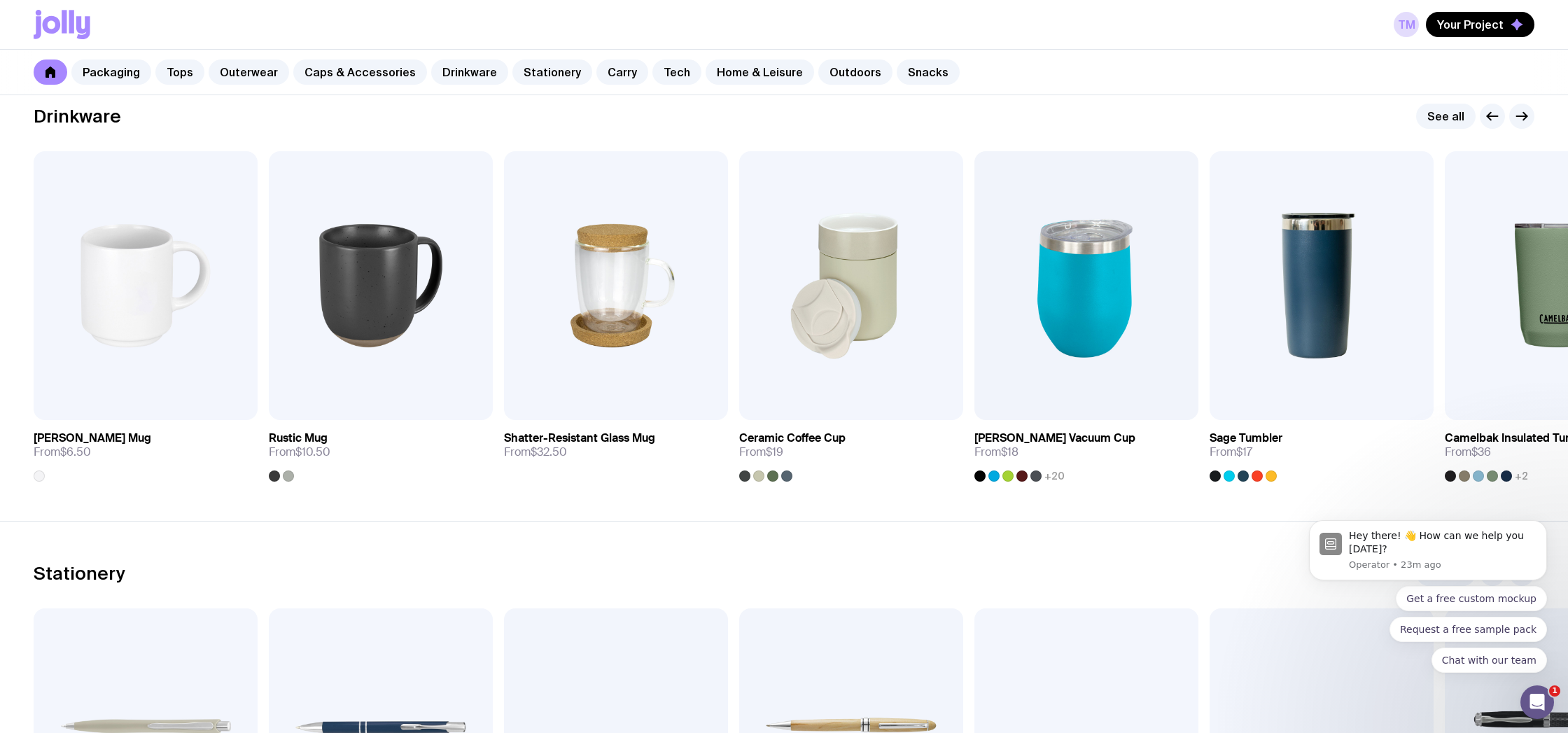
scroll to position [2029, 0]
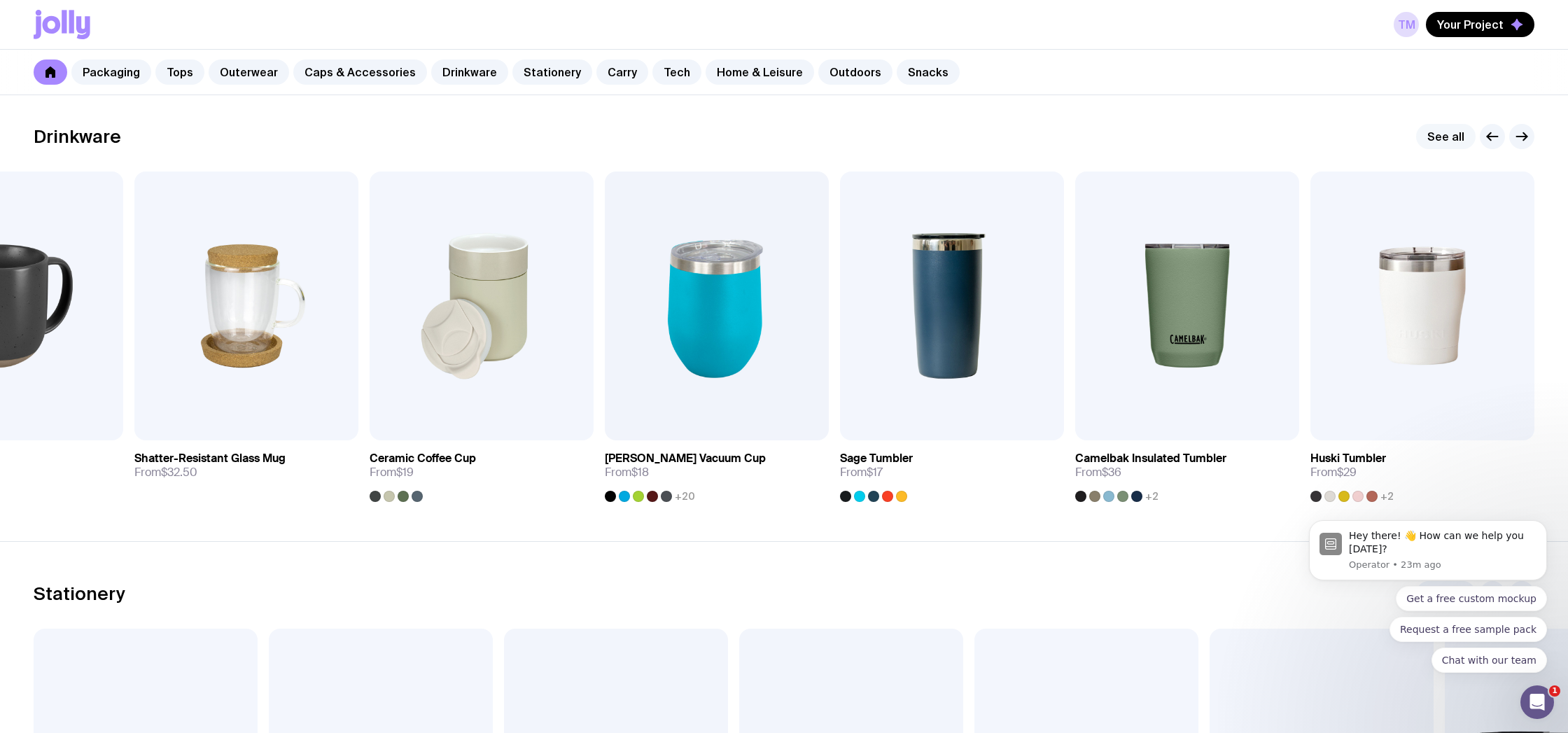
drag, startPoint x: 1463, startPoint y: 136, endPoint x: 1447, endPoint y: 139, distance: 16.3
click at [1463, 136] on link "See all" at bounding box center [1446, 136] width 59 height 25
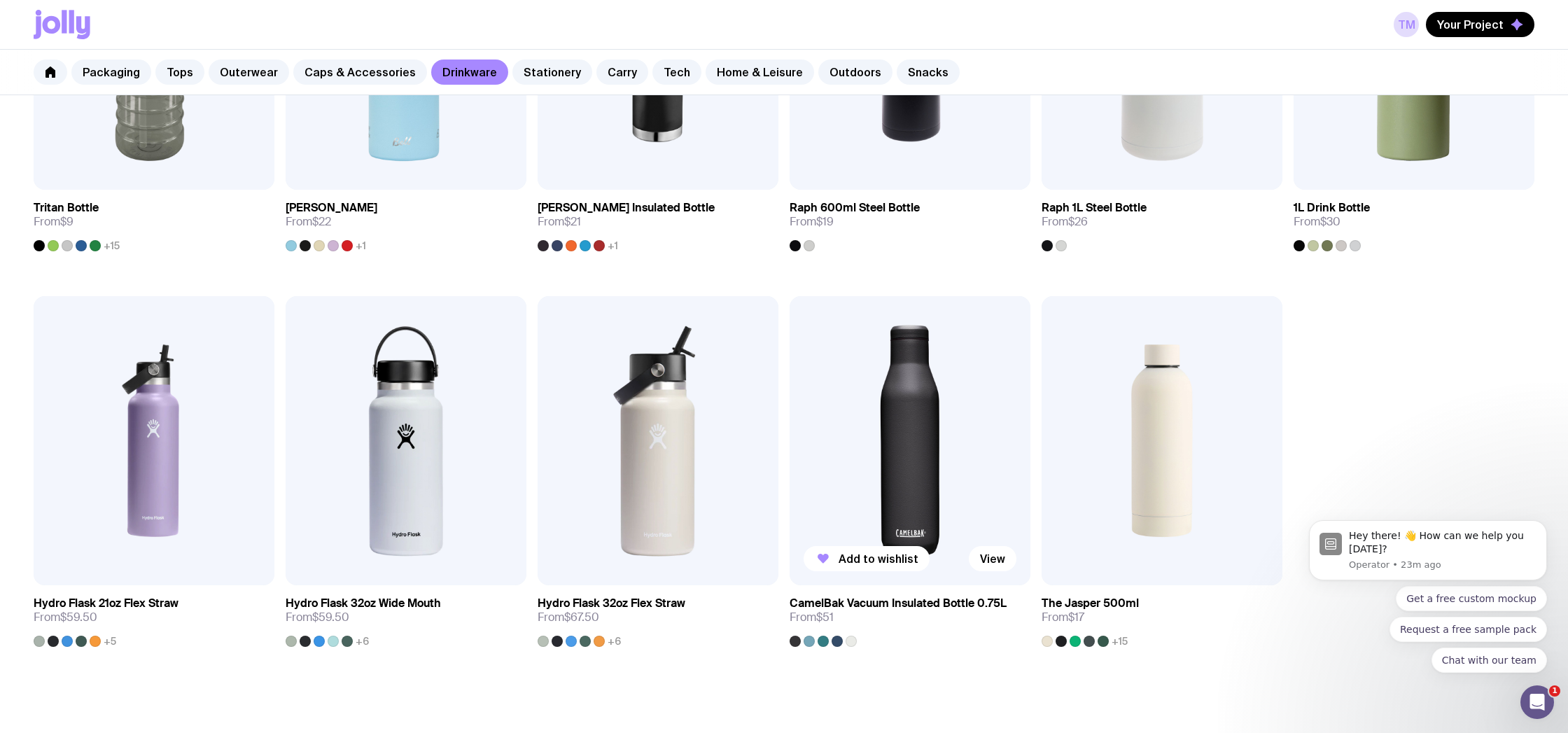
scroll to position [1377, 0]
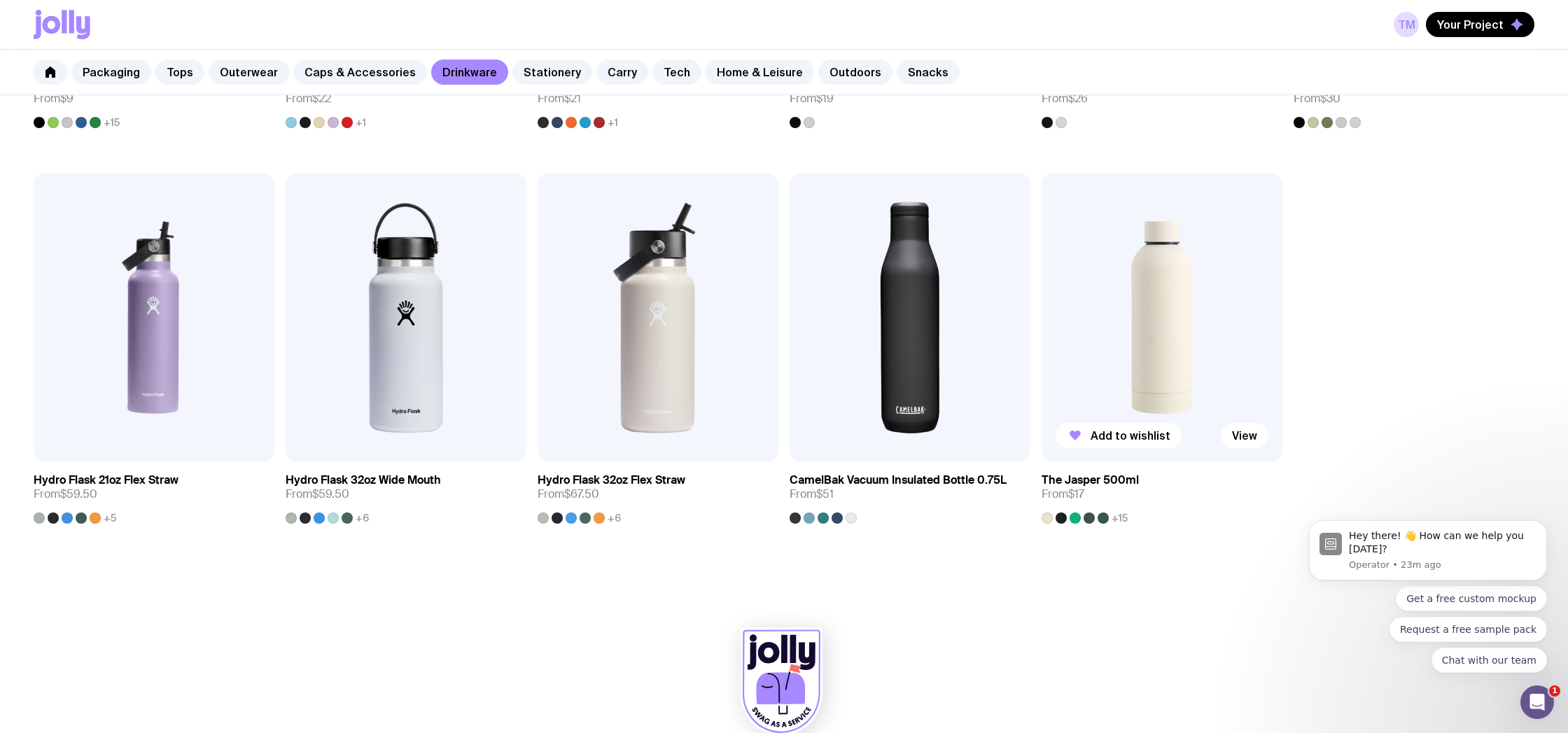
click at [1153, 308] on img at bounding box center [1162, 317] width 241 height 289
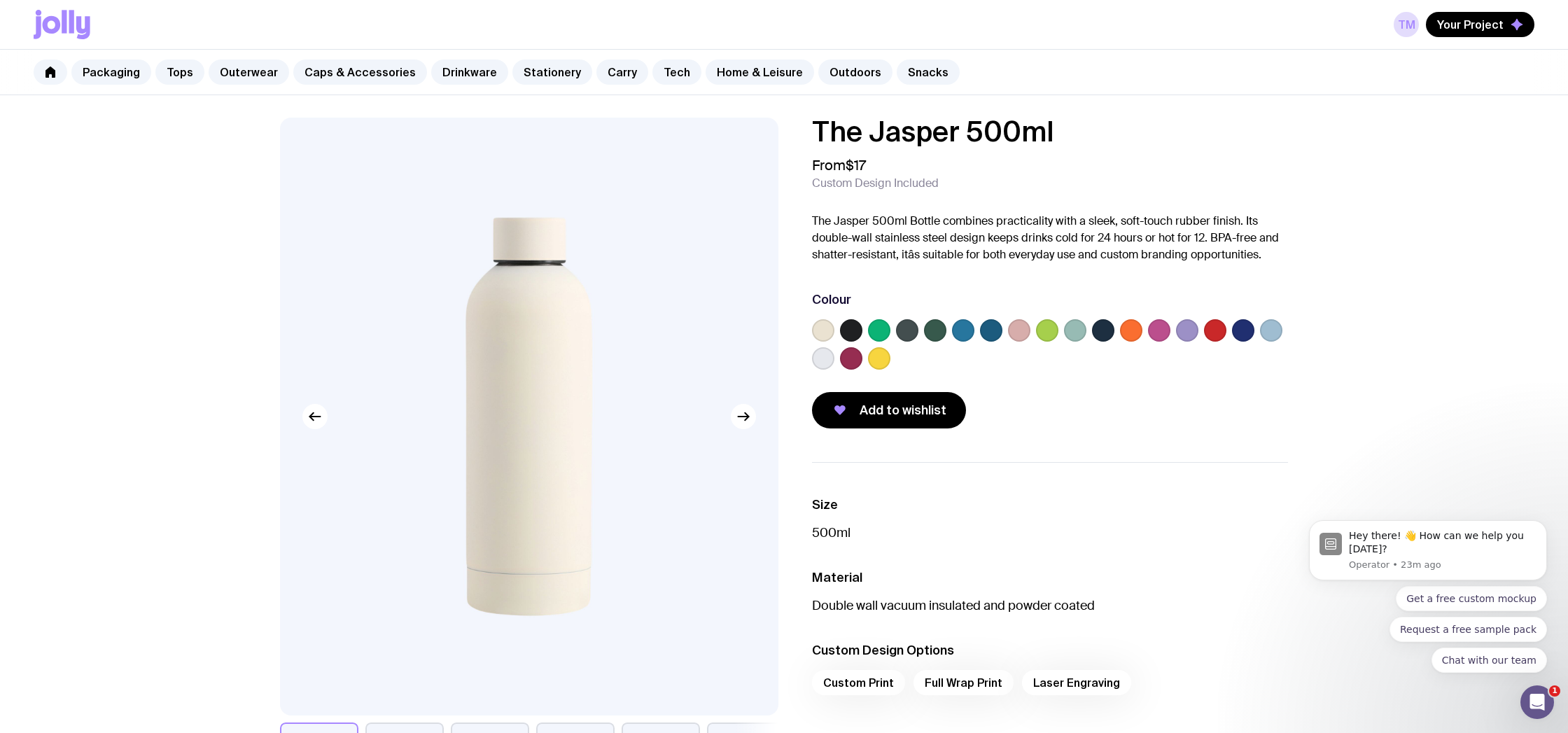
click at [1014, 333] on label at bounding box center [1018, 330] width 22 height 22
click at [0, 0] on input "radio" at bounding box center [0, 0] width 0 height 0
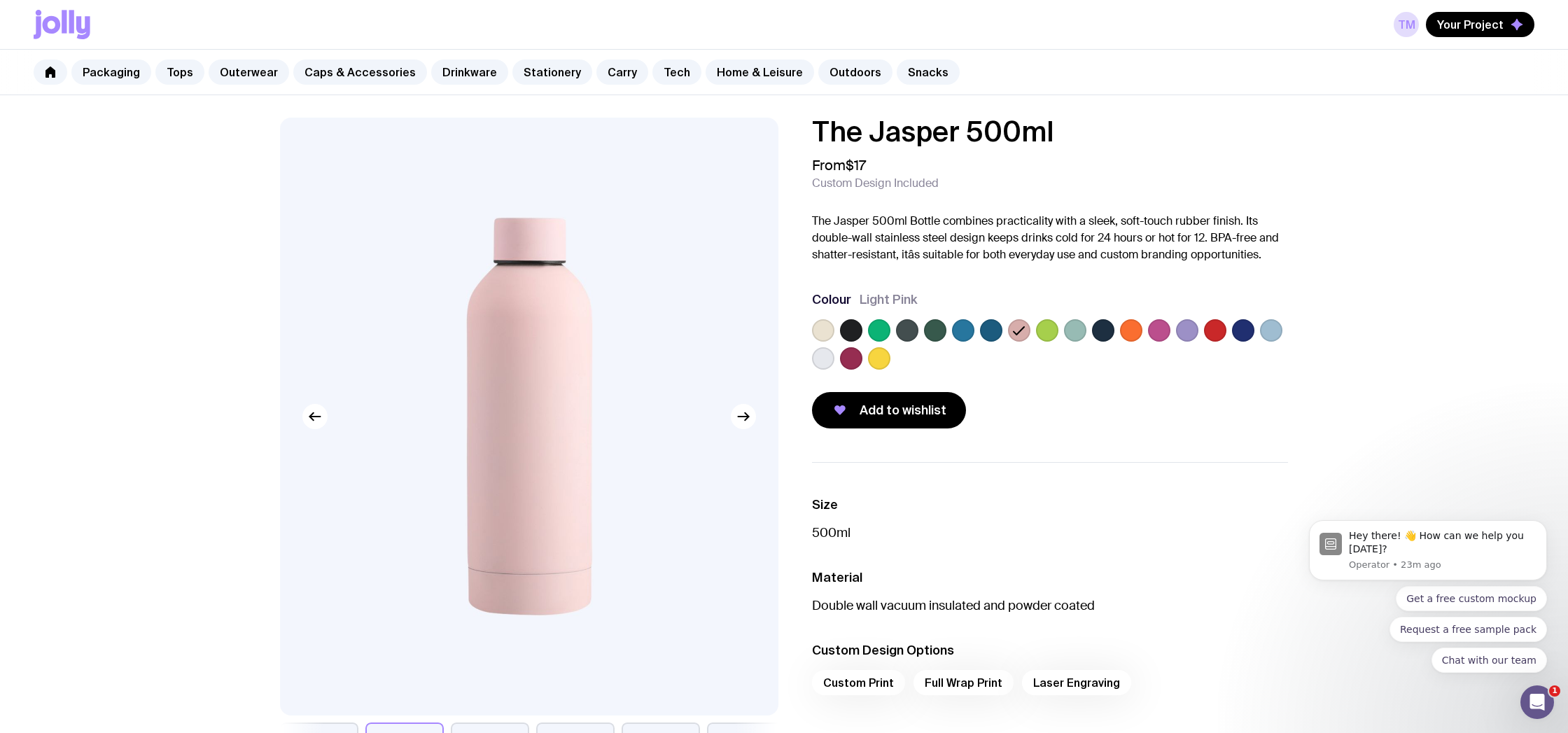
click at [829, 332] on label at bounding box center [823, 330] width 22 height 22
click at [0, 0] on input "radio" at bounding box center [0, 0] width 0 height 0
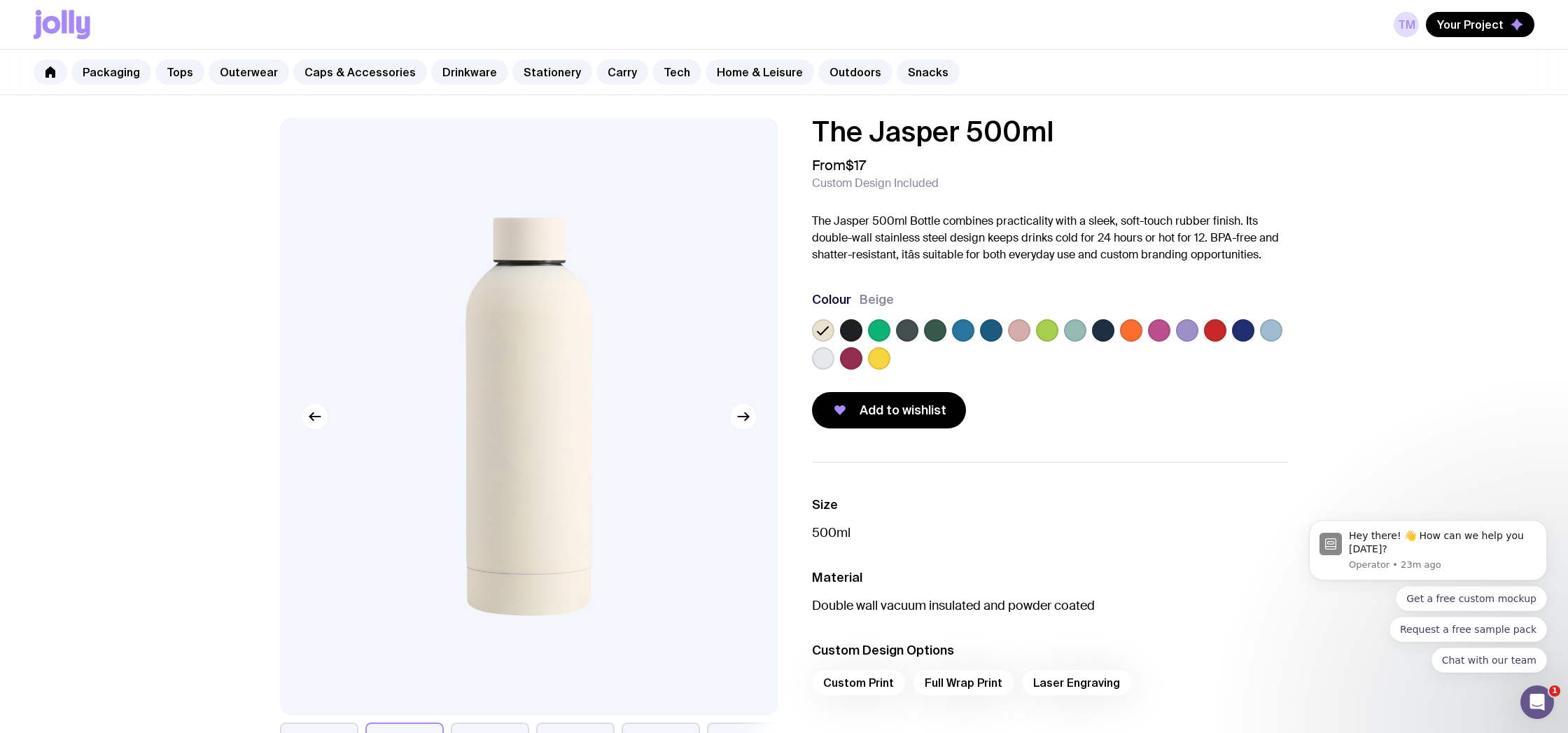
click at [995, 334] on label at bounding box center [991, 330] width 22 height 22
click at [0, 0] on input "radio" at bounding box center [0, 0] width 0 height 0
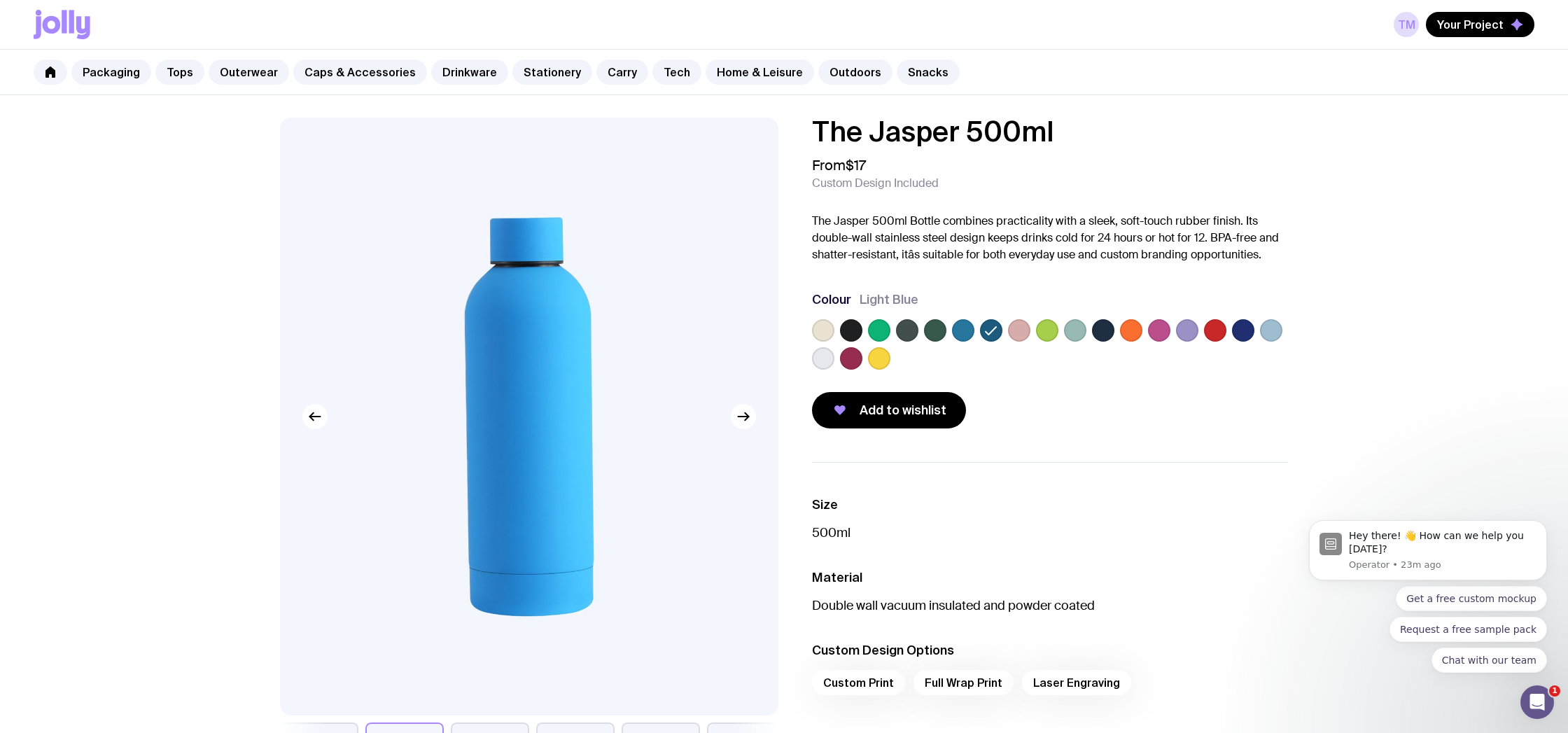
click at [965, 333] on label at bounding box center [963, 330] width 22 height 22
click at [0, 0] on input "radio" at bounding box center [0, 0] width 0 height 0
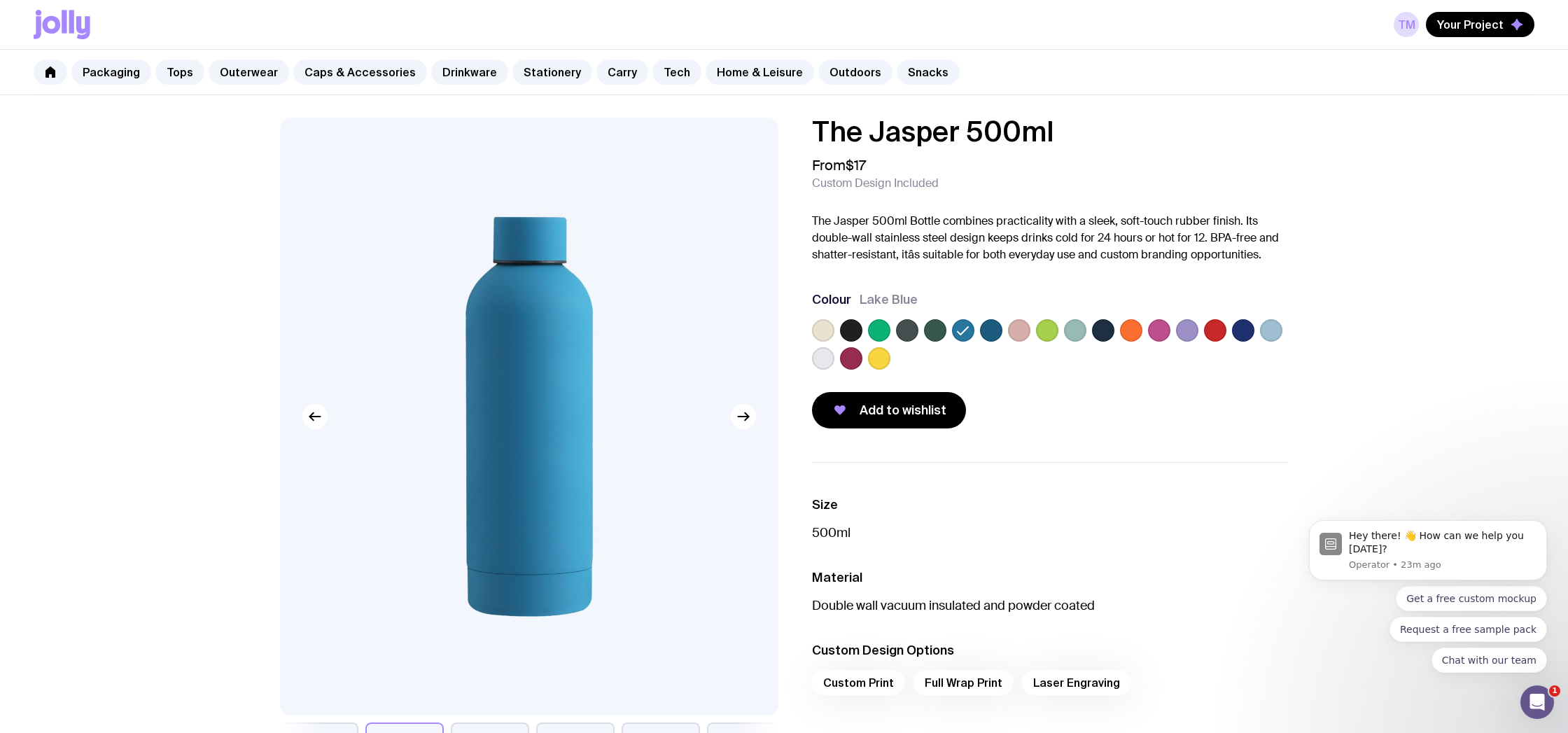
click at [1098, 332] on label at bounding box center [1103, 330] width 22 height 22
click at [0, 0] on input "radio" at bounding box center [0, 0] width 0 height 0
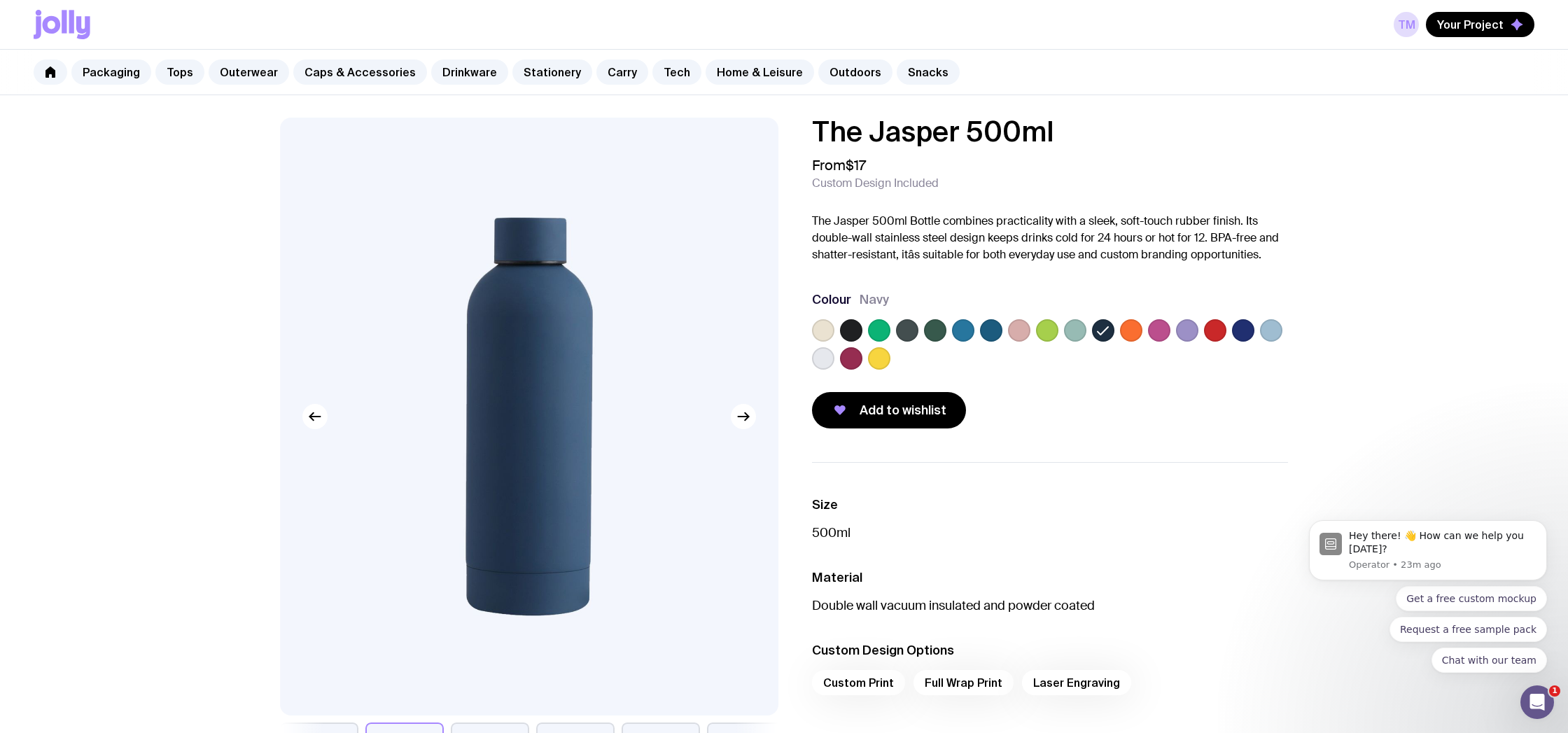
click at [1239, 326] on label at bounding box center [1243, 330] width 22 height 22
click at [0, 0] on input "radio" at bounding box center [0, 0] width 0 height 0
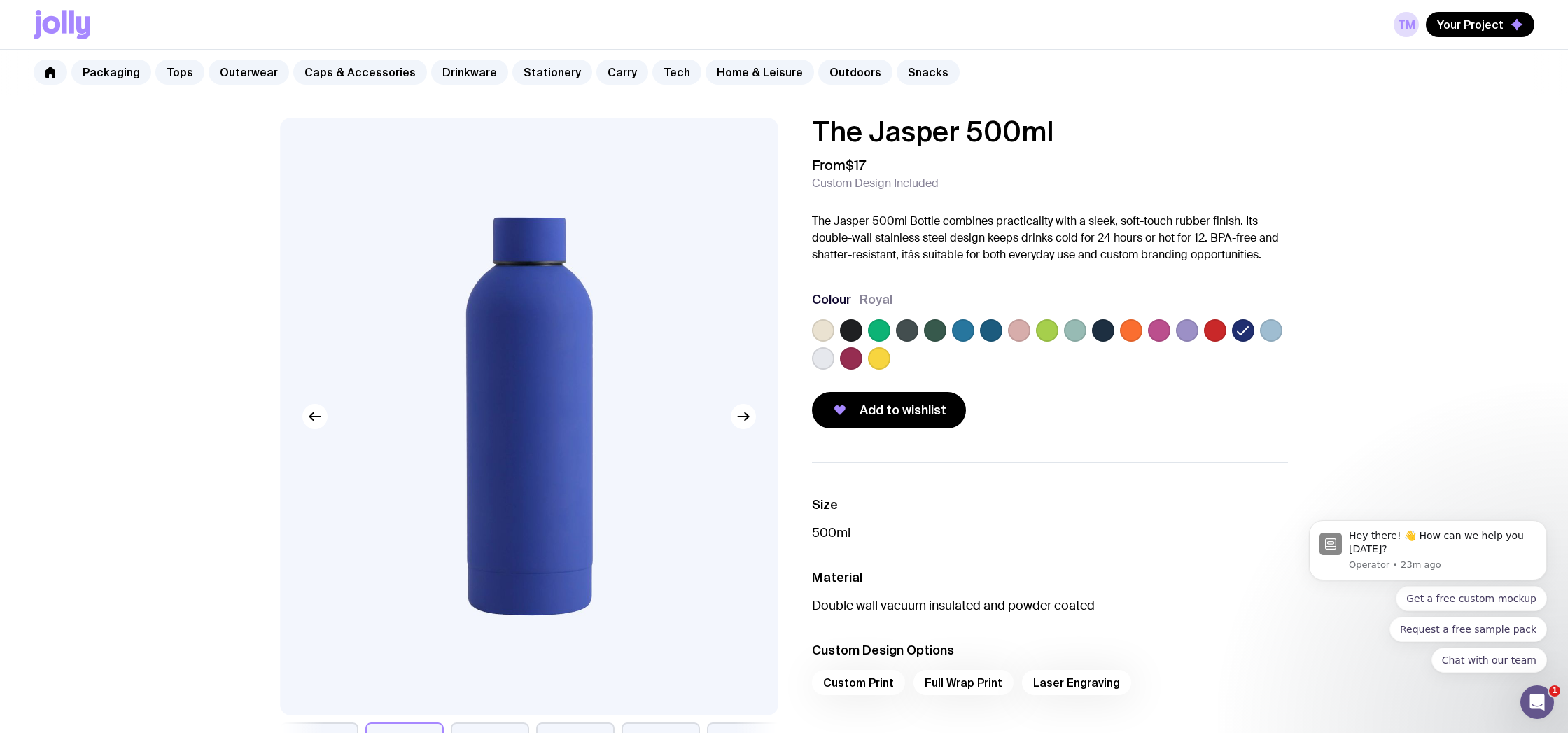
click at [1104, 327] on label at bounding box center [1103, 330] width 22 height 22
click at [0, 0] on input "radio" at bounding box center [0, 0] width 0 height 0
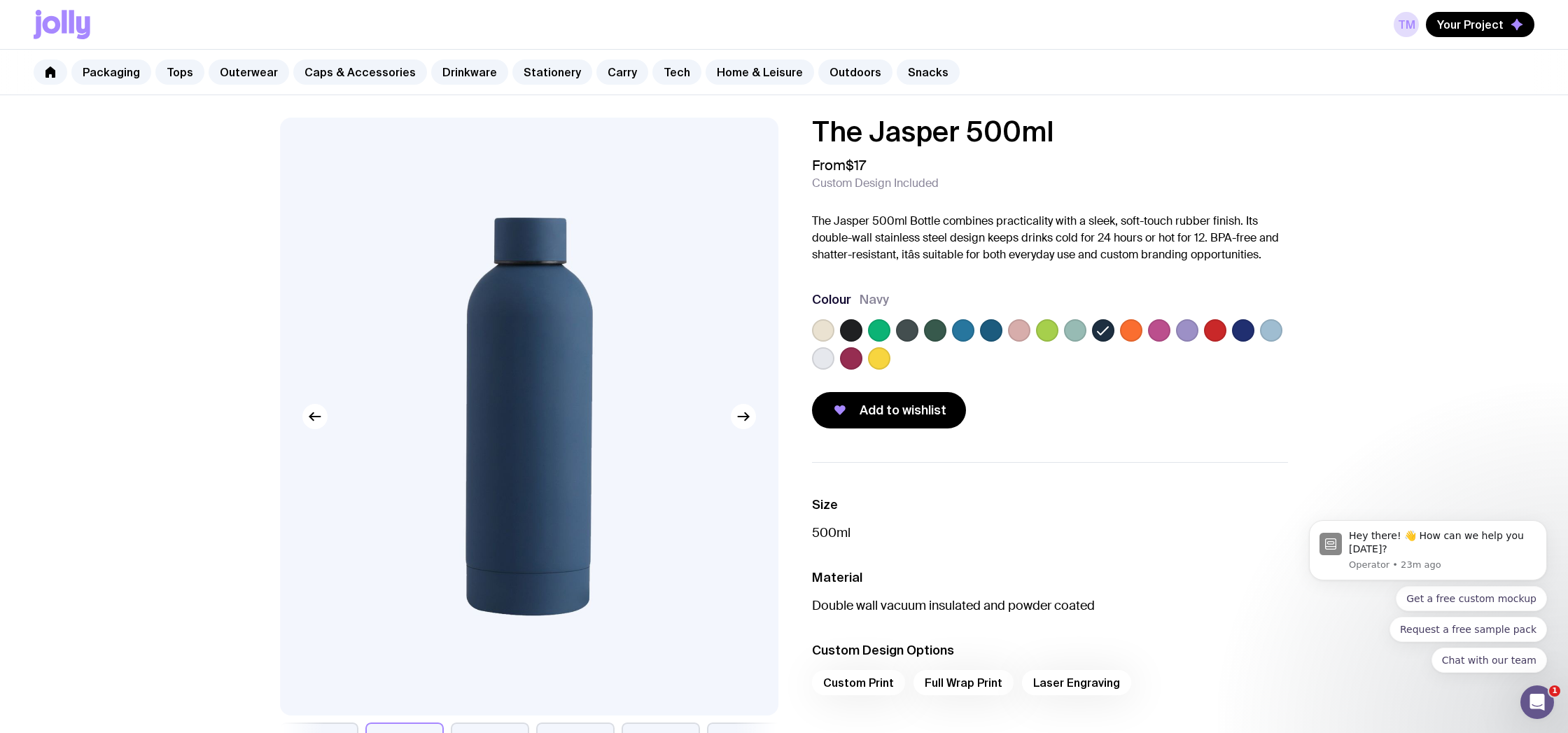
click at [997, 327] on label at bounding box center [991, 330] width 22 height 22
click at [0, 0] on input "radio" at bounding box center [0, 0] width 0 height 0
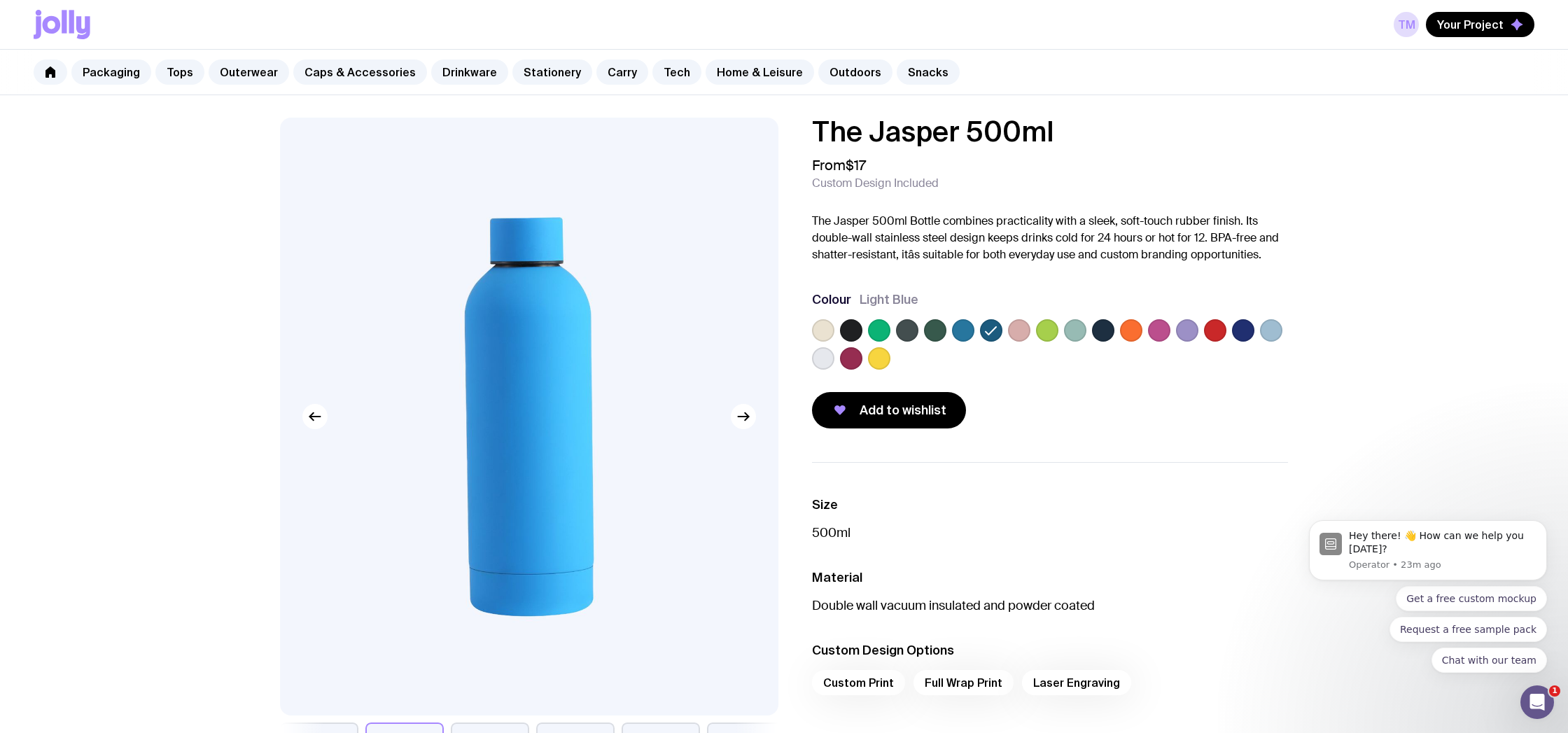
click at [962, 331] on label at bounding box center [963, 330] width 22 height 22
click at [0, 0] on input "radio" at bounding box center [0, 0] width 0 height 0
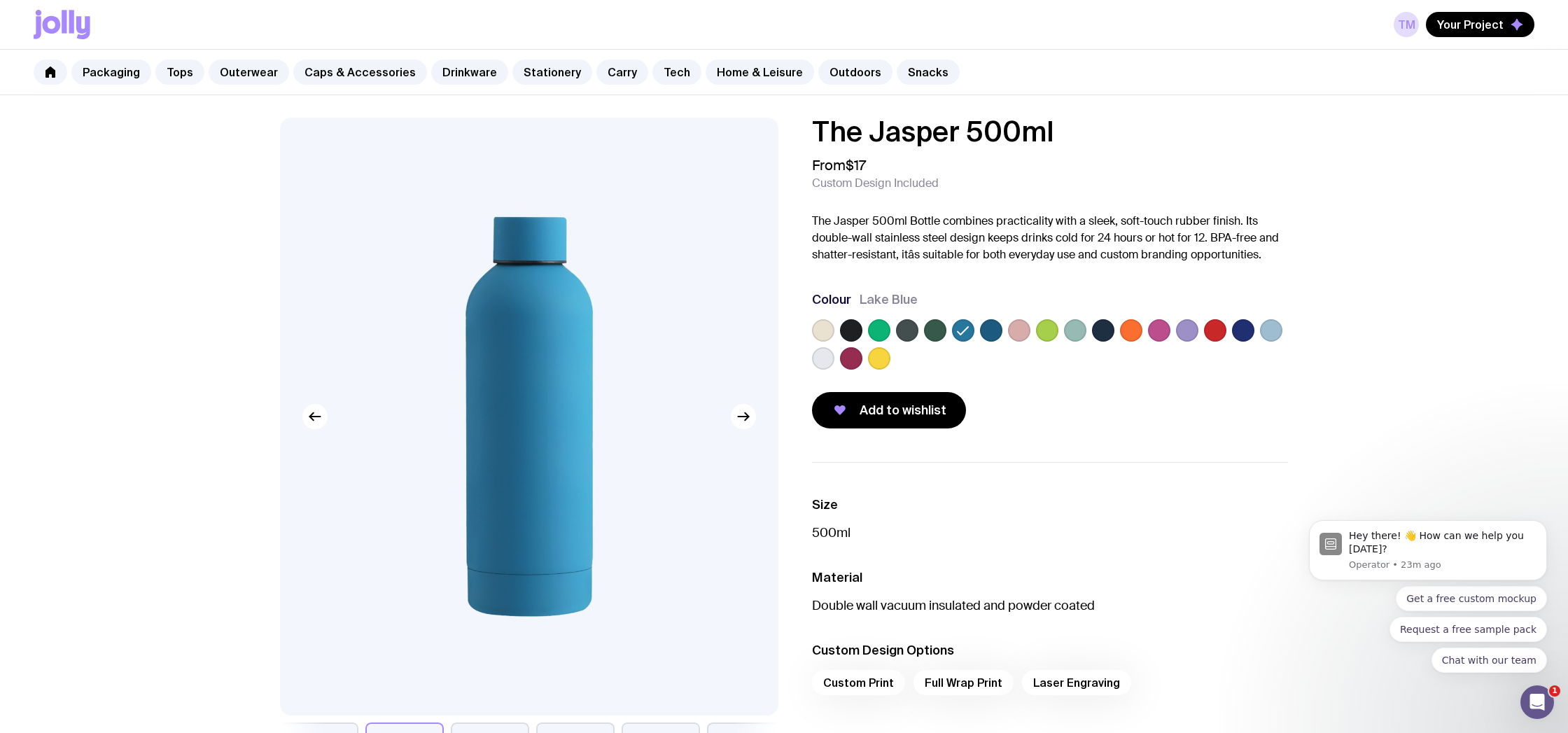
click at [885, 329] on label at bounding box center [879, 330] width 22 height 22
click at [0, 0] on input "radio" at bounding box center [0, 0] width 0 height 0
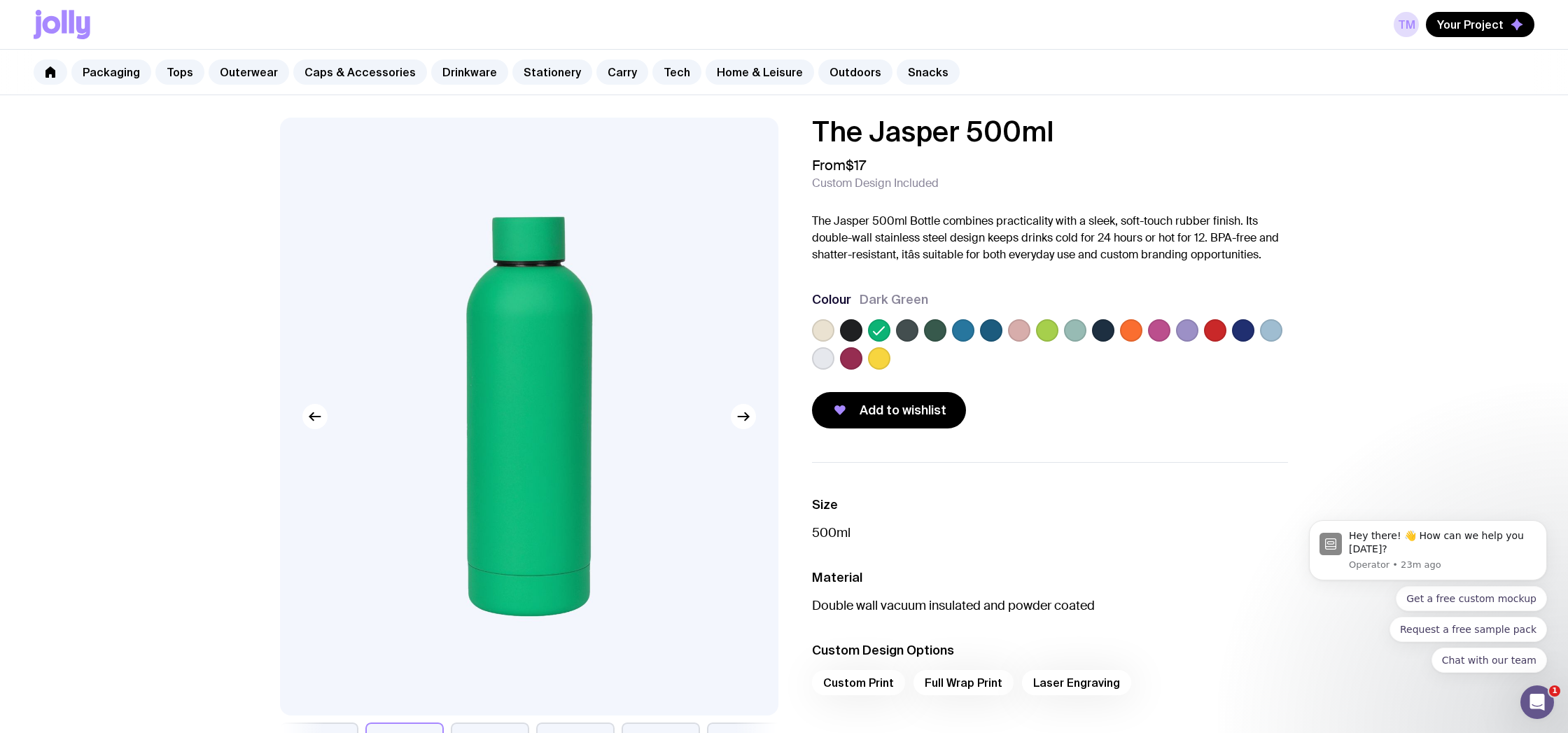
click at [913, 329] on label at bounding box center [906, 330] width 22 height 22
click at [0, 0] on input "radio" at bounding box center [0, 0] width 0 height 0
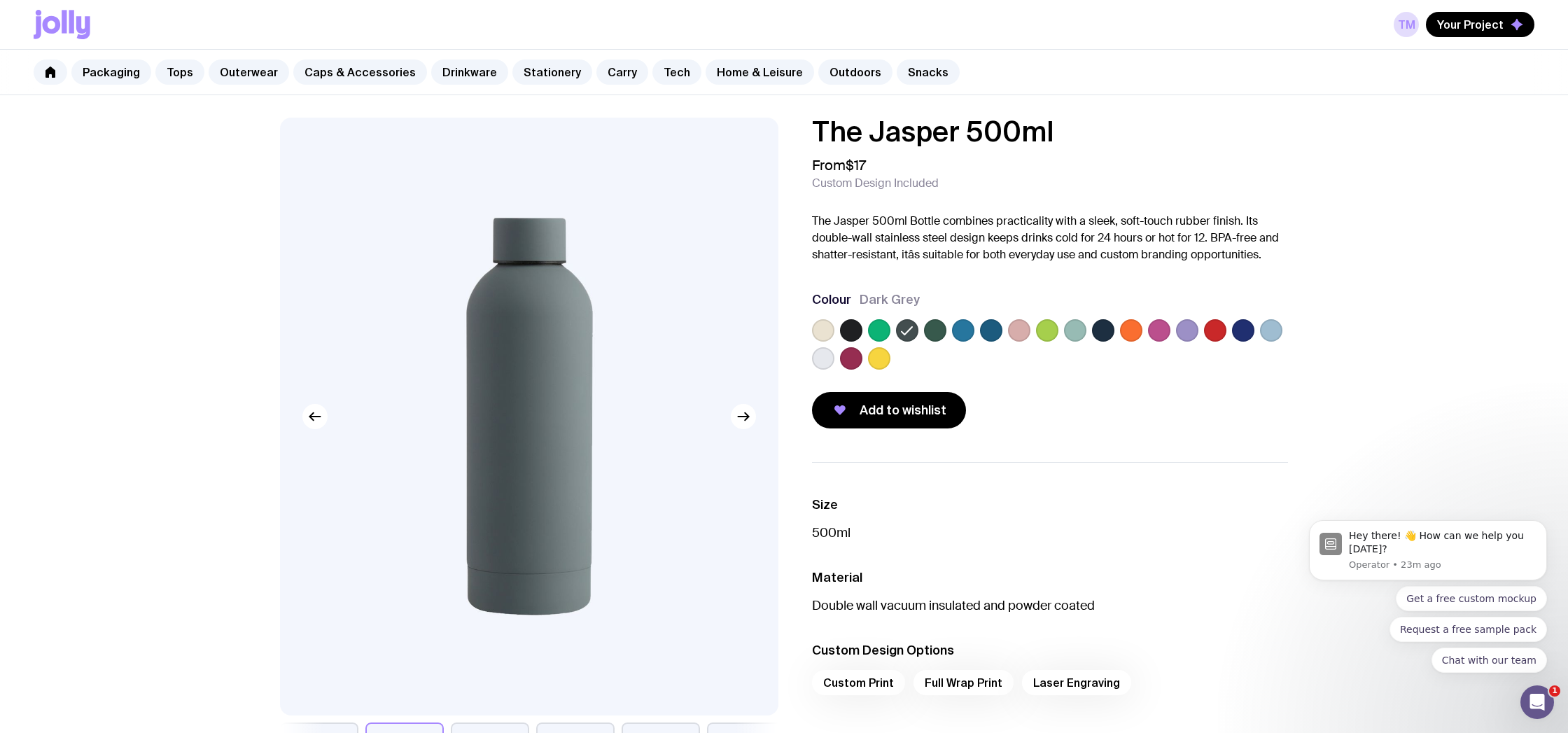
click at [931, 331] on label at bounding box center [935, 330] width 22 height 22
click at [0, 0] on input "radio" at bounding box center [0, 0] width 0 height 0
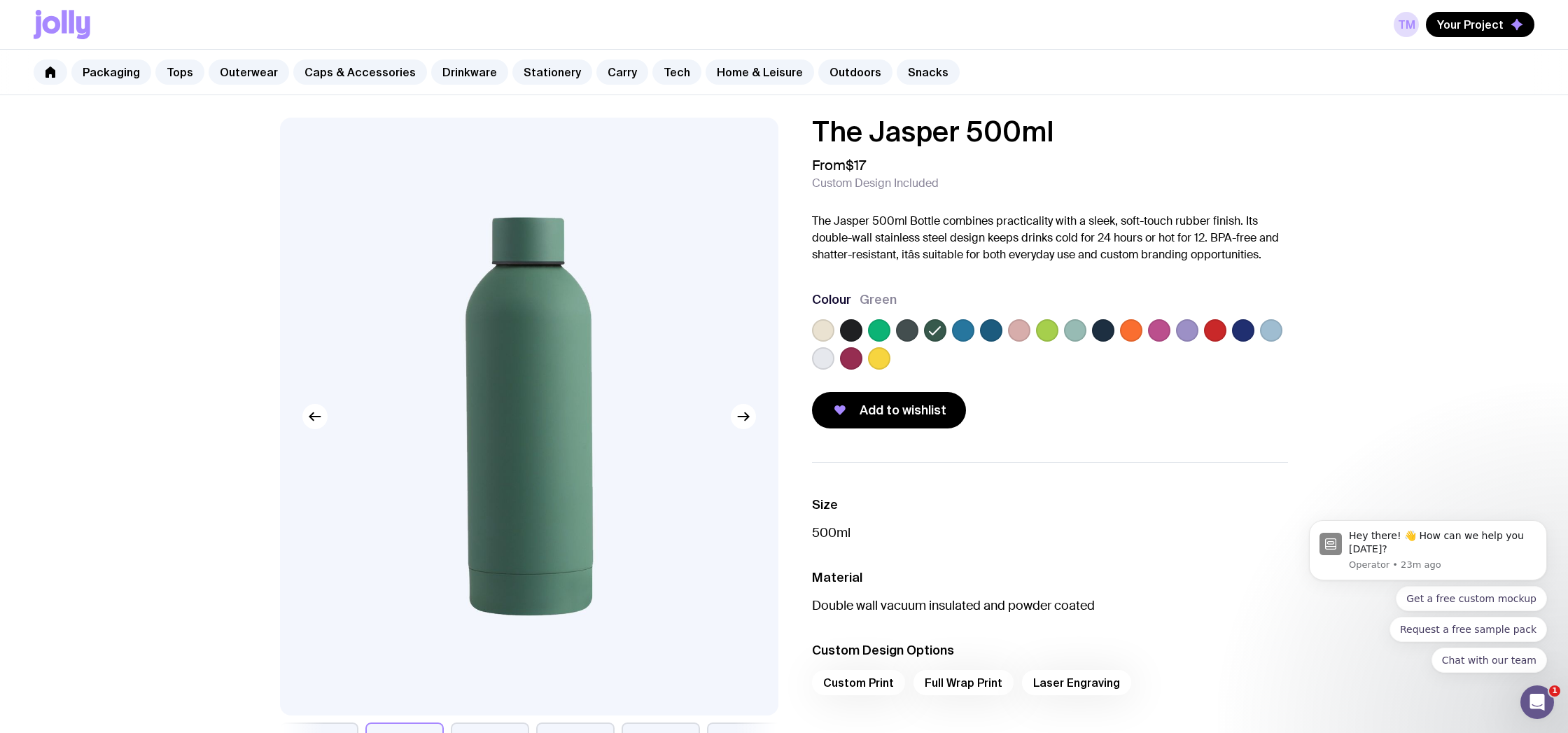
click at [913, 330] on label at bounding box center [906, 330] width 22 height 22
click at [0, 0] on input "radio" at bounding box center [0, 0] width 0 height 0
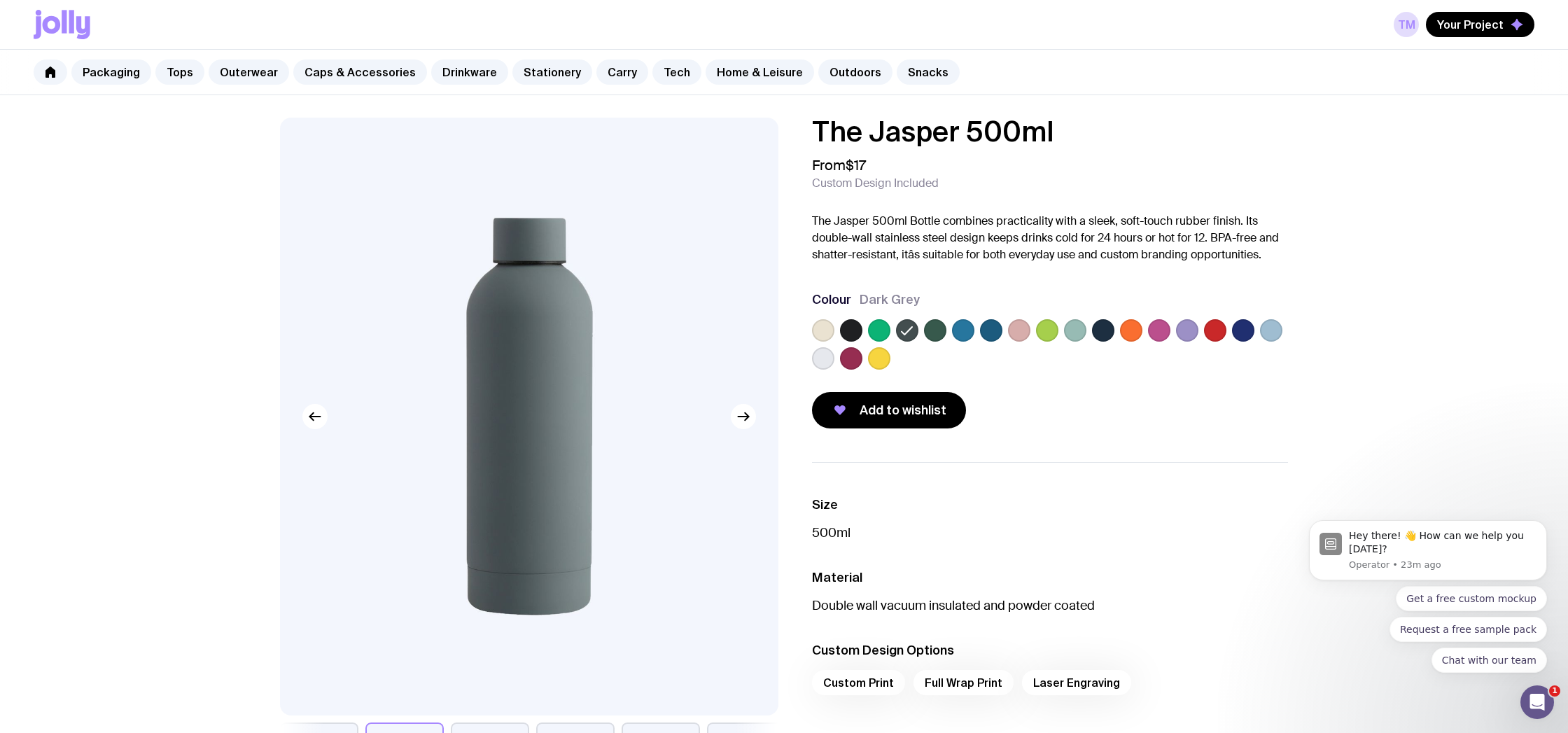
click at [886, 330] on label at bounding box center [879, 330] width 22 height 22
click at [0, 0] on input "radio" at bounding box center [0, 0] width 0 height 0
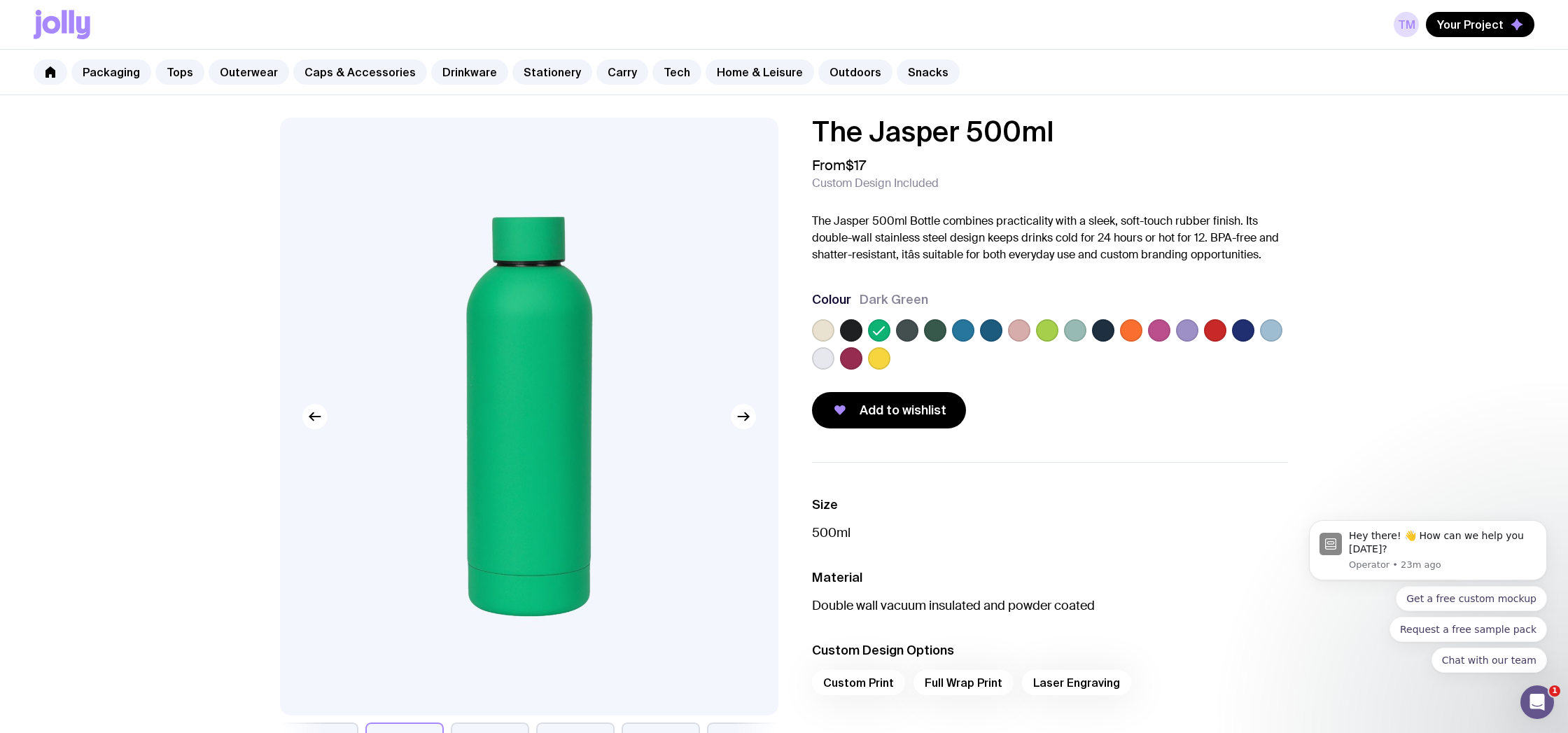
click at [903, 328] on label at bounding box center [906, 330] width 22 height 22
click at [0, 0] on input "radio" at bounding box center [0, 0] width 0 height 0
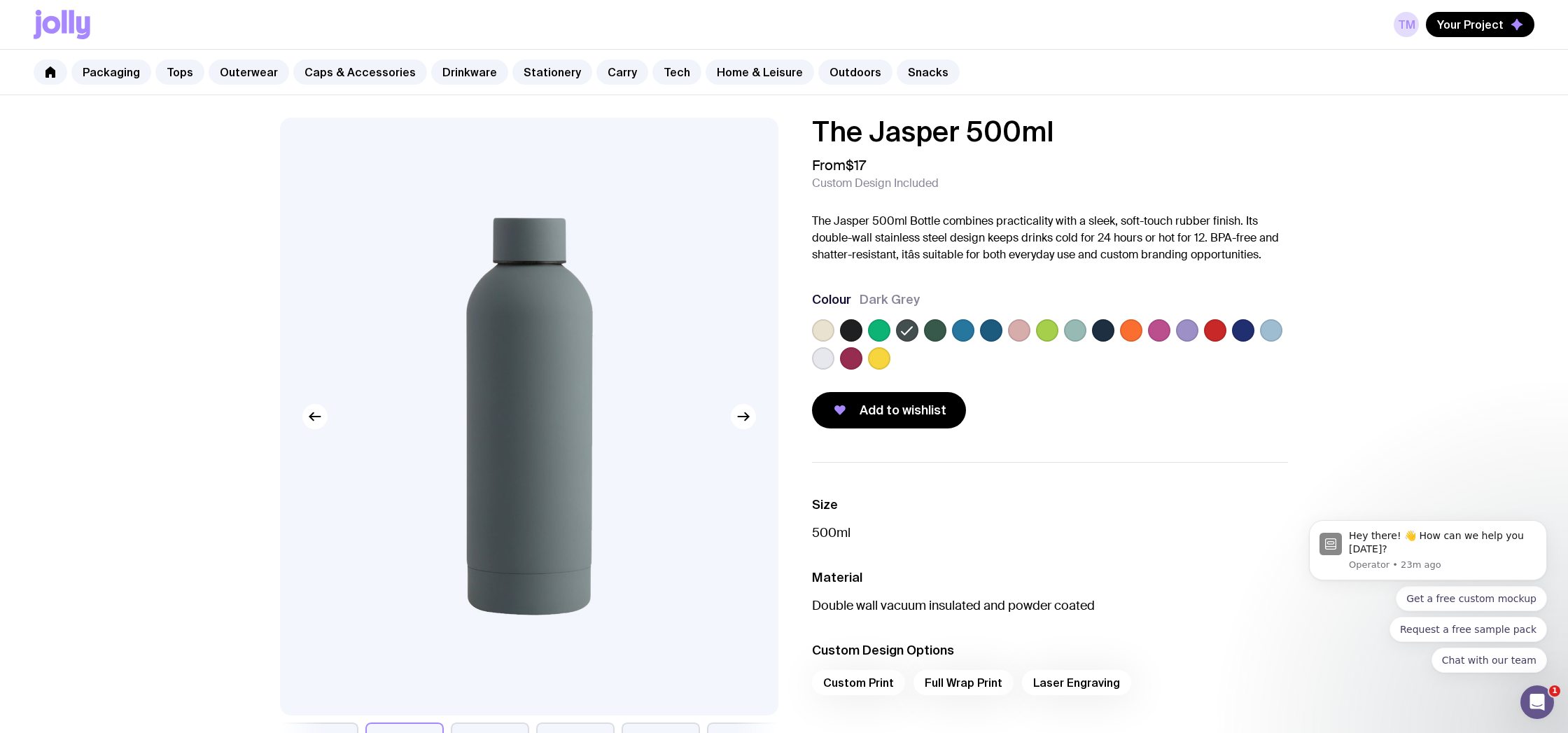
click at [938, 332] on label at bounding box center [935, 330] width 22 height 22
click at [0, 0] on input "radio" at bounding box center [0, 0] width 0 height 0
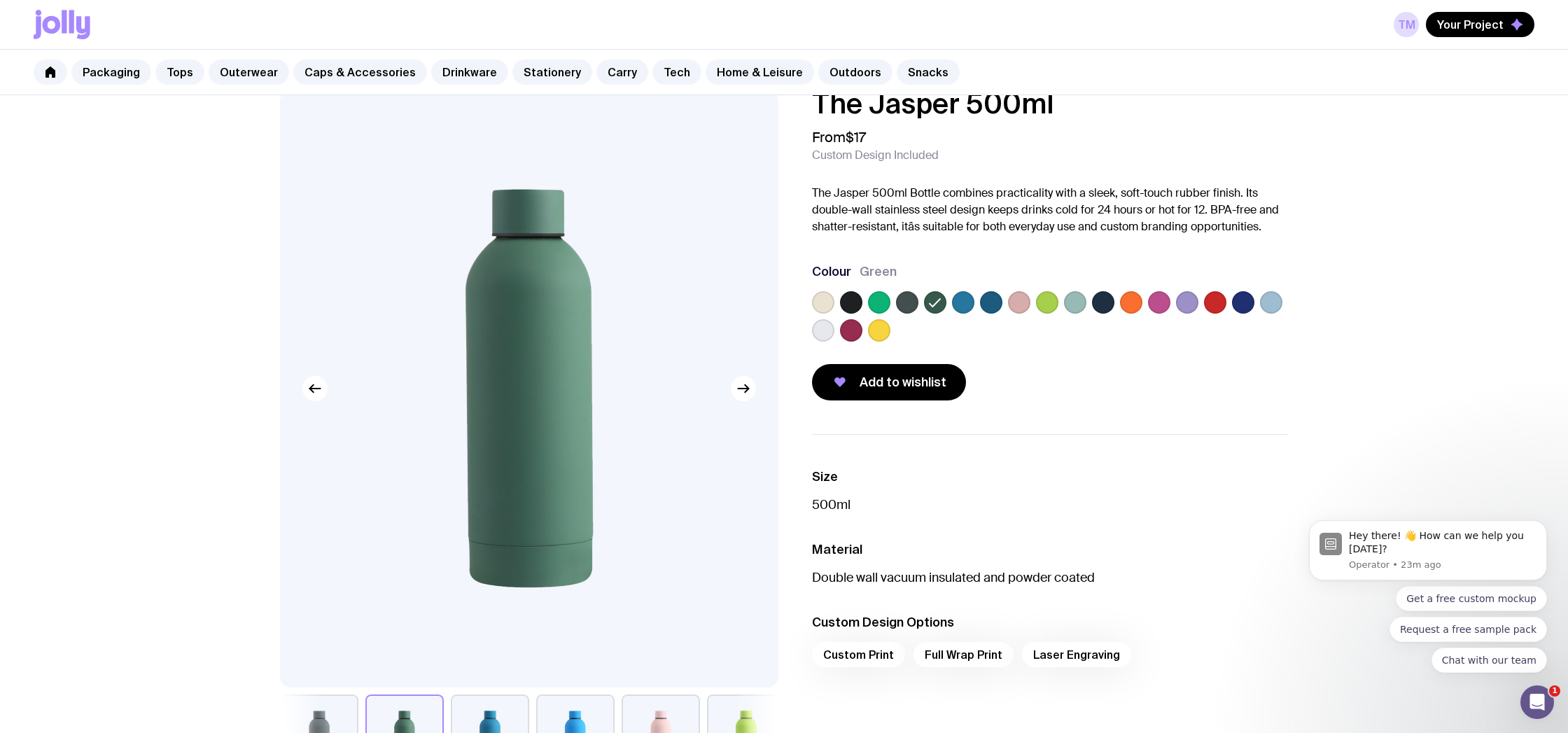
scroll to position [36, 0]
